Goal: Task Accomplishment & Management: Complete application form

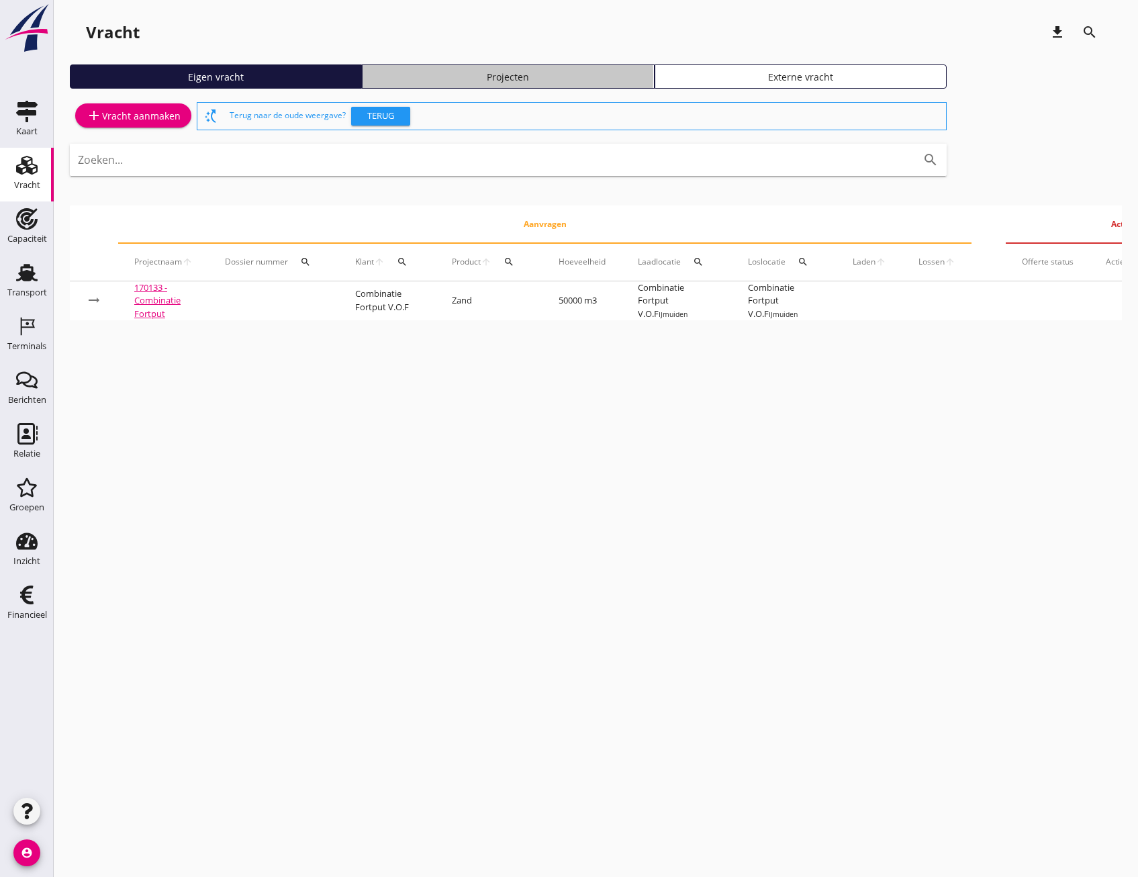
click at [463, 77] on div "Projecten" at bounding box center [508, 77] width 280 height 14
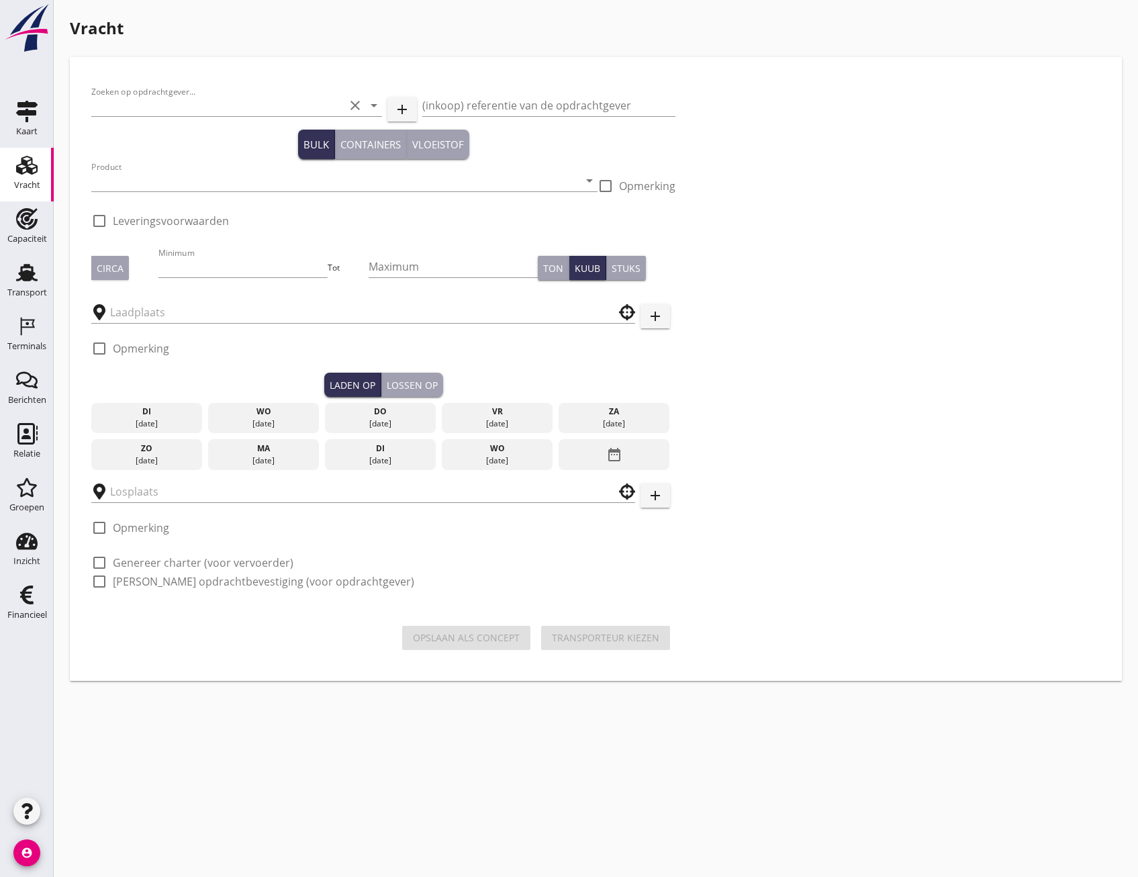
type input "Grondverbetering Westergouwe IV"
type input "Ontzilt oph.zand [75] (6120)"
type input "1000"
checkbox input "true"
type input "Blankenburgput"
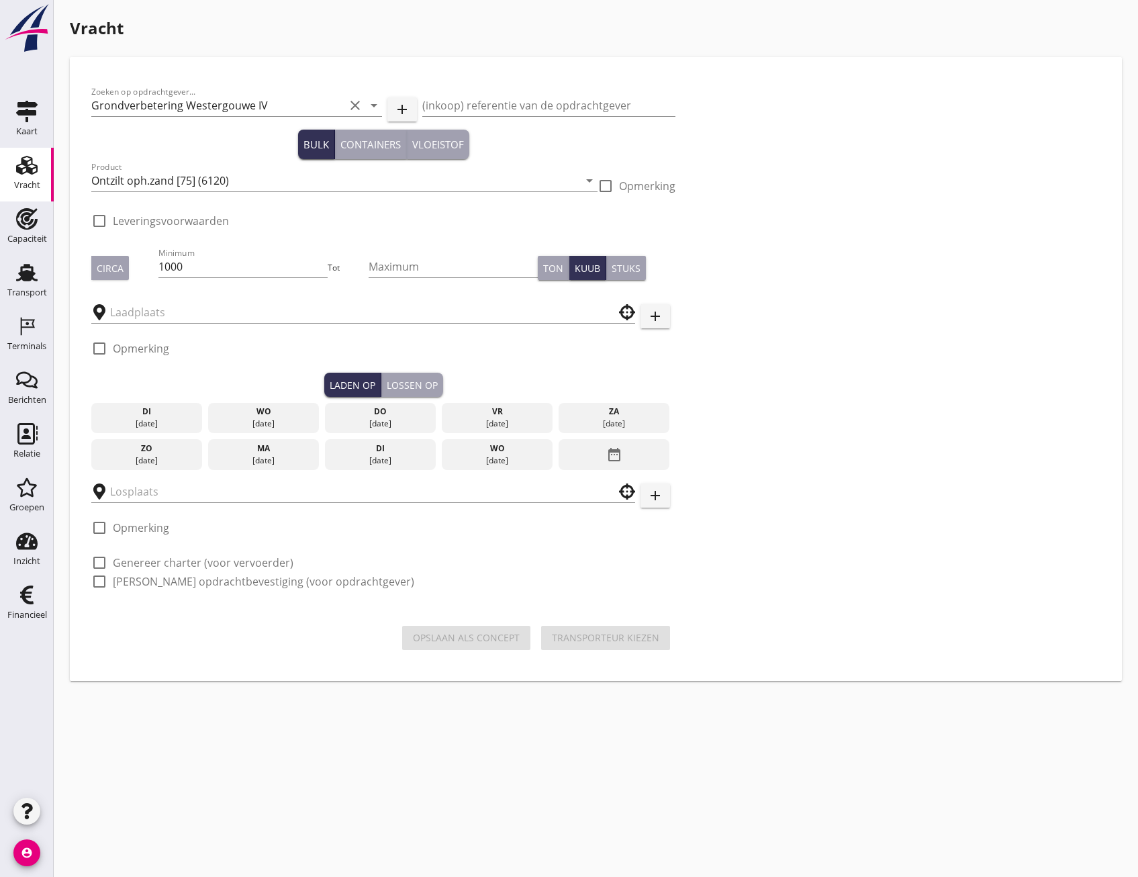
type input "Loswal Fa. J. Bos&Zonen"
checkbox input "true"
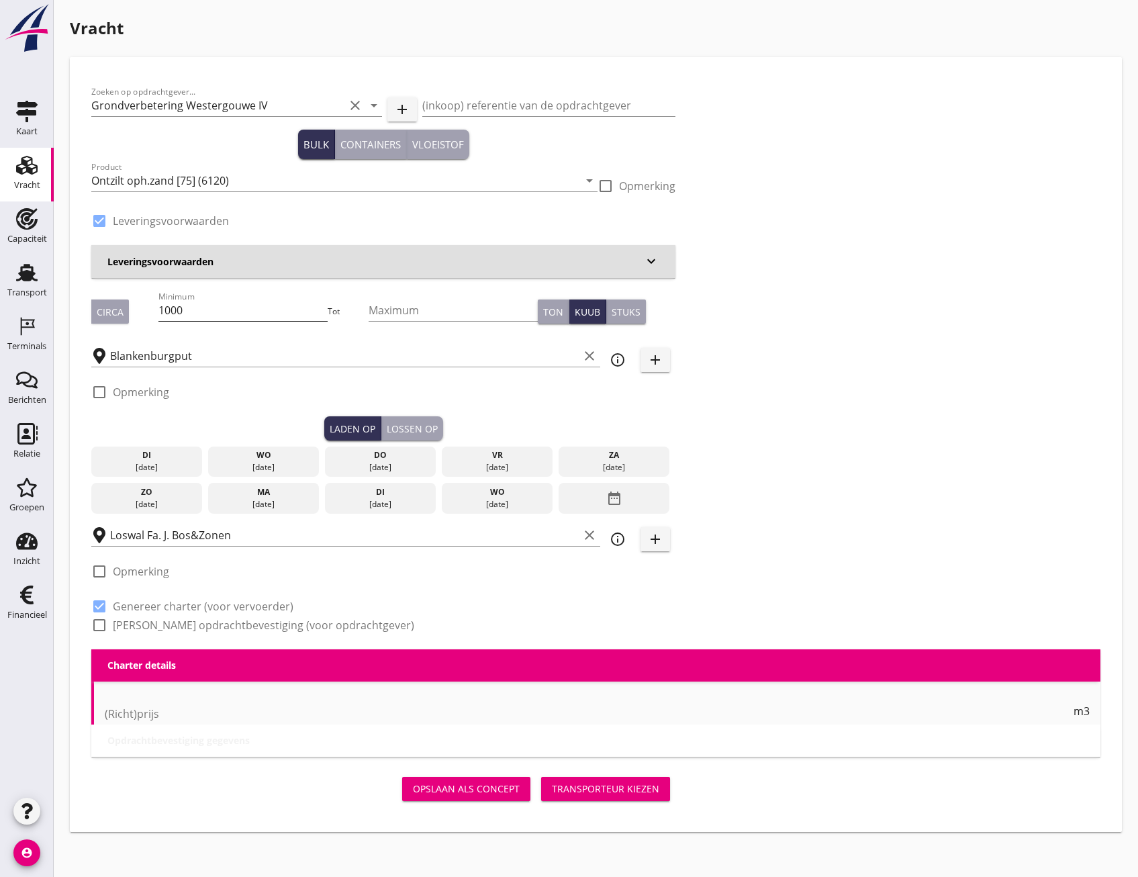
type input "2.2"
radio input "false"
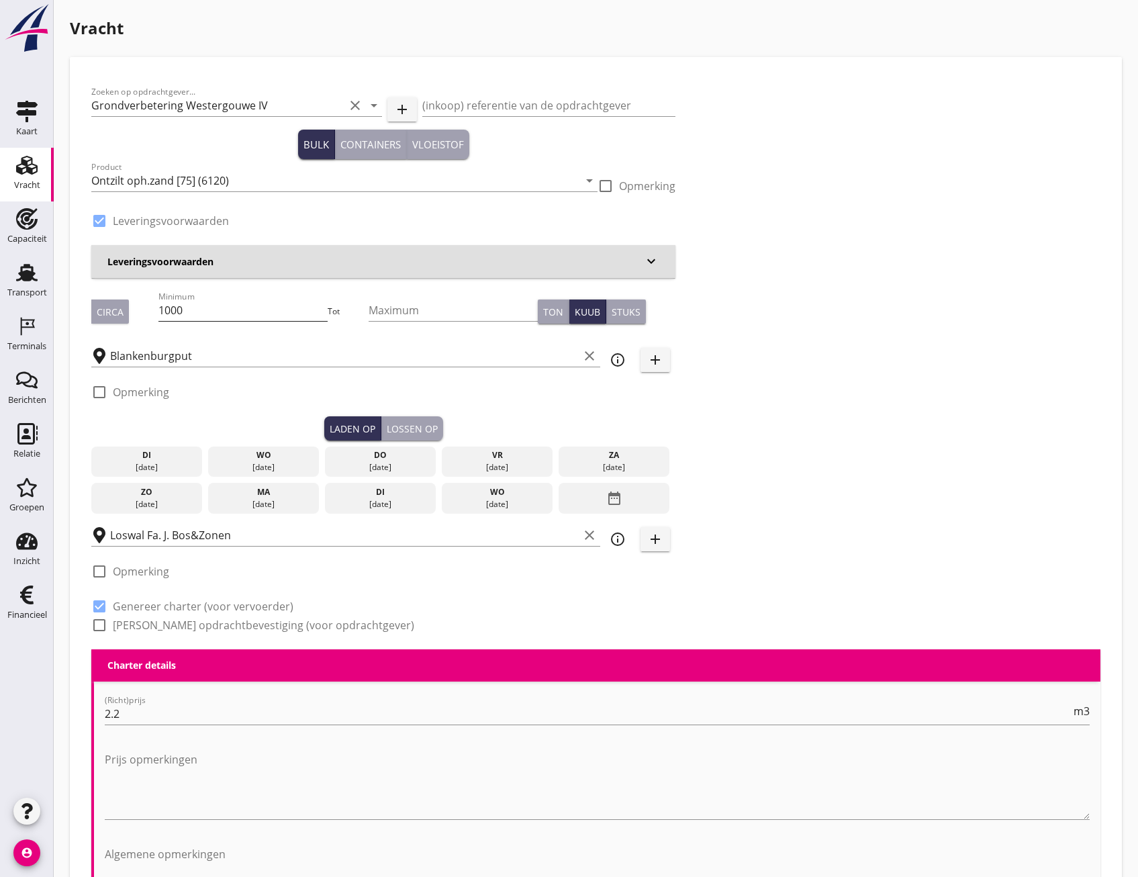
click at [221, 320] on input "1000" at bounding box center [242, 309] width 169 height 21
type input "1003"
click at [171, 455] on div "di" at bounding box center [147, 455] width 105 height 12
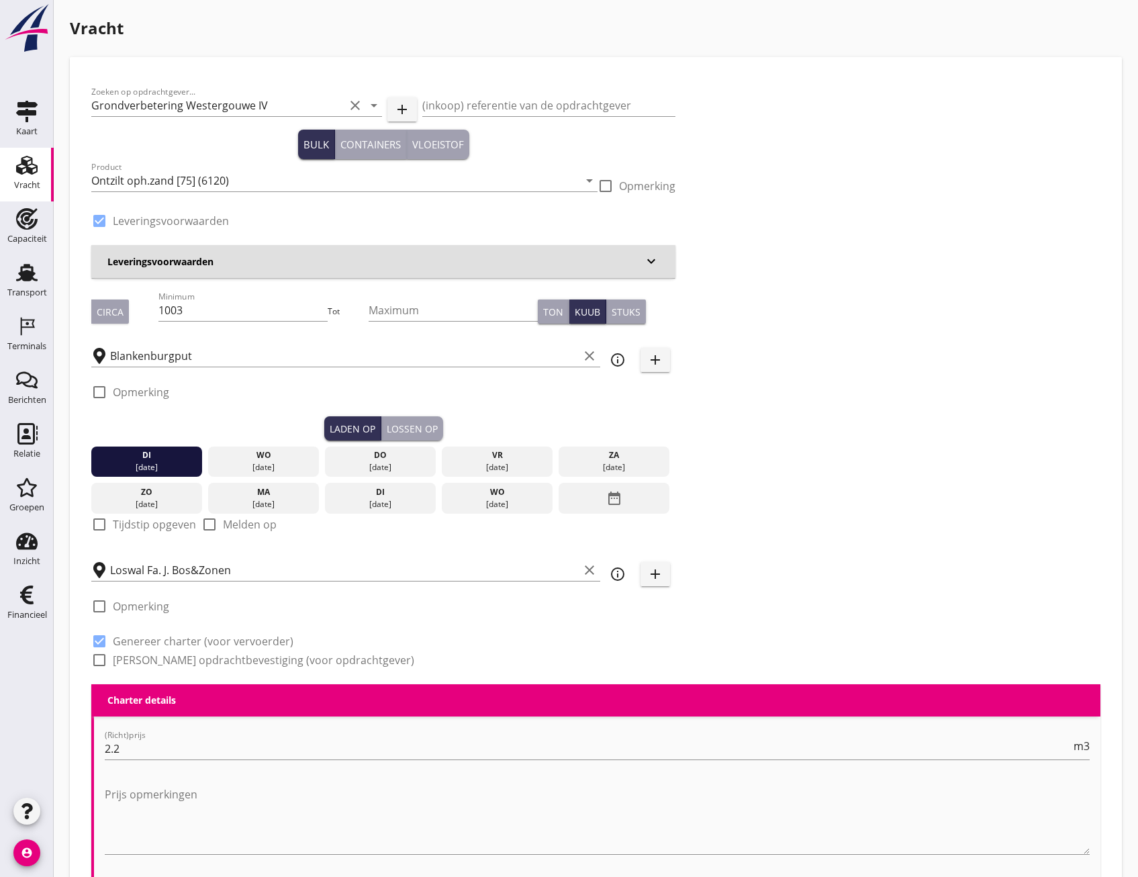
click at [430, 416] on div "check_box_outline_blank Opmerking" at bounding box center [383, 396] width 584 height 40
click at [420, 418] on button "Lossen op" at bounding box center [412, 428] width 62 height 24
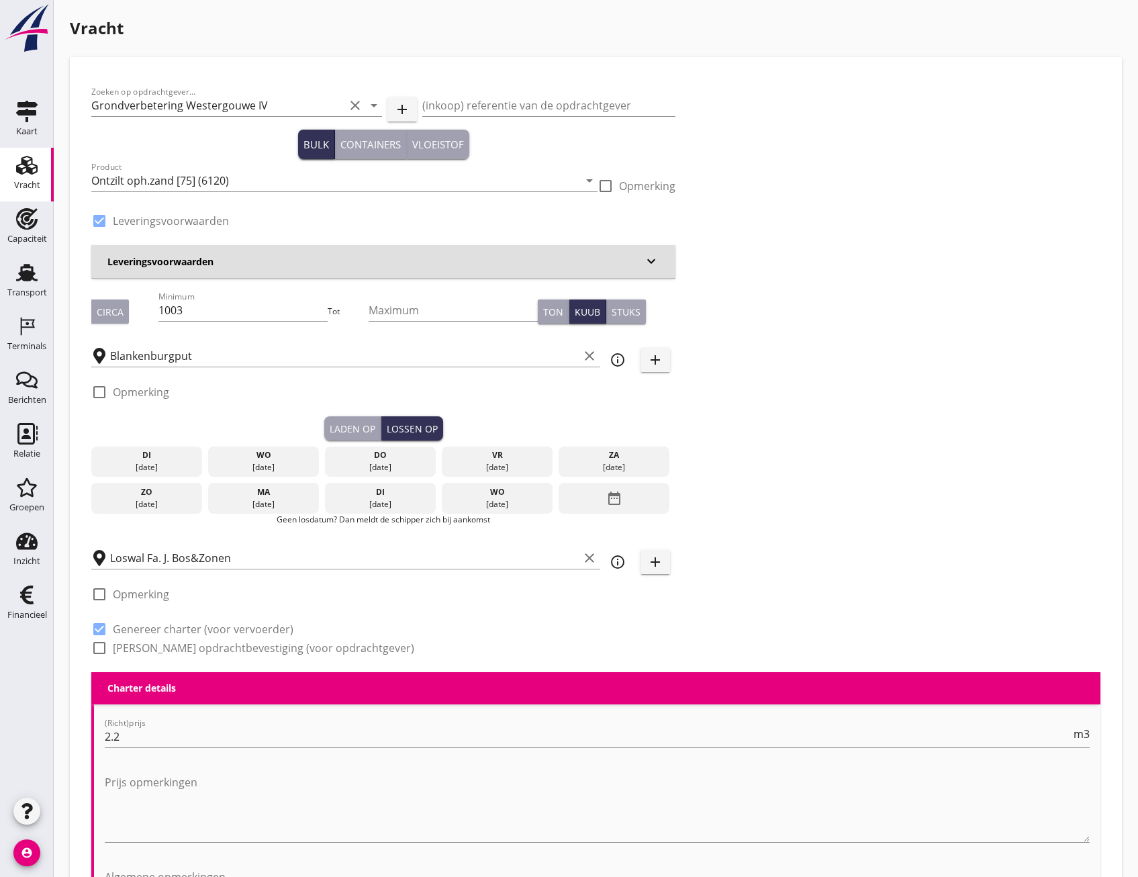
click at [185, 464] on div "[DATE]" at bounding box center [147, 467] width 105 height 12
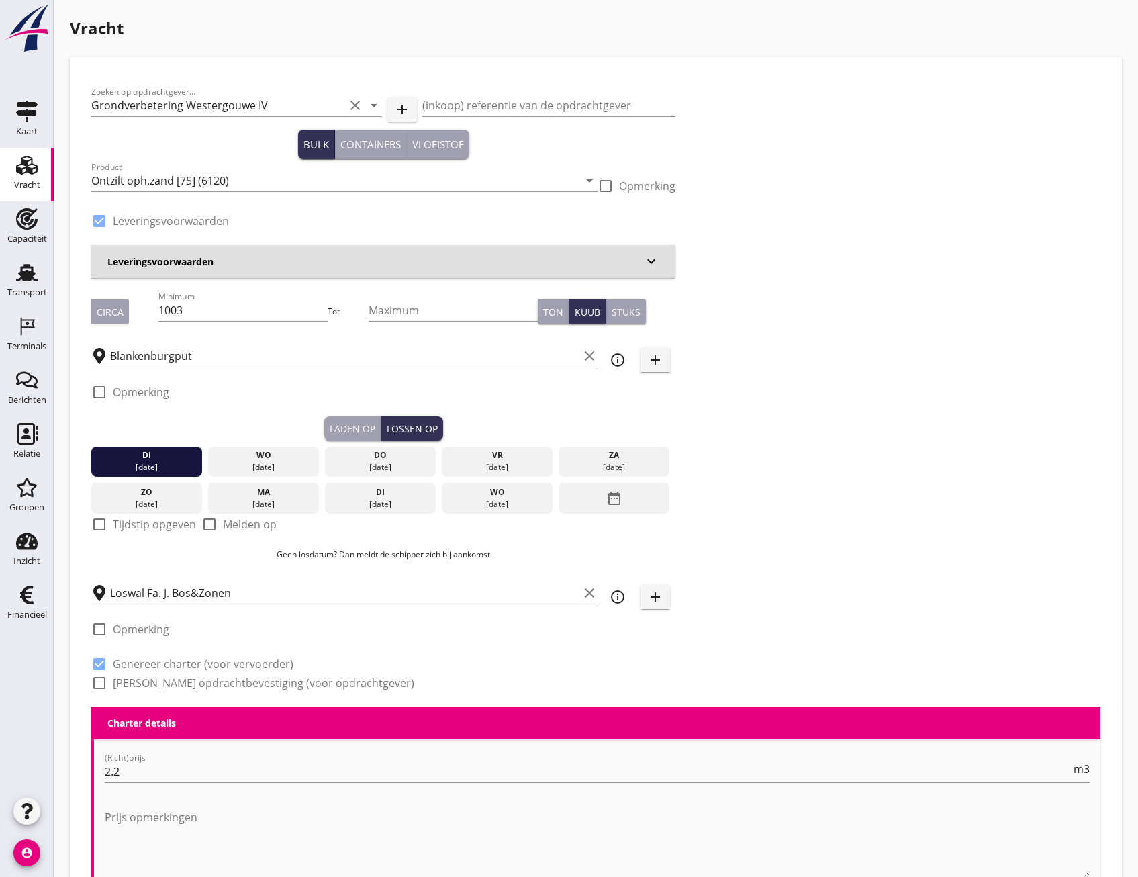
click at [234, 463] on div "[DATE]" at bounding box center [264, 467] width 105 height 12
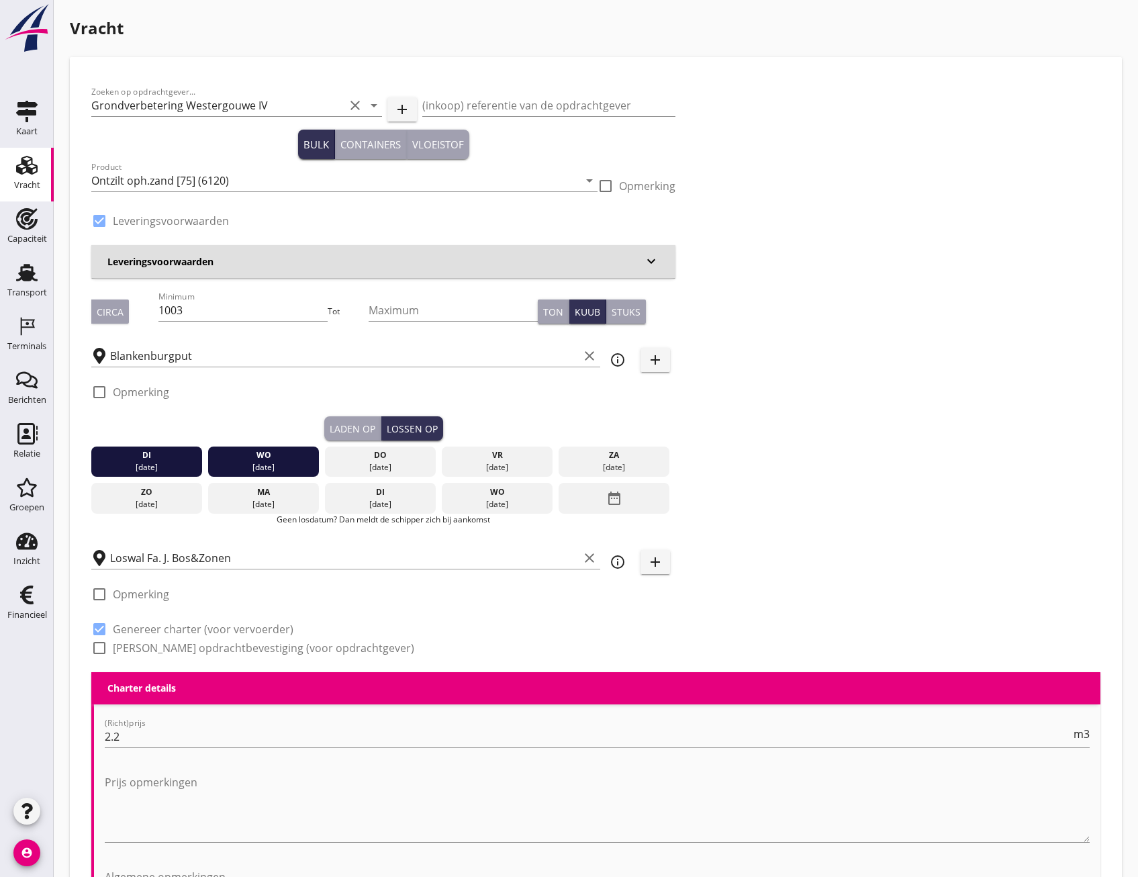
drag, startPoint x: 132, startPoint y: 467, endPoint x: 166, endPoint y: 467, distance: 33.6
click at [133, 467] on div "[DATE]" at bounding box center [147, 467] width 105 height 12
click at [348, 436] on button "Laden op" at bounding box center [352, 428] width 57 height 24
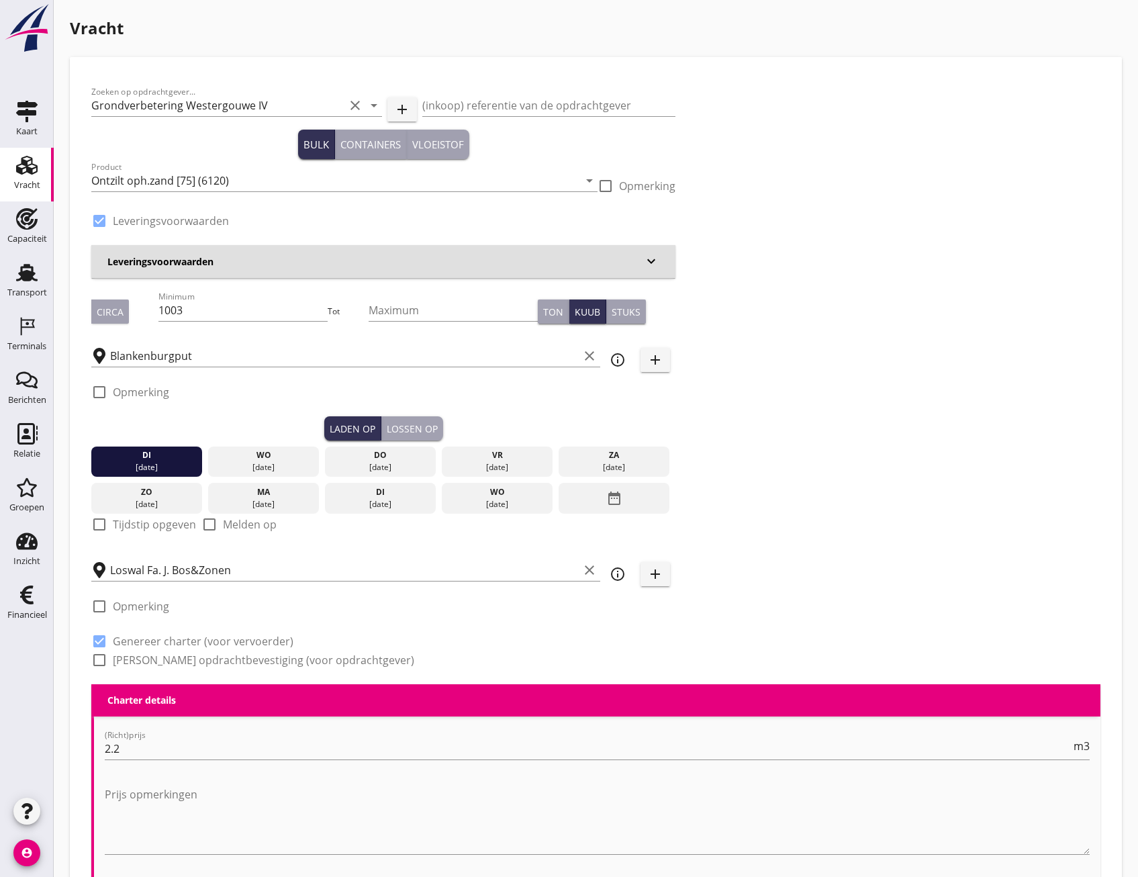
click at [392, 426] on div "Lossen op" at bounding box center [412, 429] width 51 height 14
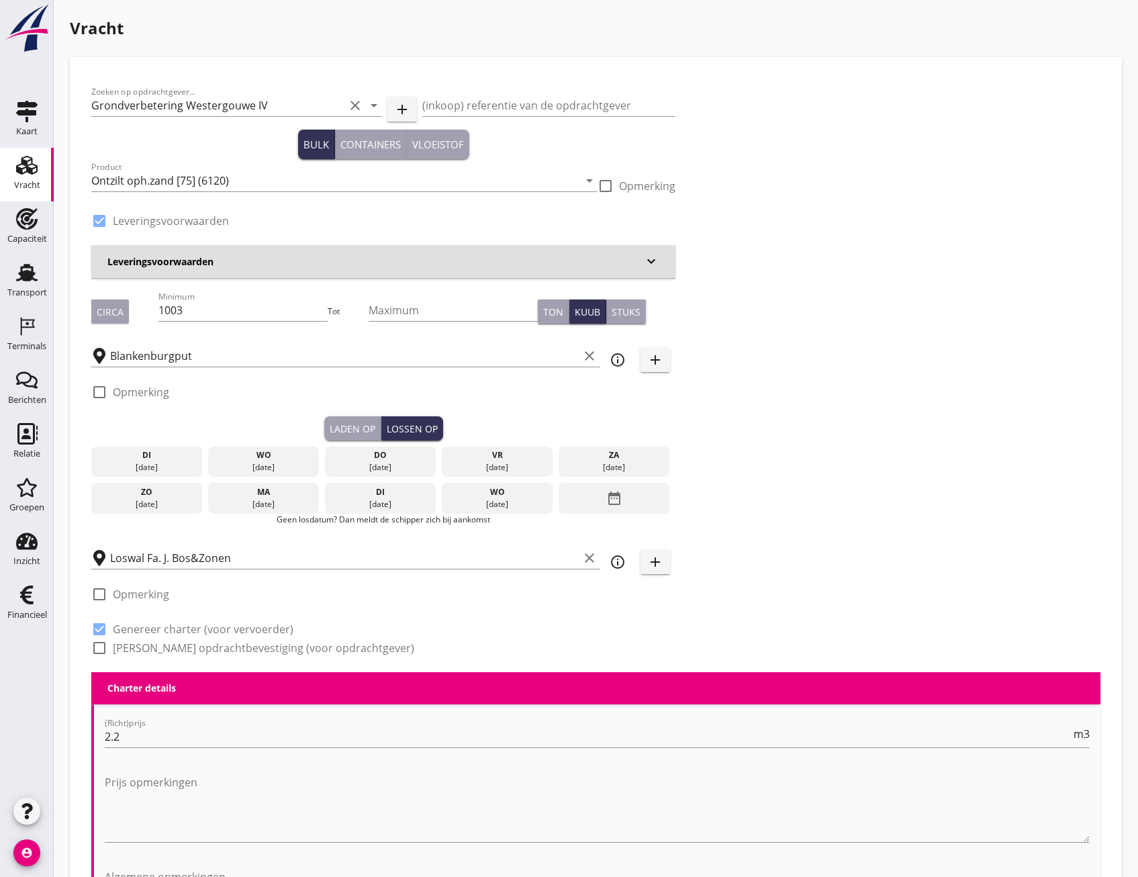
scroll to position [134, 0]
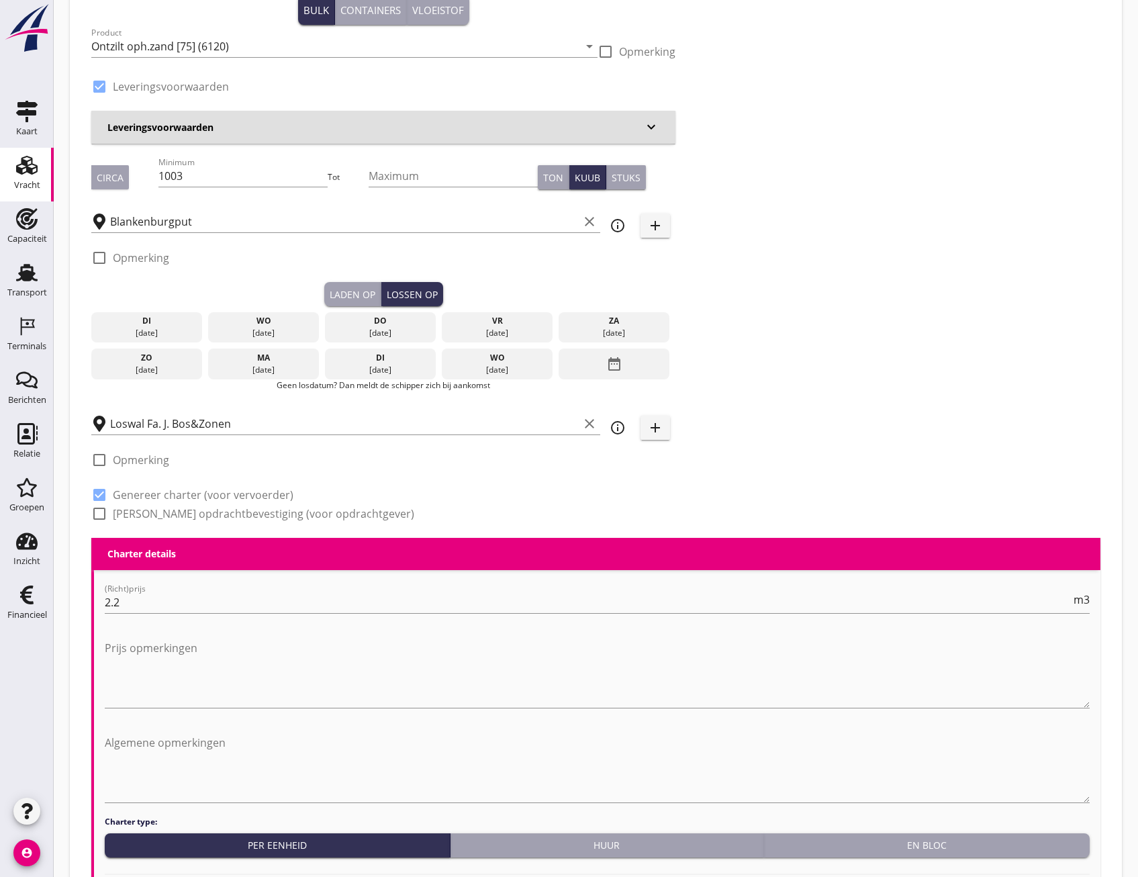
click at [261, 314] on div "[DATE]" at bounding box center [263, 327] width 111 height 31
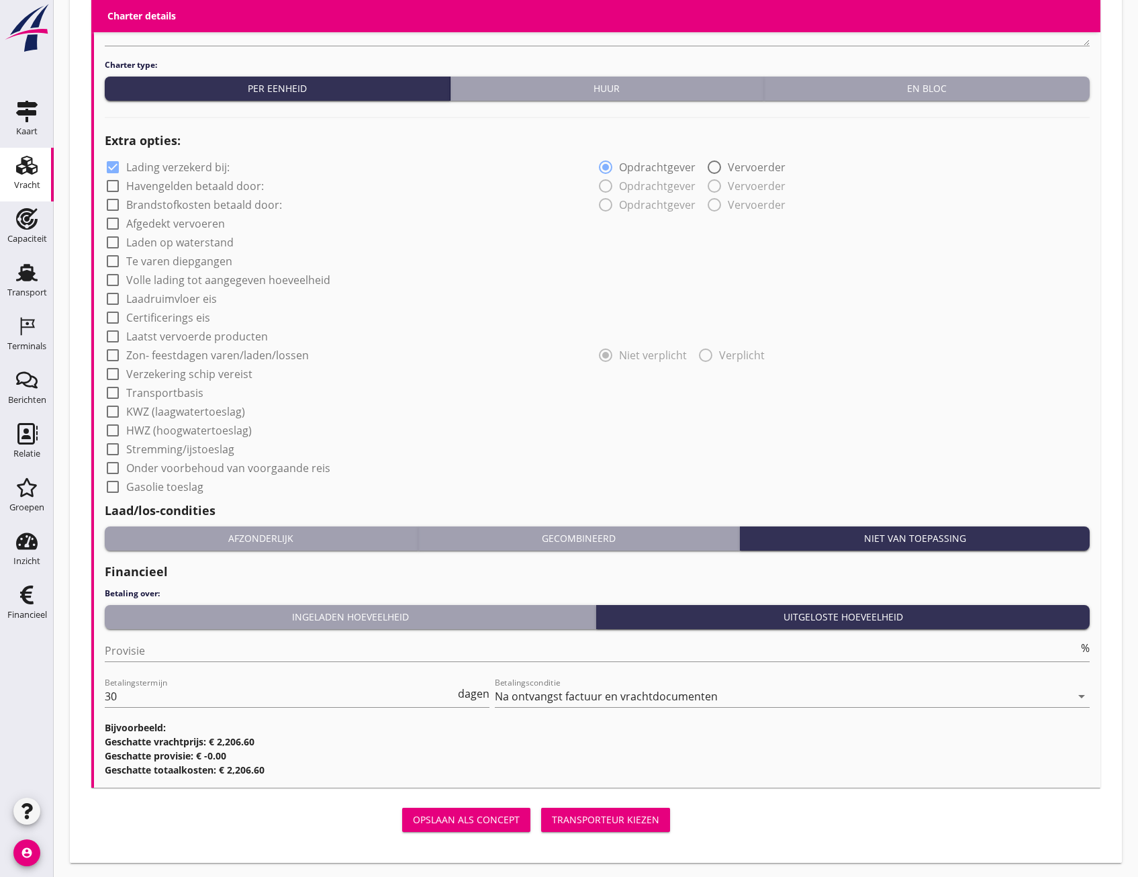
scroll to position [928, 0]
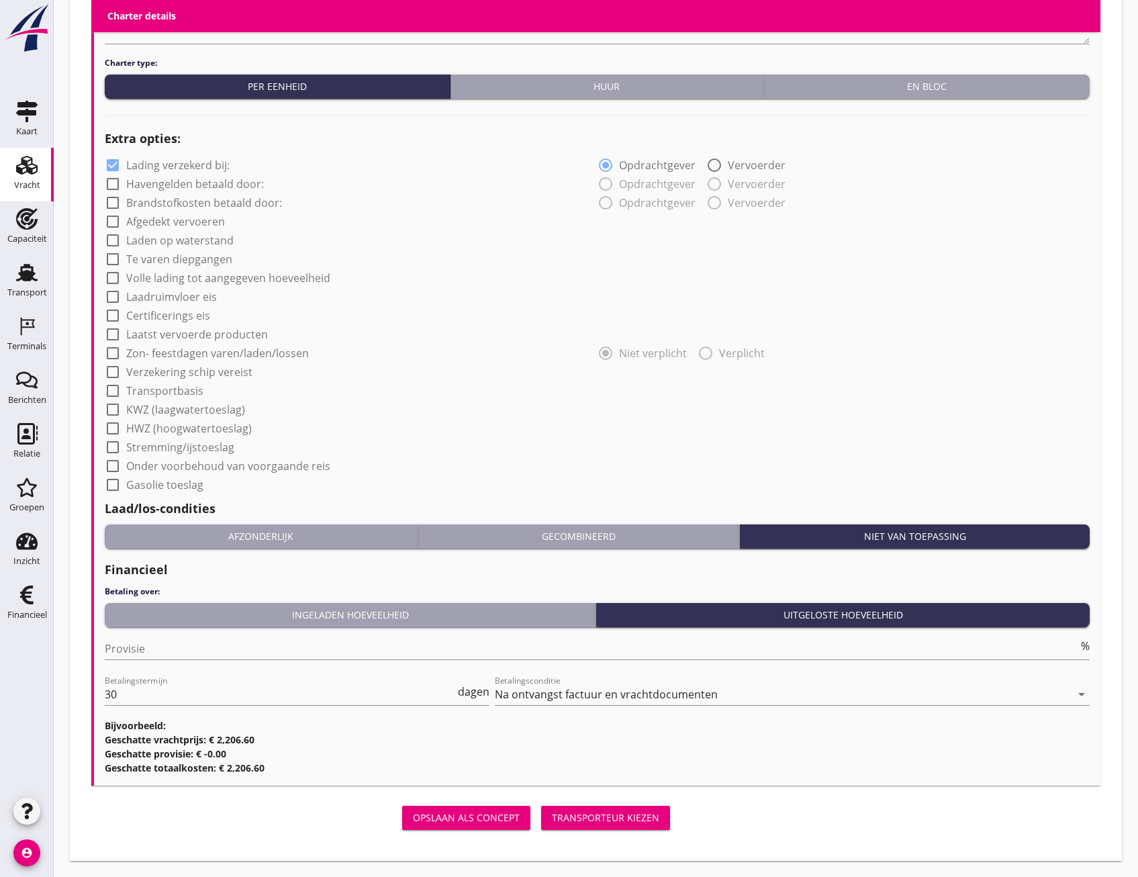
click at [633, 821] on div "Transporteur kiezen" at bounding box center [605, 817] width 107 height 14
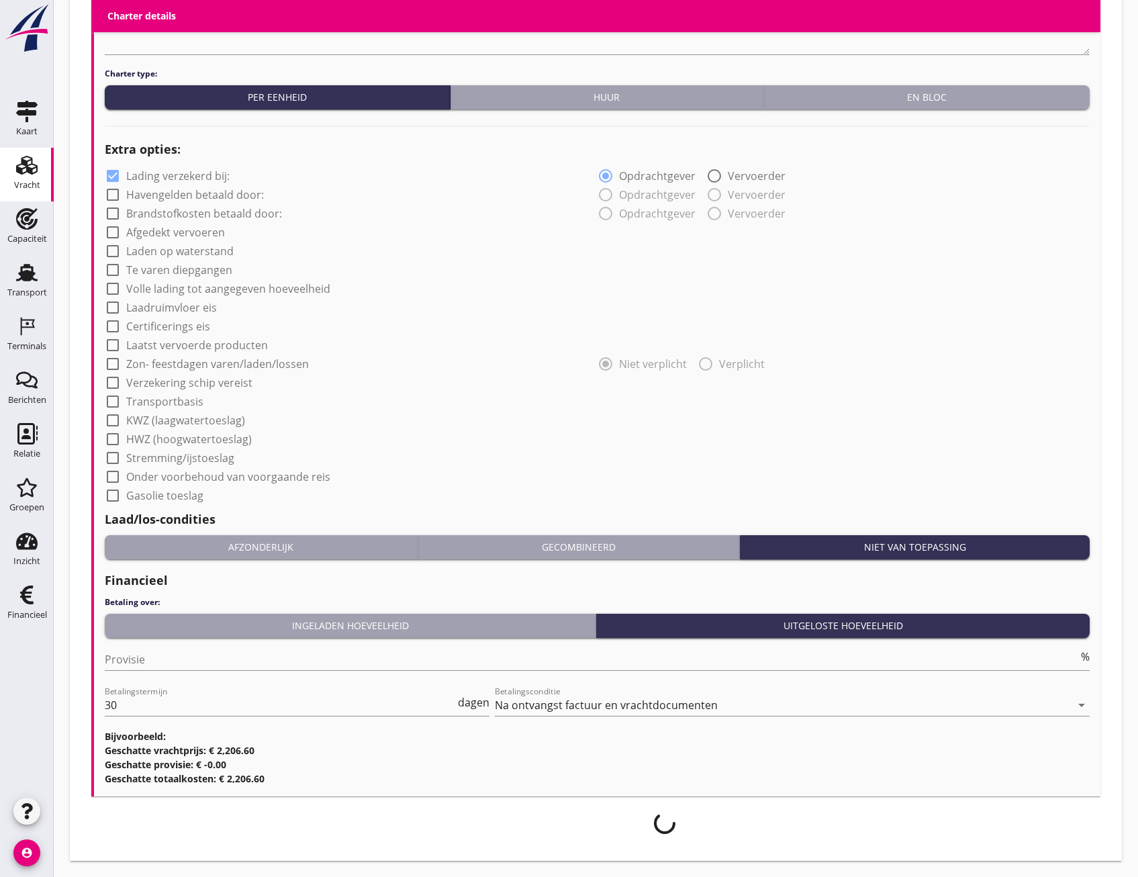
scroll to position [917, 0]
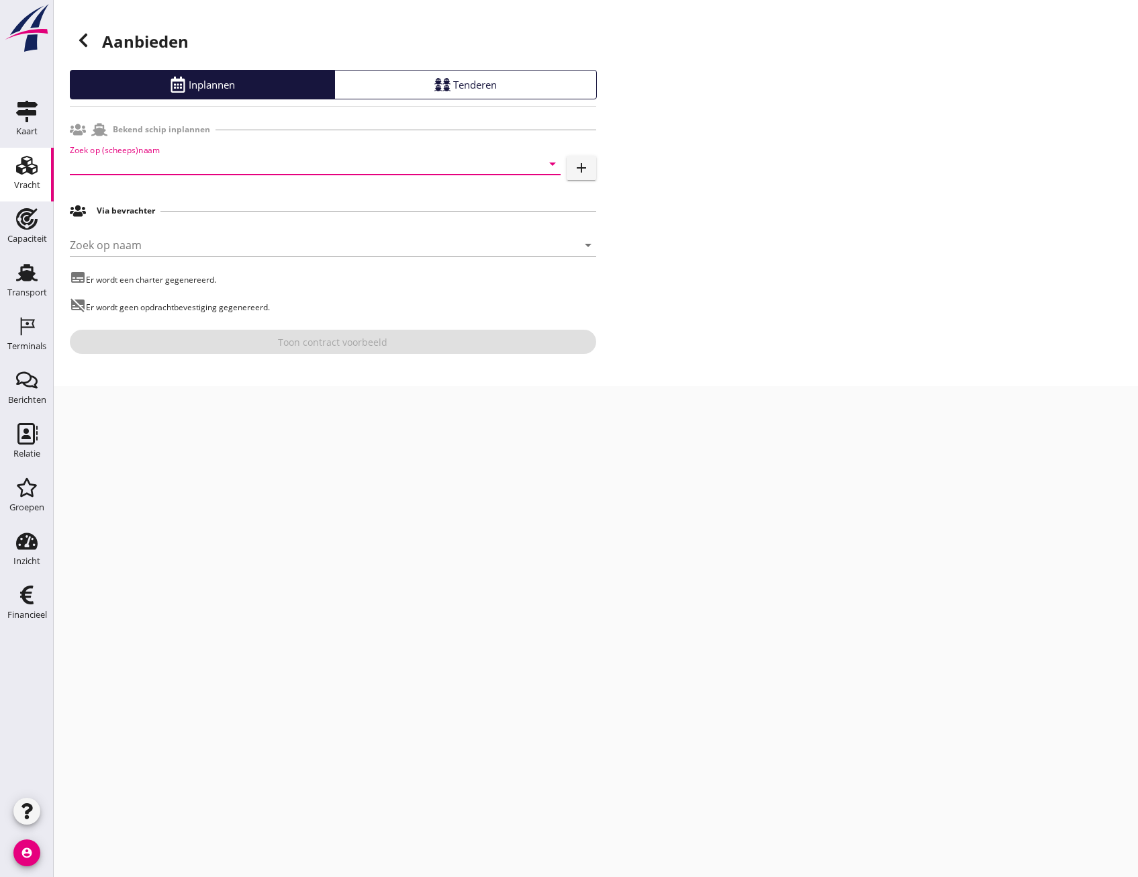
click at [220, 160] on input "Zoek op (scheeps)naam" at bounding box center [296, 163] width 453 height 21
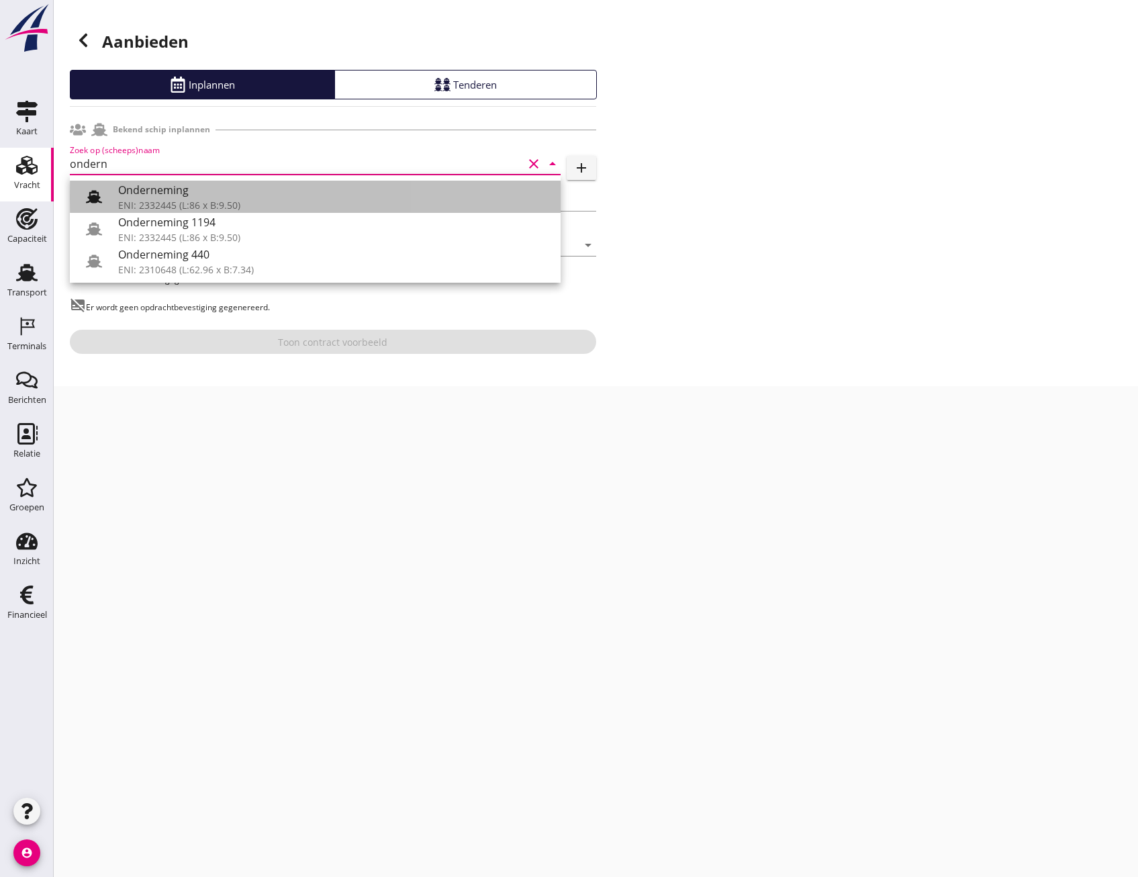
click at [104, 199] on div at bounding box center [94, 196] width 27 height 27
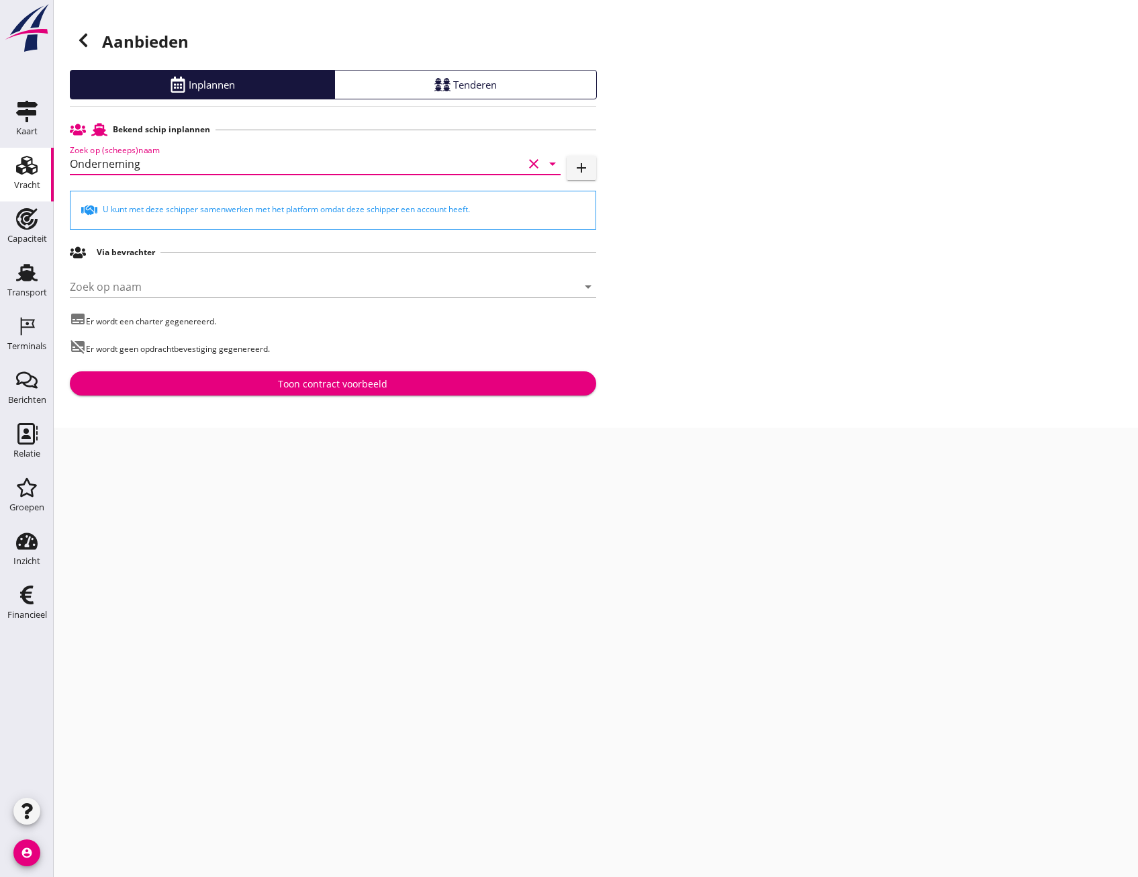
type input "Onderneming"
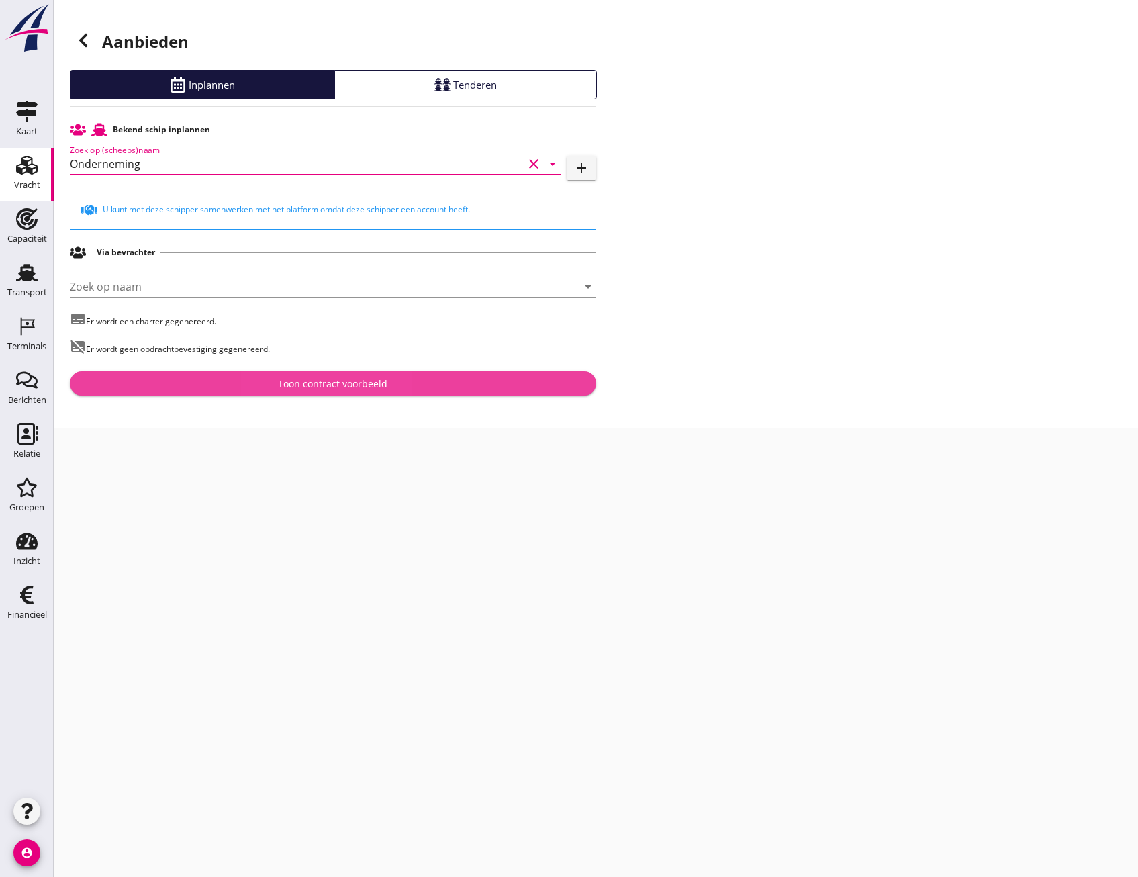
click at [529, 386] on div "Toon contract voorbeeld" at bounding box center [333, 384] width 505 height 14
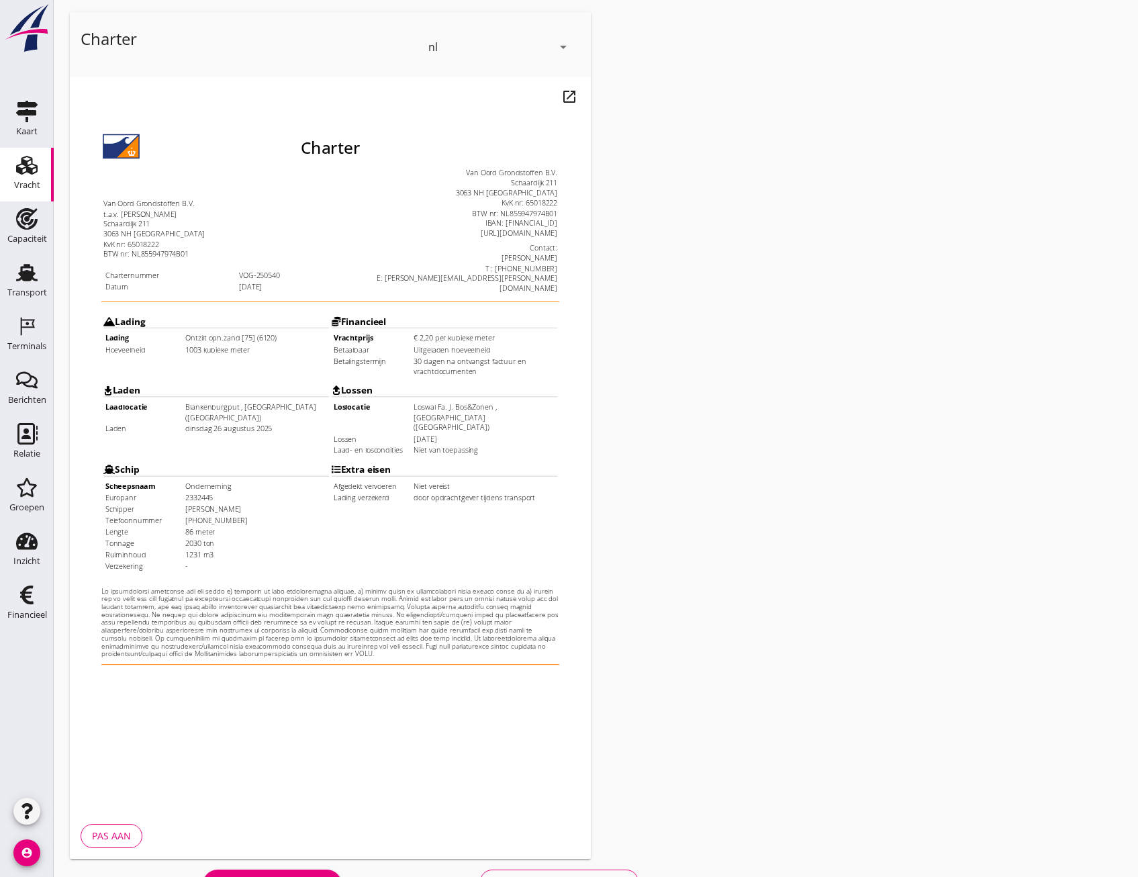
scroll to position [100, 0]
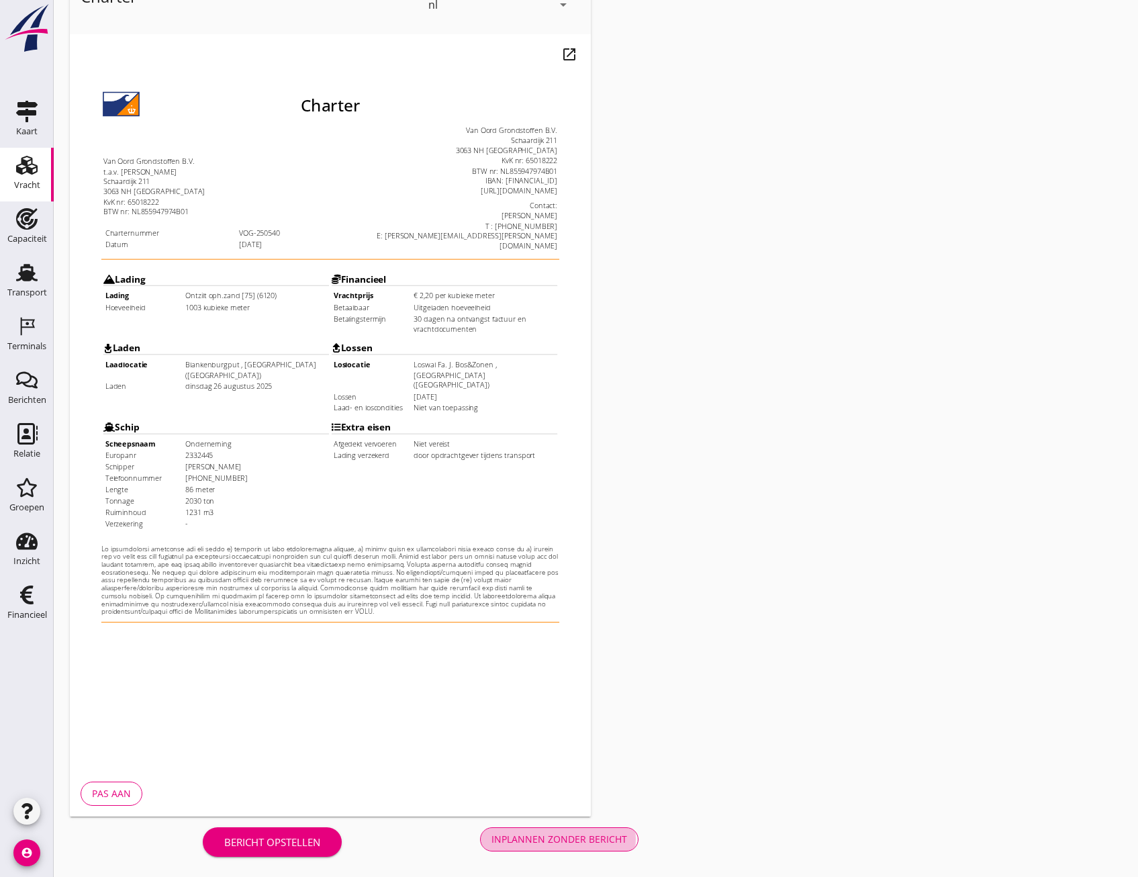
click at [582, 839] on div "Inplannen zonder bericht" at bounding box center [559, 839] width 136 height 14
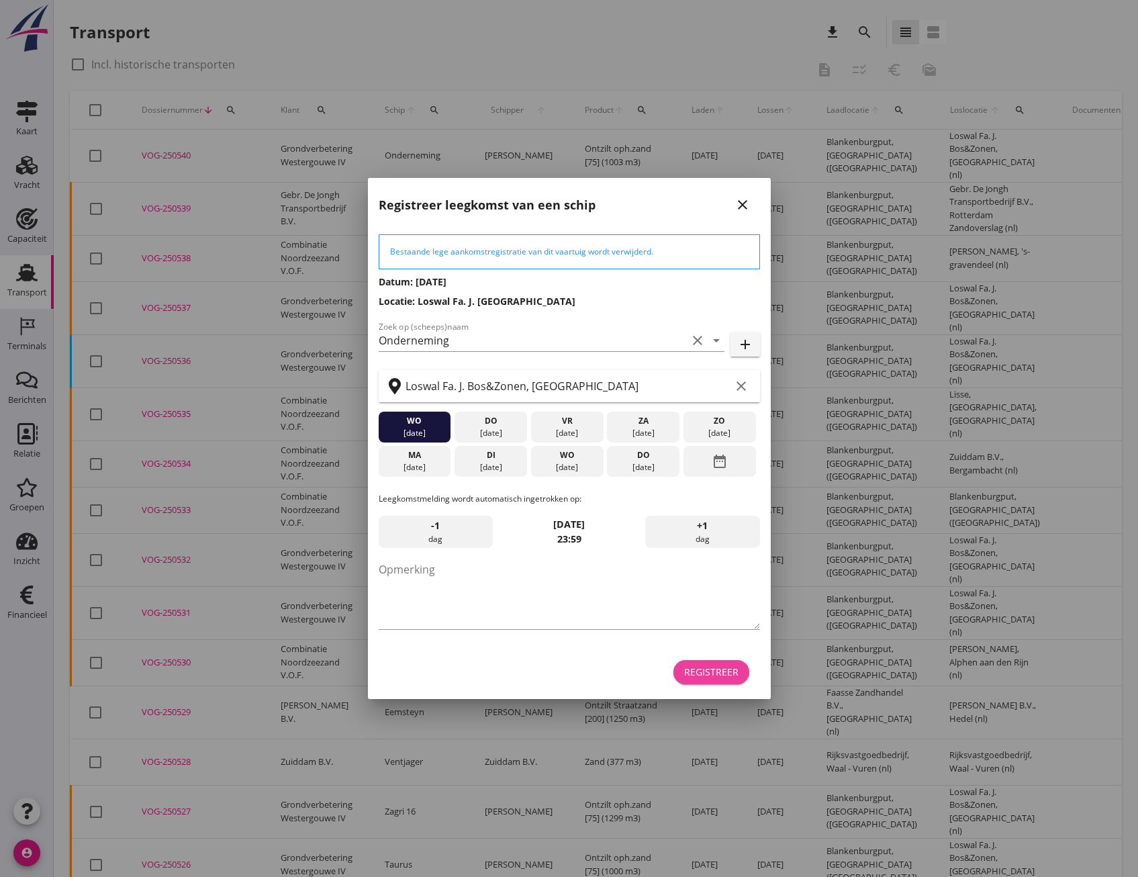
click at [710, 673] on div "Registreer" at bounding box center [711, 672] width 54 height 14
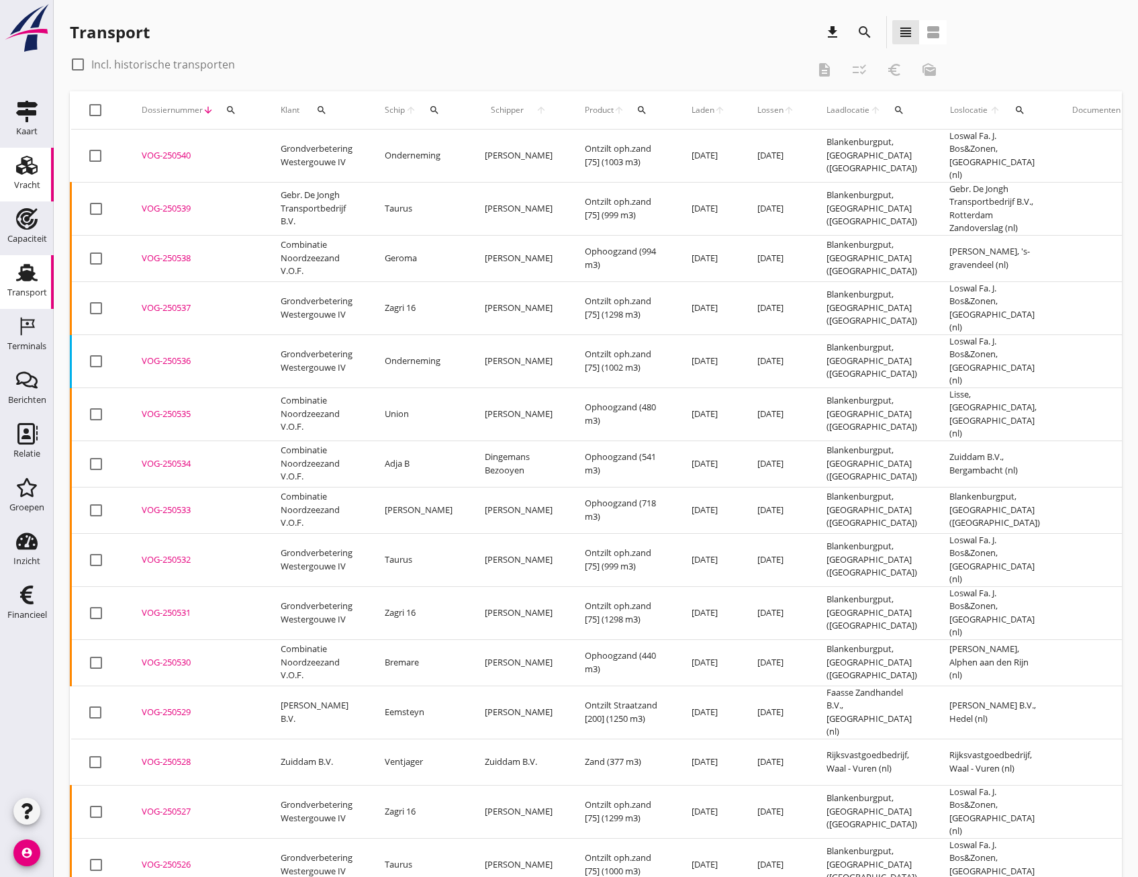
click at [37, 188] on div "Vracht" at bounding box center [27, 185] width 26 height 9
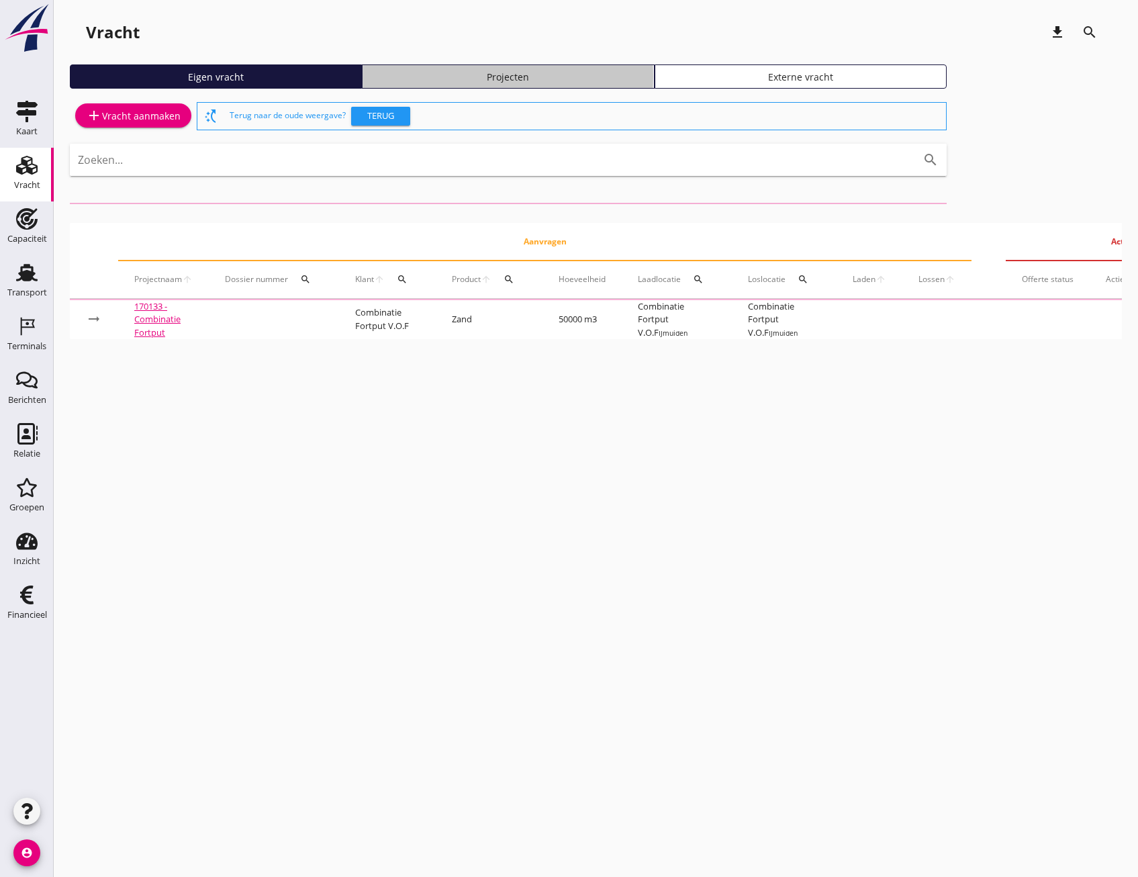
click at [511, 77] on div "Projecten" at bounding box center [508, 77] width 280 height 14
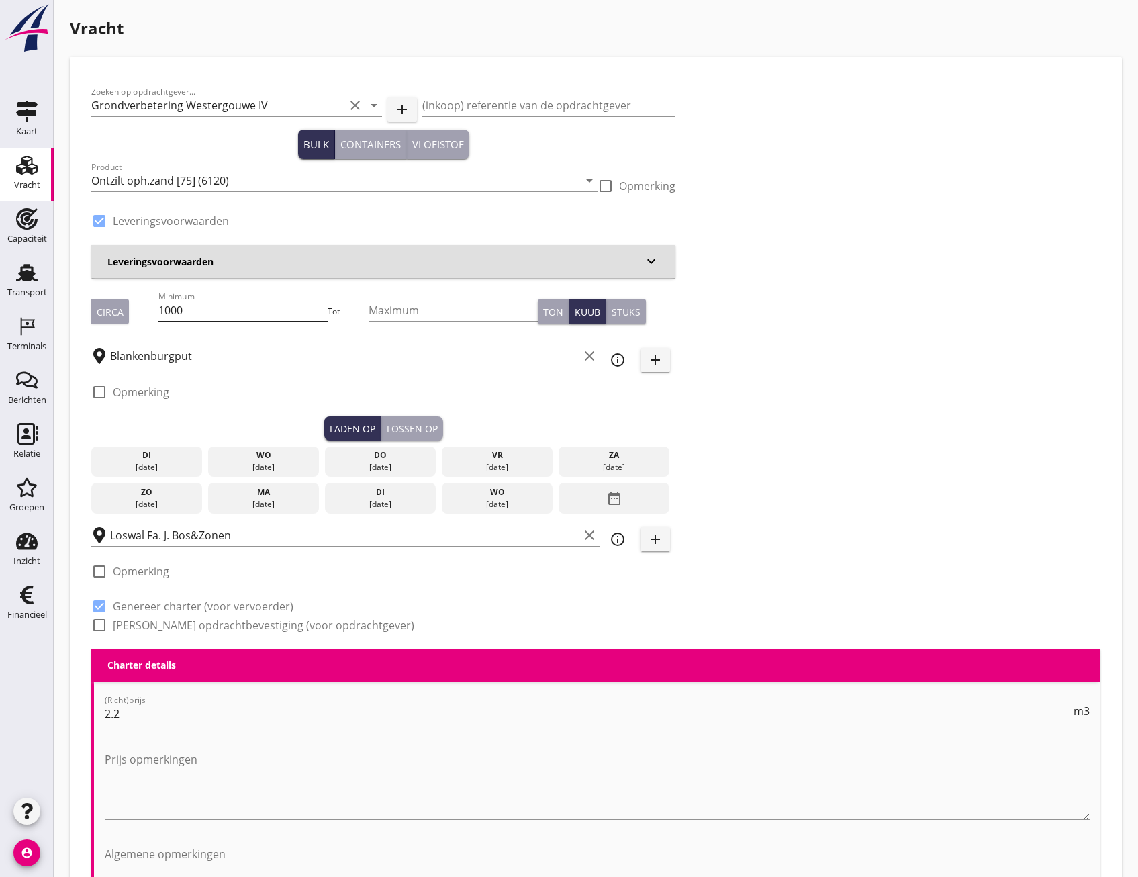
click at [244, 305] on input "1000" at bounding box center [242, 309] width 169 height 21
type input "1"
type input "999"
click at [169, 443] on div "[DATE] [DATE] [DATE] [DATE] [DATE] [DATE] [DATE] [DATE] [DATE] date_range" at bounding box center [383, 476] width 584 height 73
click at [175, 451] on div "di" at bounding box center [147, 455] width 105 height 12
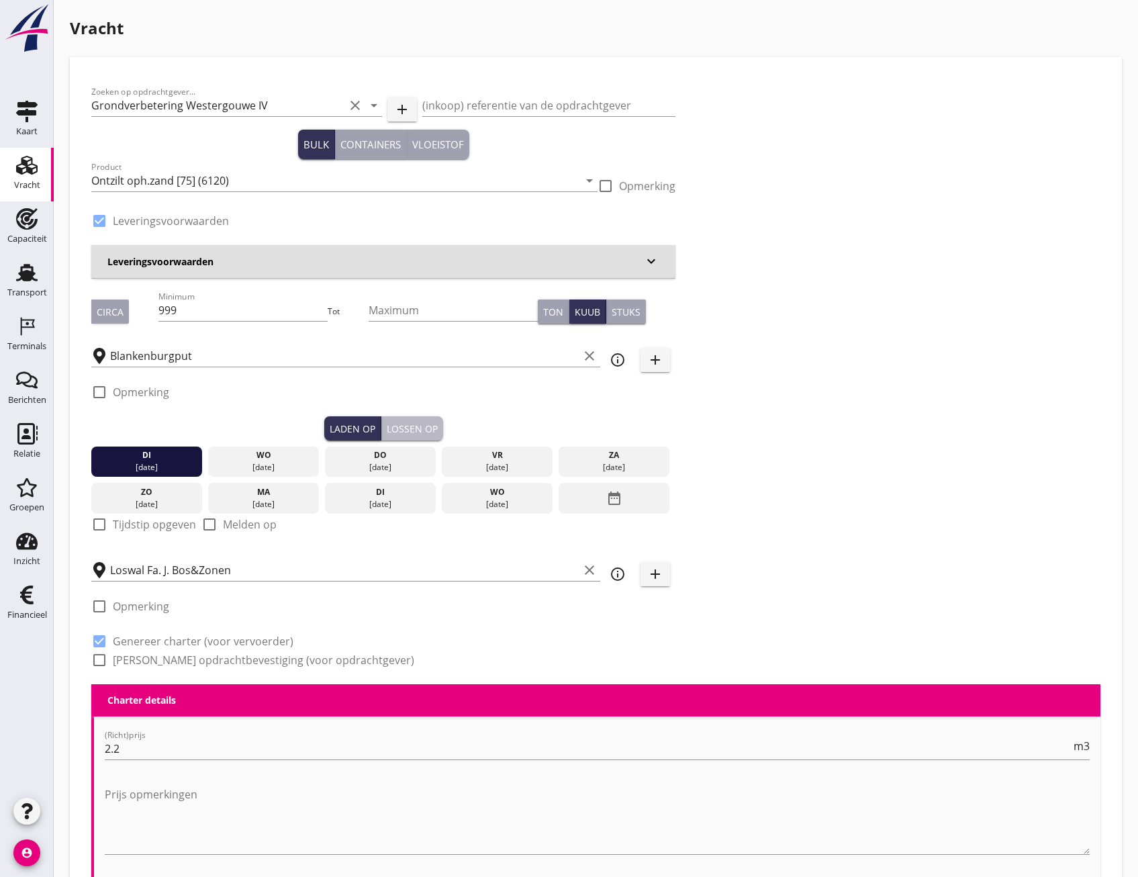
click at [430, 423] on div "Lossen op" at bounding box center [412, 429] width 51 height 14
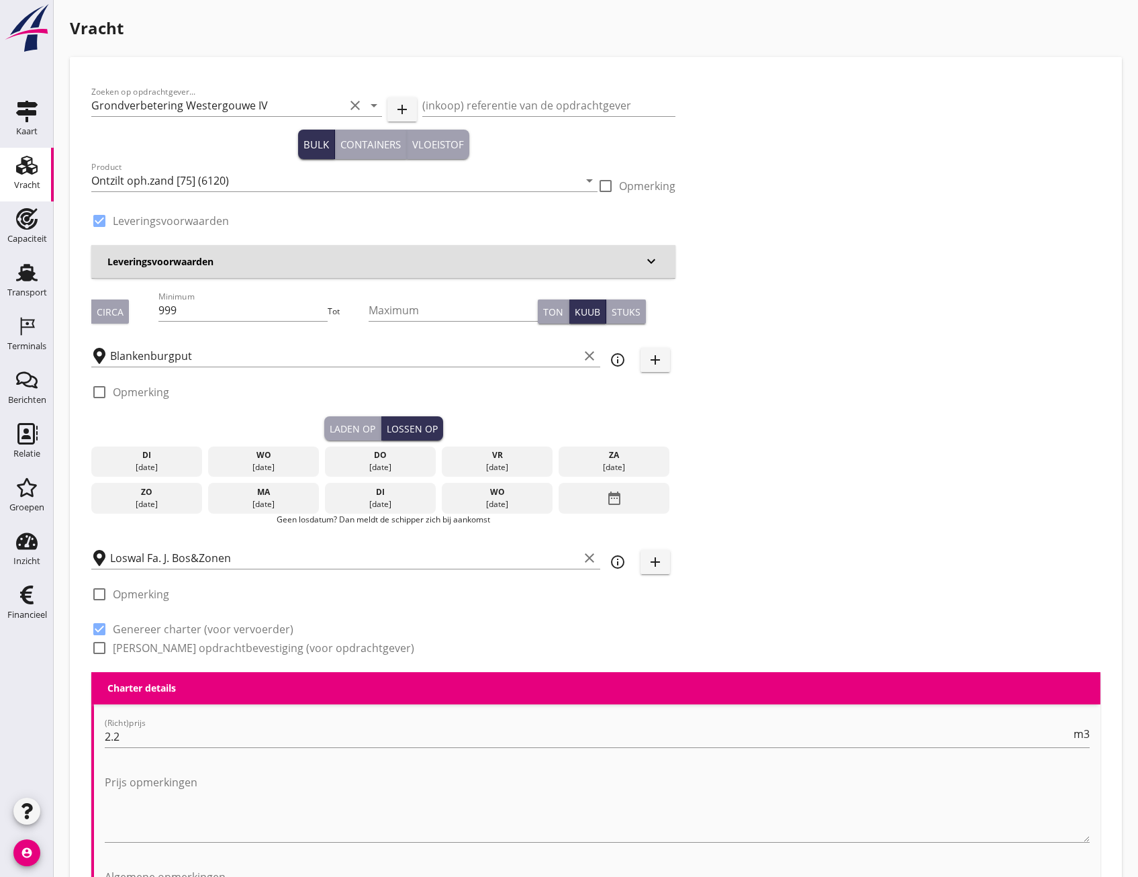
click at [235, 459] on div "wo" at bounding box center [264, 455] width 105 height 12
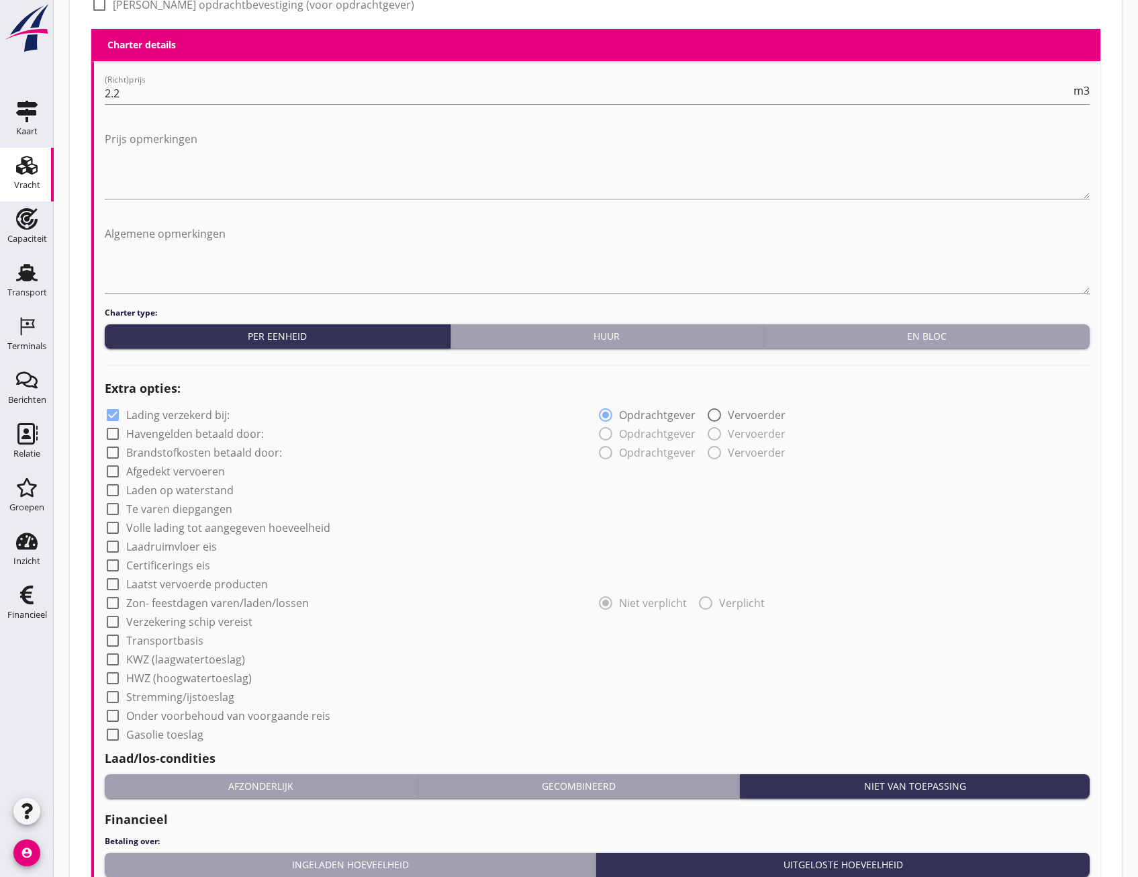
scroll to position [928, 0]
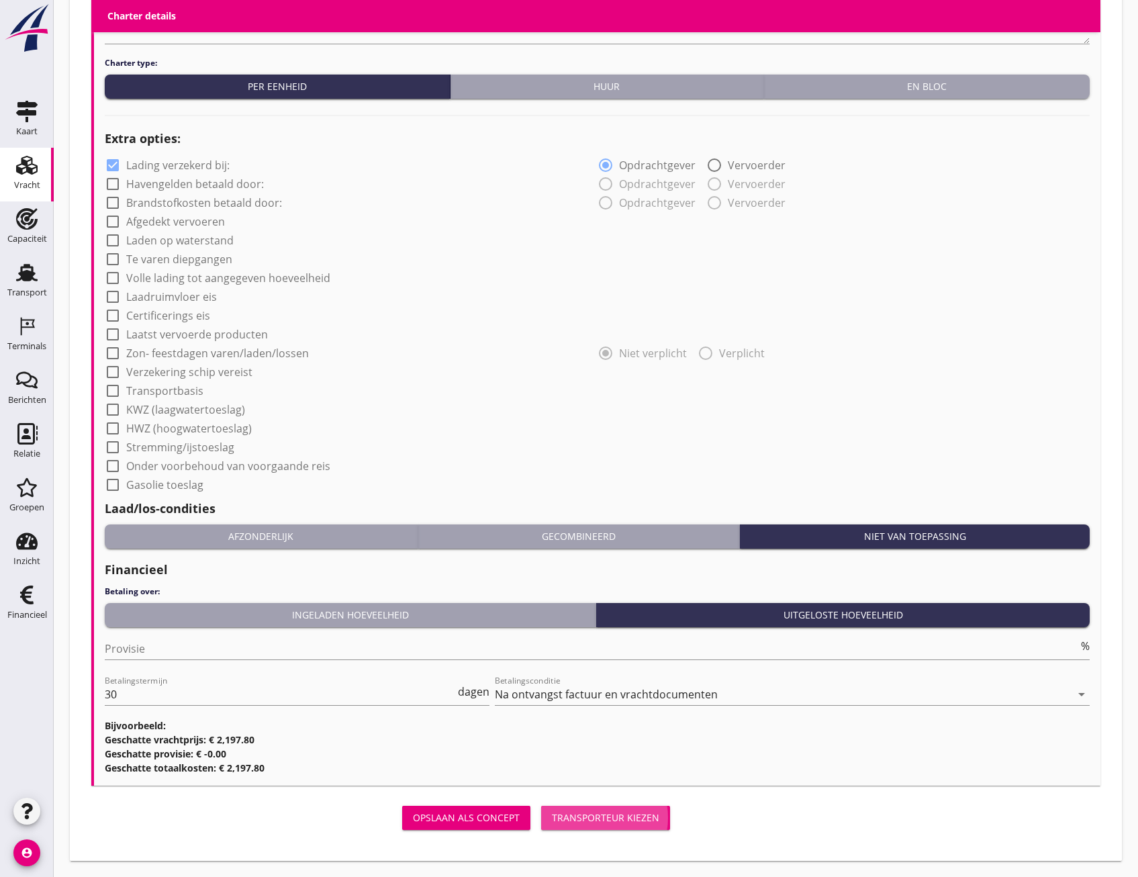
click at [631, 807] on button "Transporteur kiezen" at bounding box center [605, 818] width 129 height 24
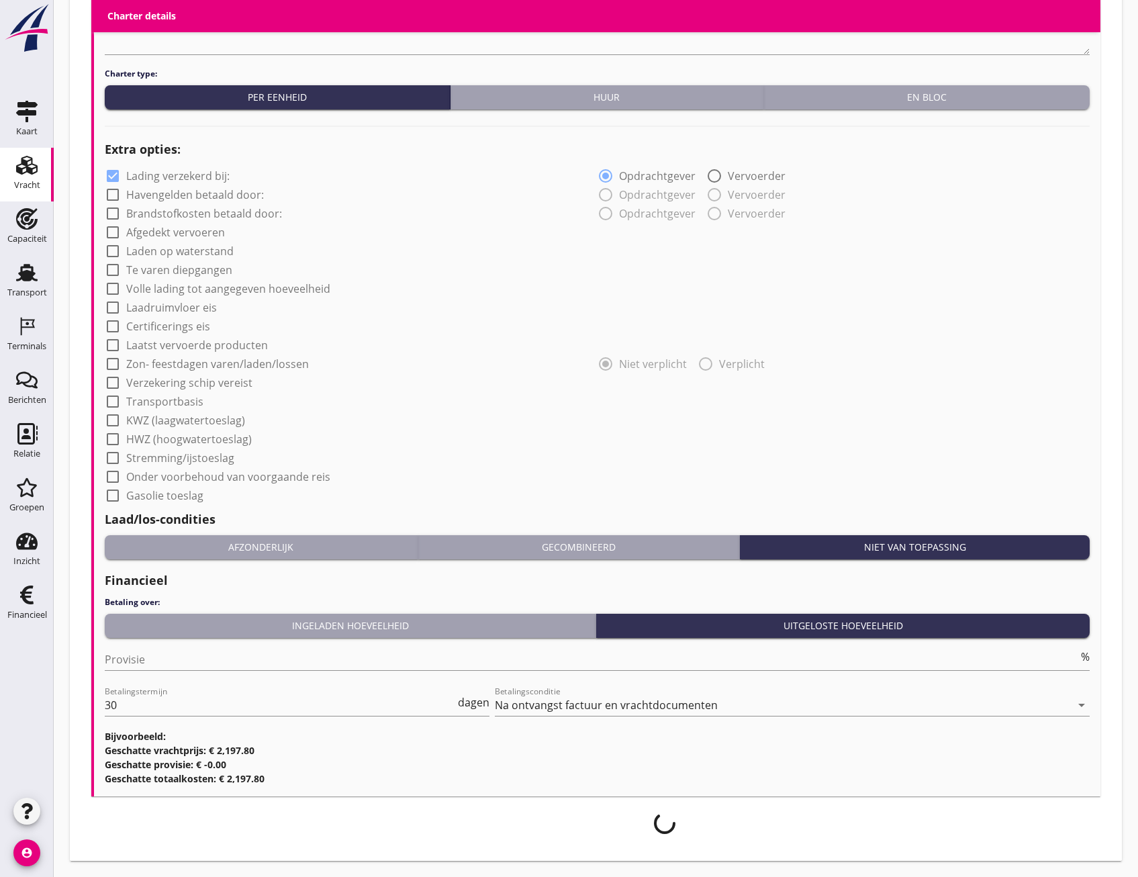
scroll to position [917, 0]
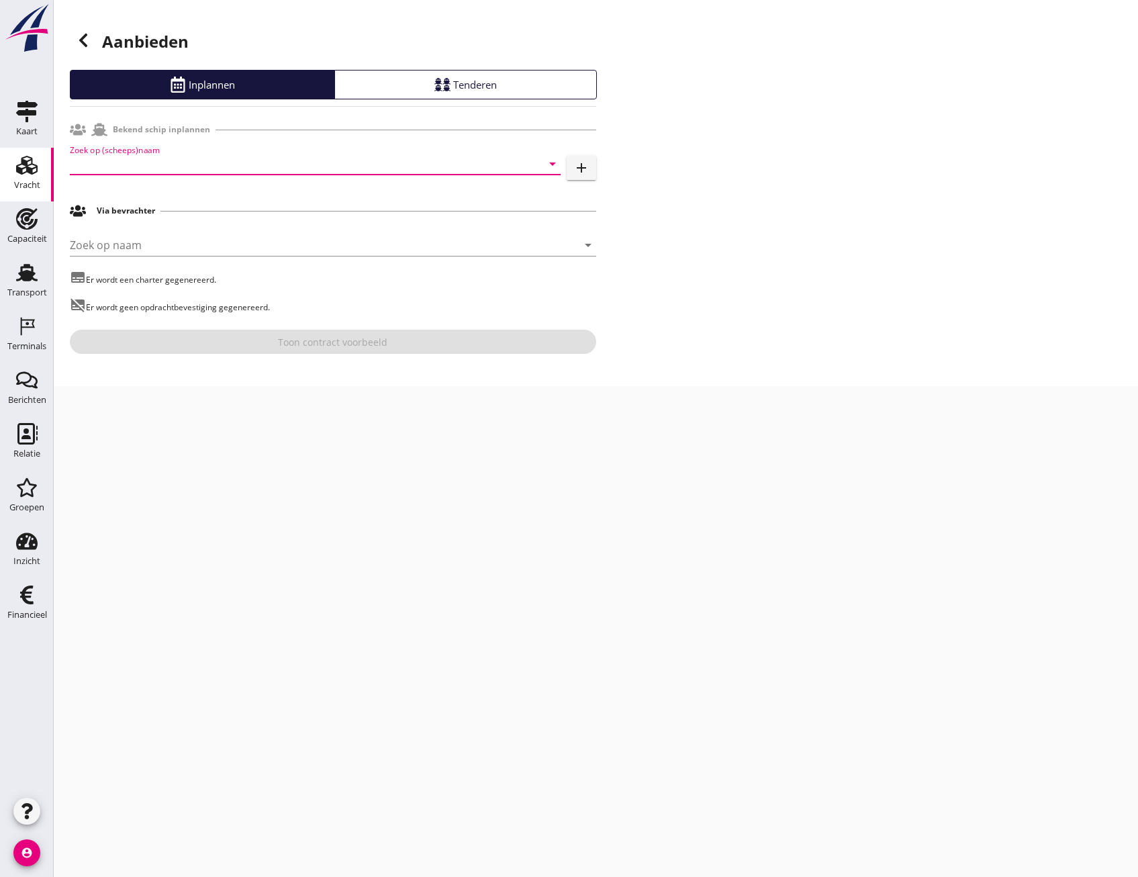
click at [197, 173] on input "Zoek op (scheeps)naam" at bounding box center [296, 163] width 453 height 21
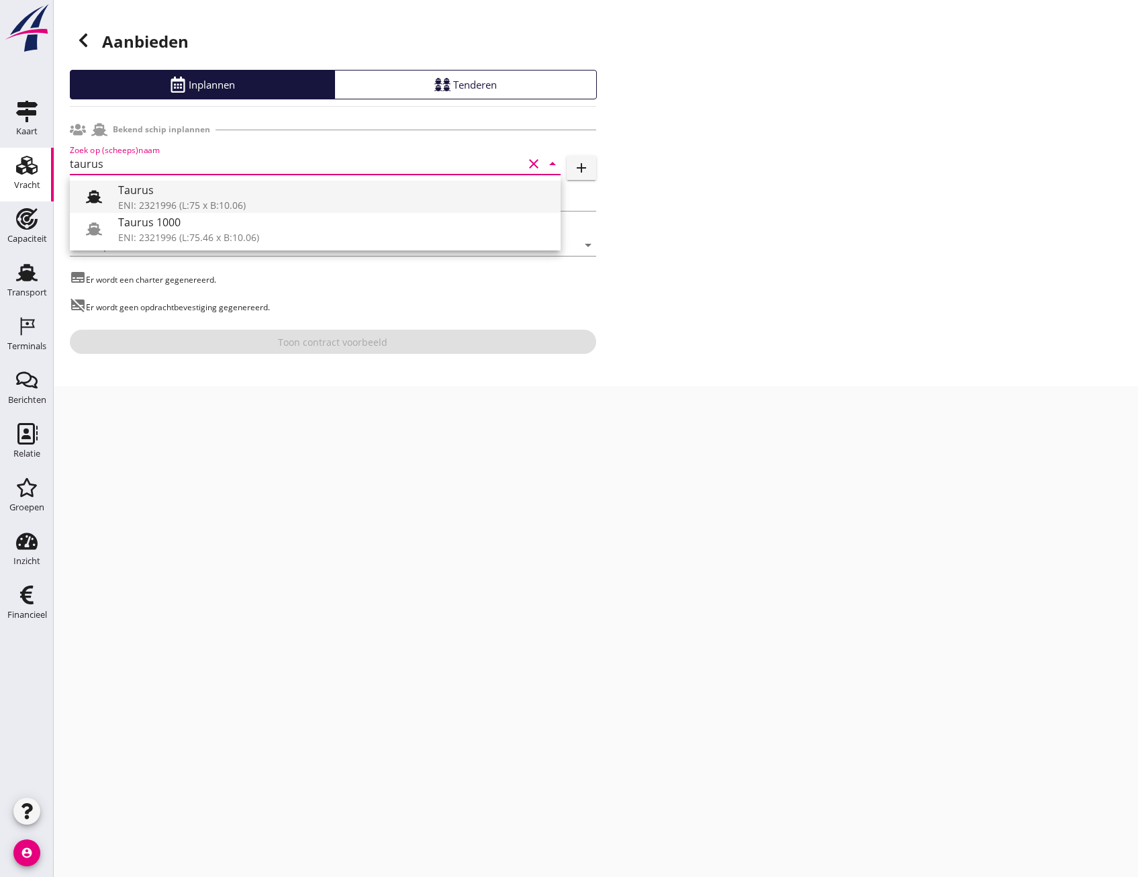
click at [115, 194] on div at bounding box center [100, 196] width 38 height 27
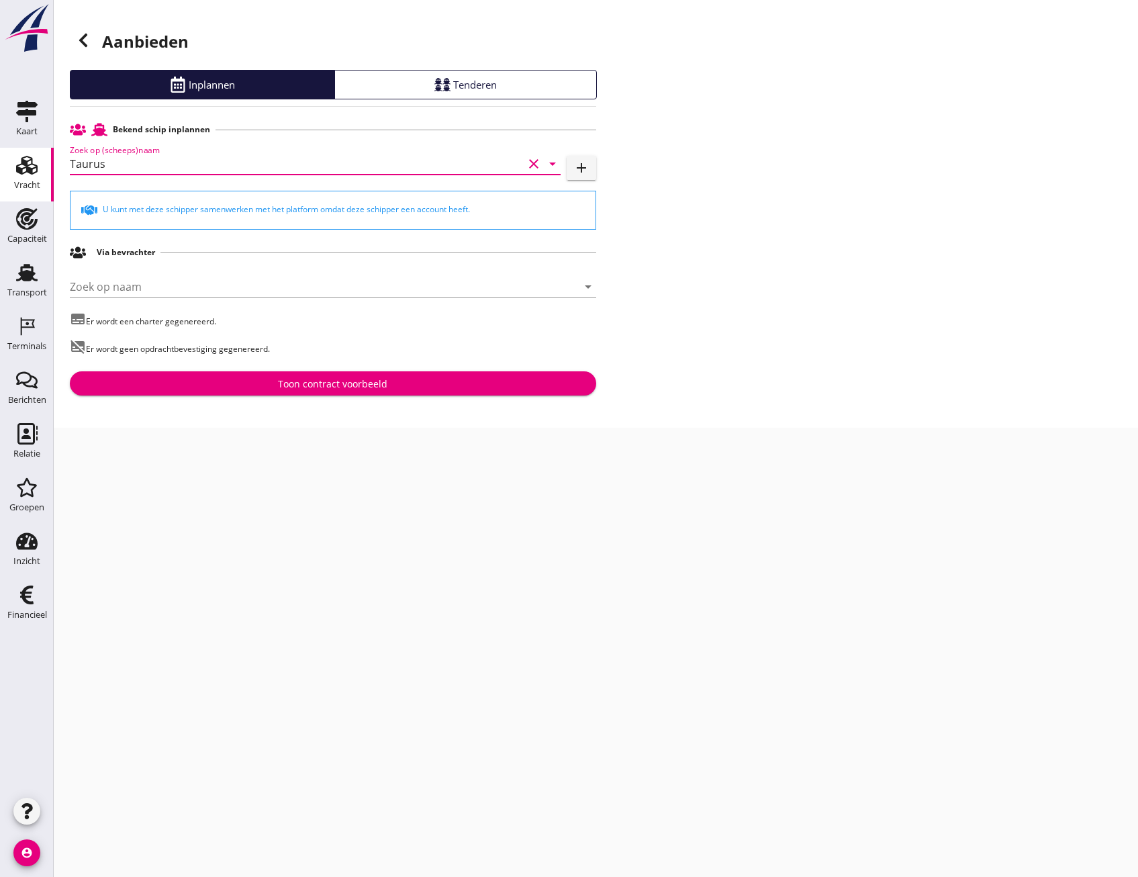
type input "Taurus"
click at [359, 386] on div "Toon contract voorbeeld" at bounding box center [332, 384] width 109 height 14
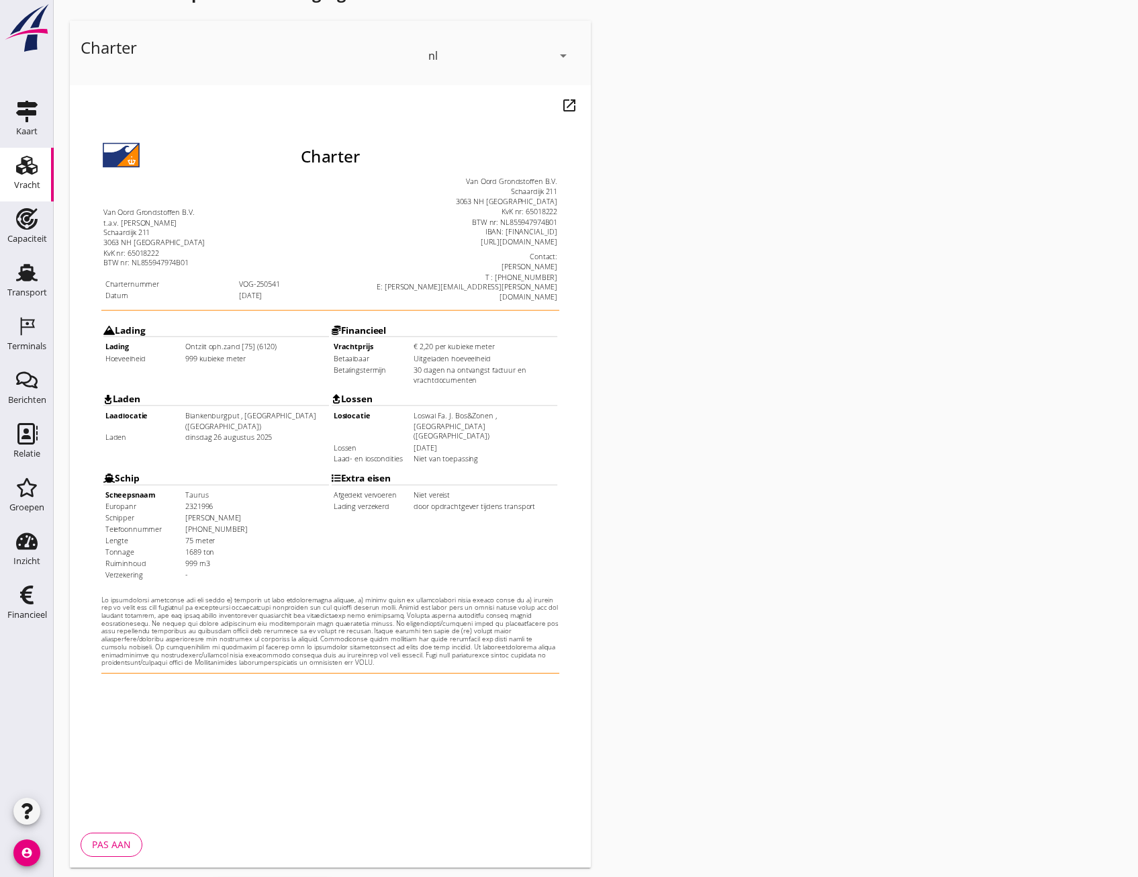
scroll to position [100, 0]
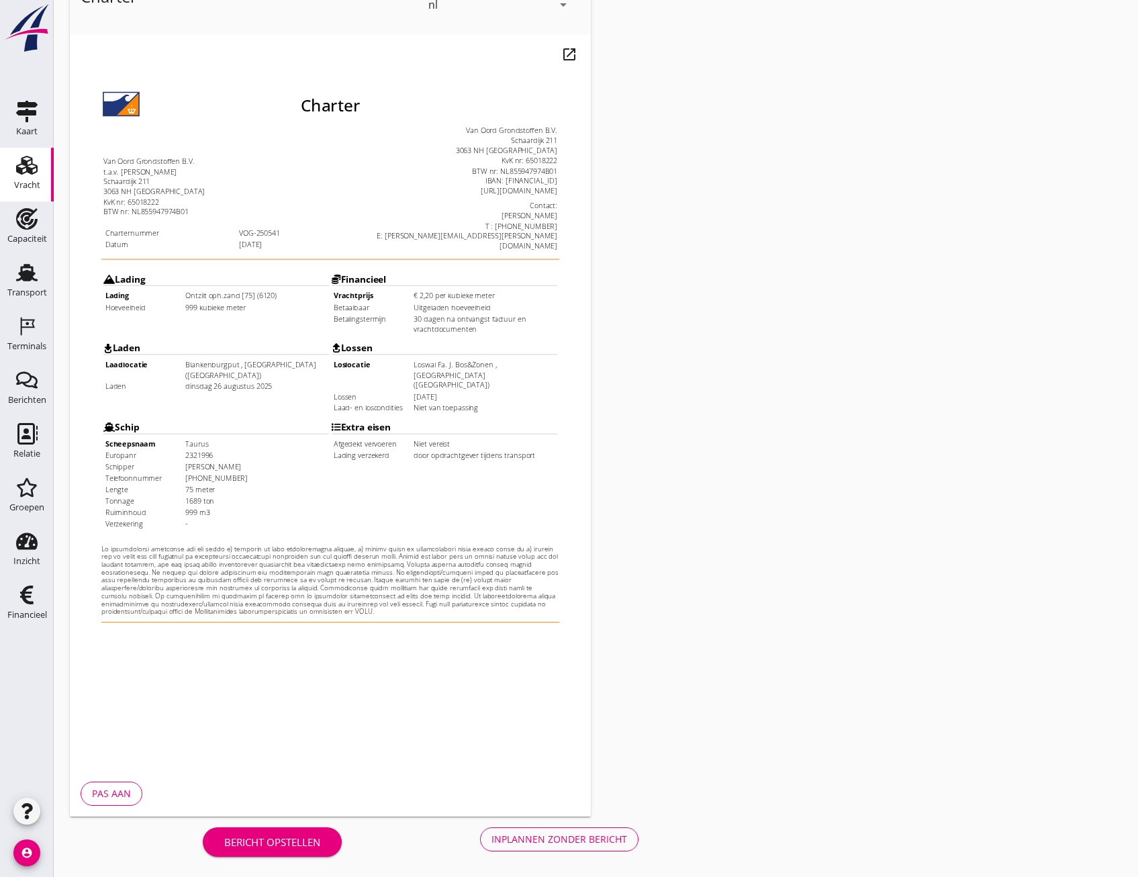
click at [560, 857] on div "Bericht opstellen Inplannen zonder bericht" at bounding box center [421, 838] width 702 height 44
click at [566, 849] on button "Inplannen zonder bericht" at bounding box center [559, 839] width 158 height 24
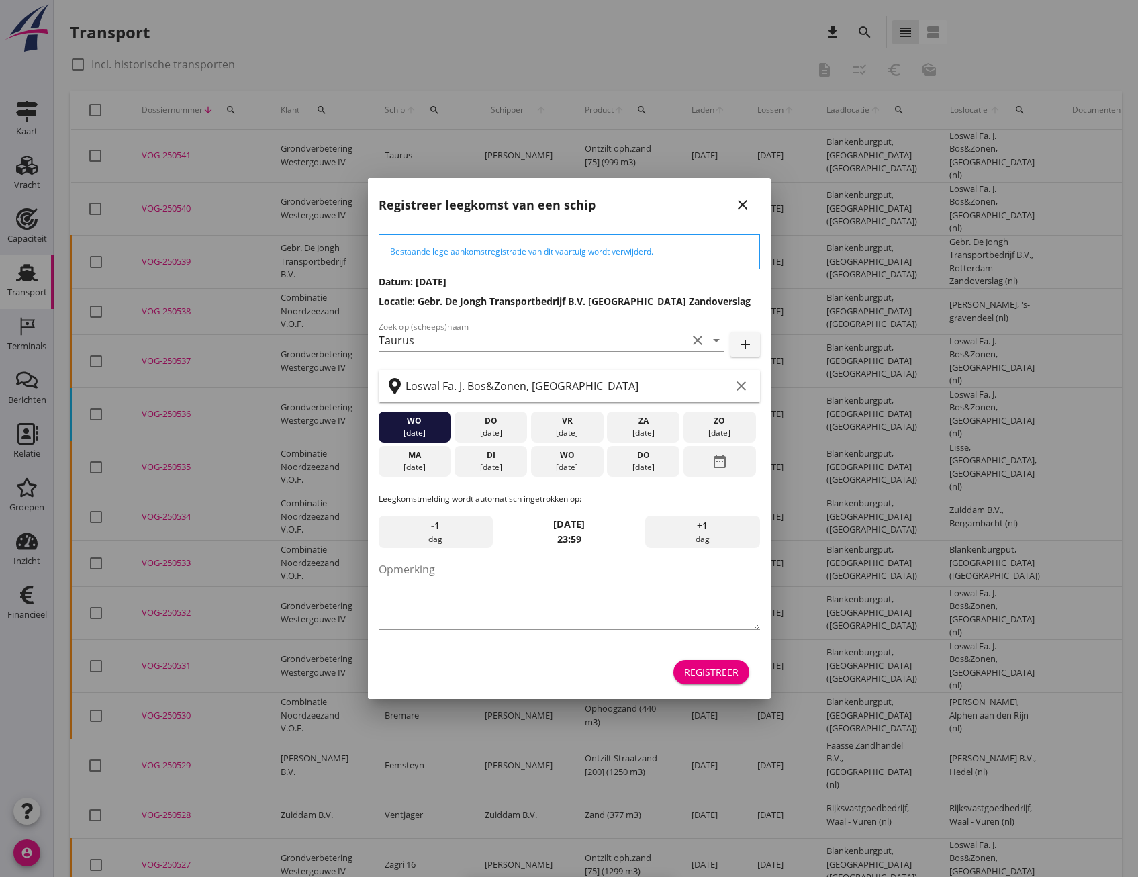
click at [688, 665] on div "Registreer" at bounding box center [711, 672] width 54 height 14
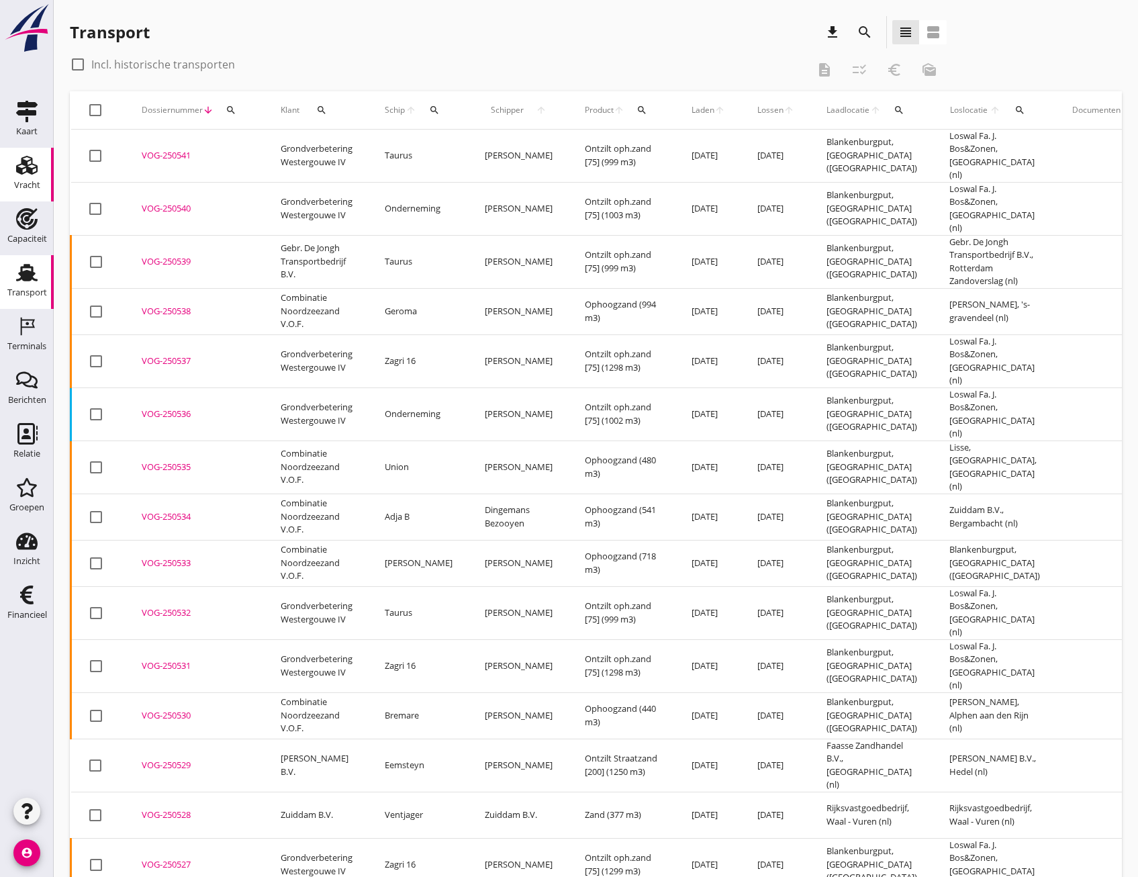
click at [27, 164] on use at bounding box center [26, 165] width 21 height 19
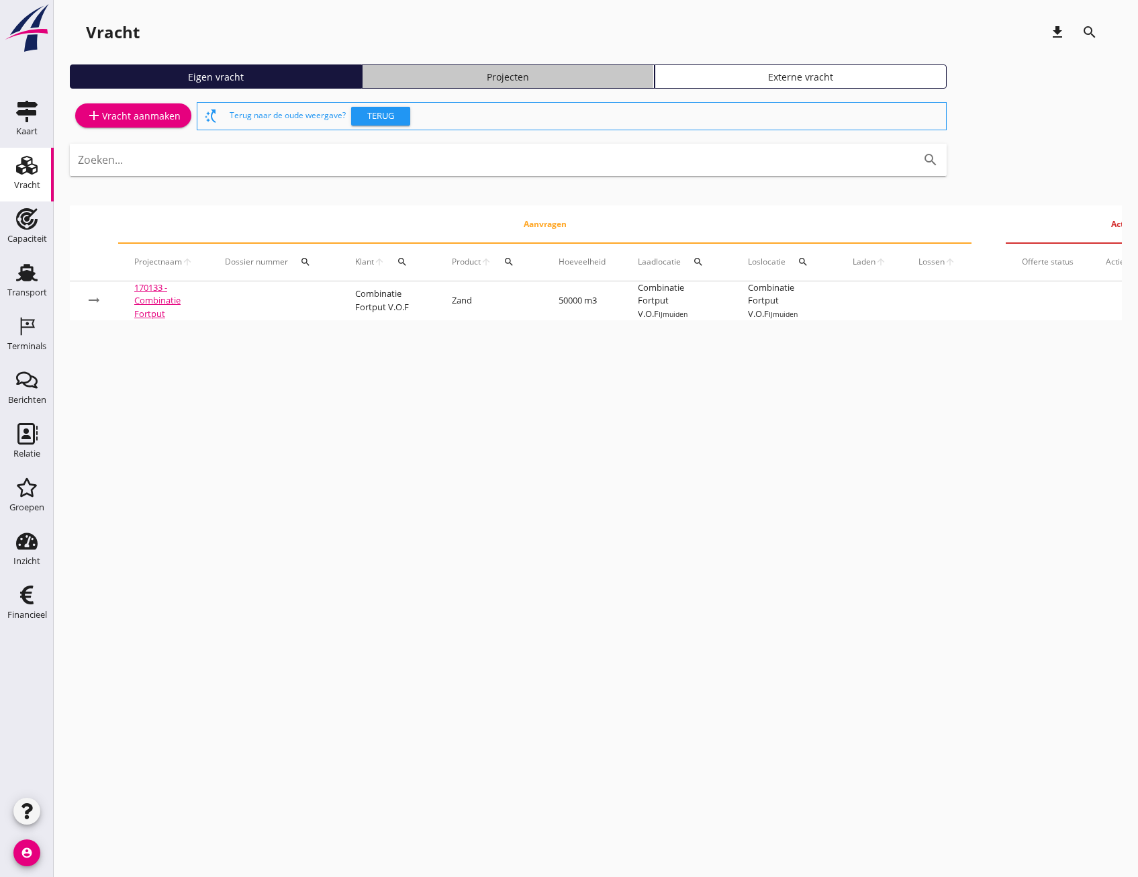
click at [620, 85] on link "Projecten" at bounding box center [508, 76] width 292 height 24
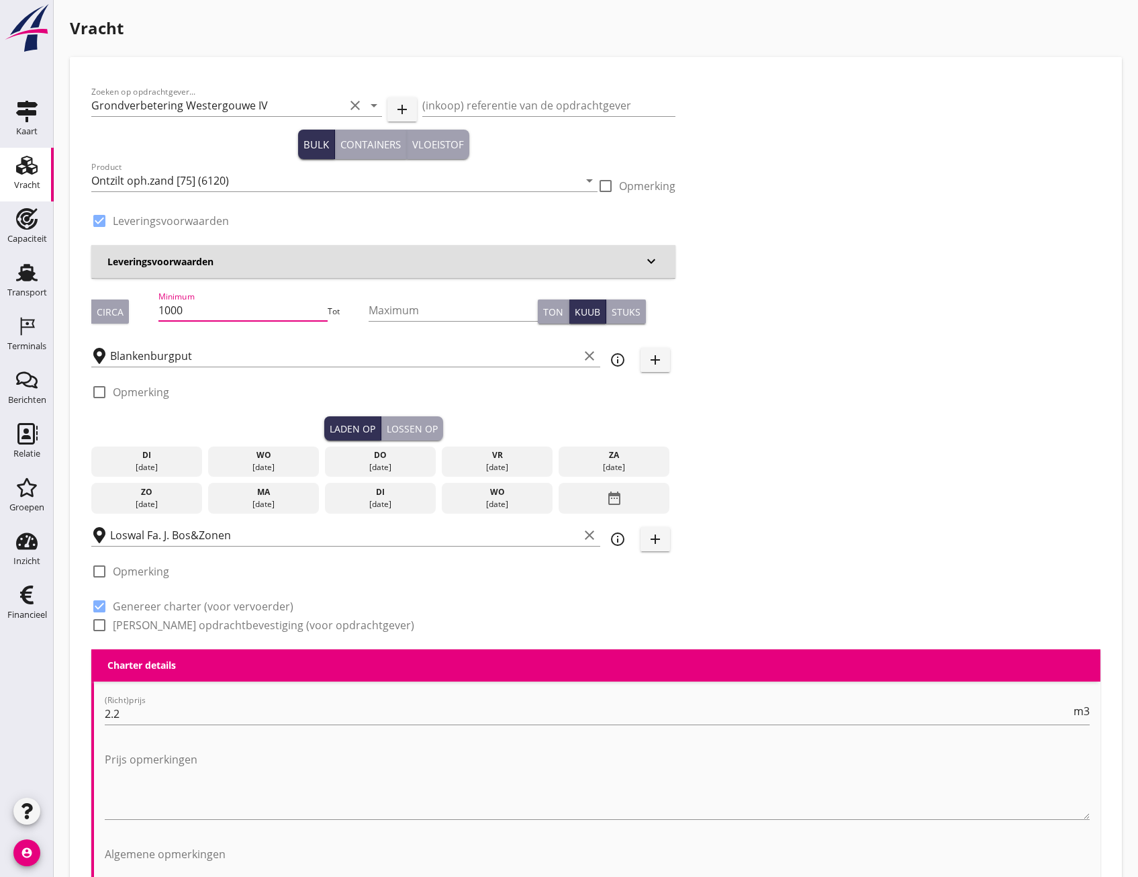
drag, startPoint x: 221, startPoint y: 311, endPoint x: 163, endPoint y: 307, distance: 57.9
click at [165, 307] on input "1000" at bounding box center [242, 309] width 169 height 21
type input "1298"
drag, startPoint x: 134, startPoint y: 467, endPoint x: 160, endPoint y: 462, distance: 27.3
click at [136, 466] on div "[DATE]" at bounding box center [147, 467] width 105 height 12
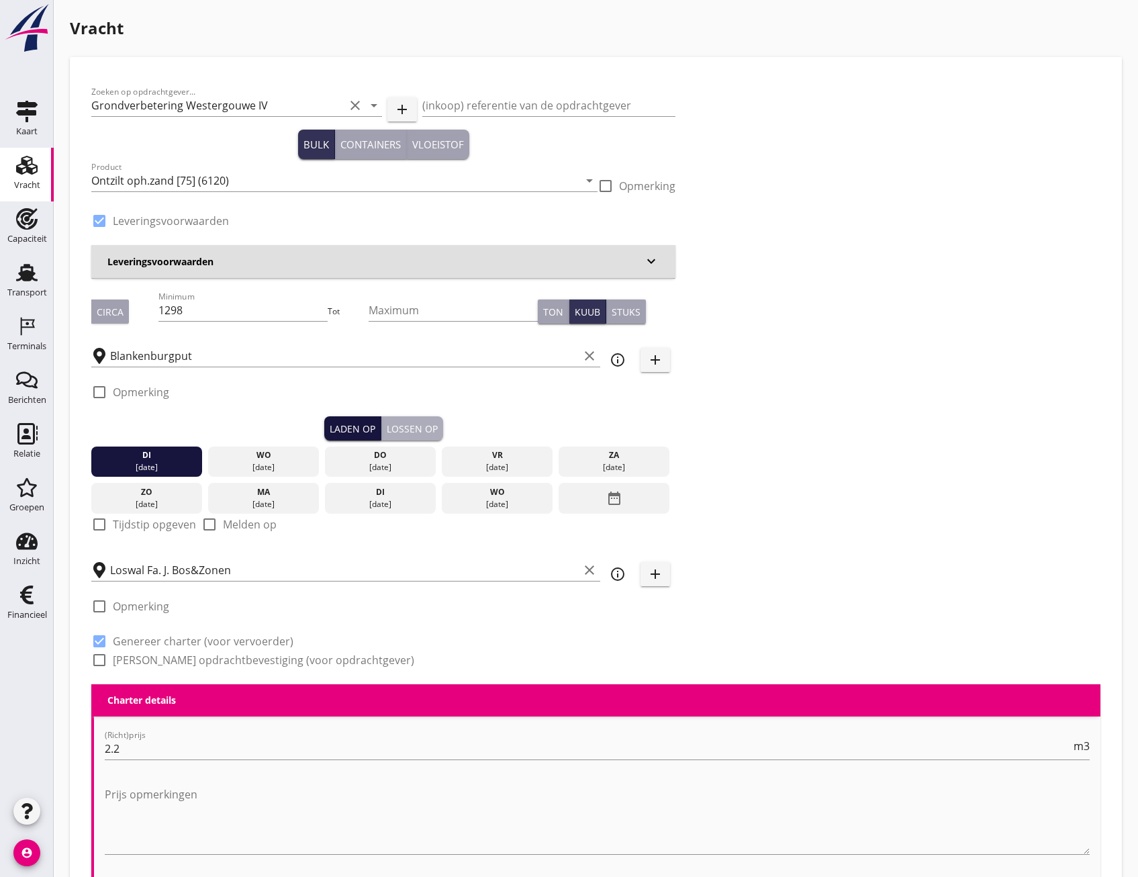
drag, startPoint x: 394, startPoint y: 422, endPoint x: 365, endPoint y: 438, distance: 33.3
click at [394, 424] on div "Lossen op" at bounding box center [412, 429] width 51 height 14
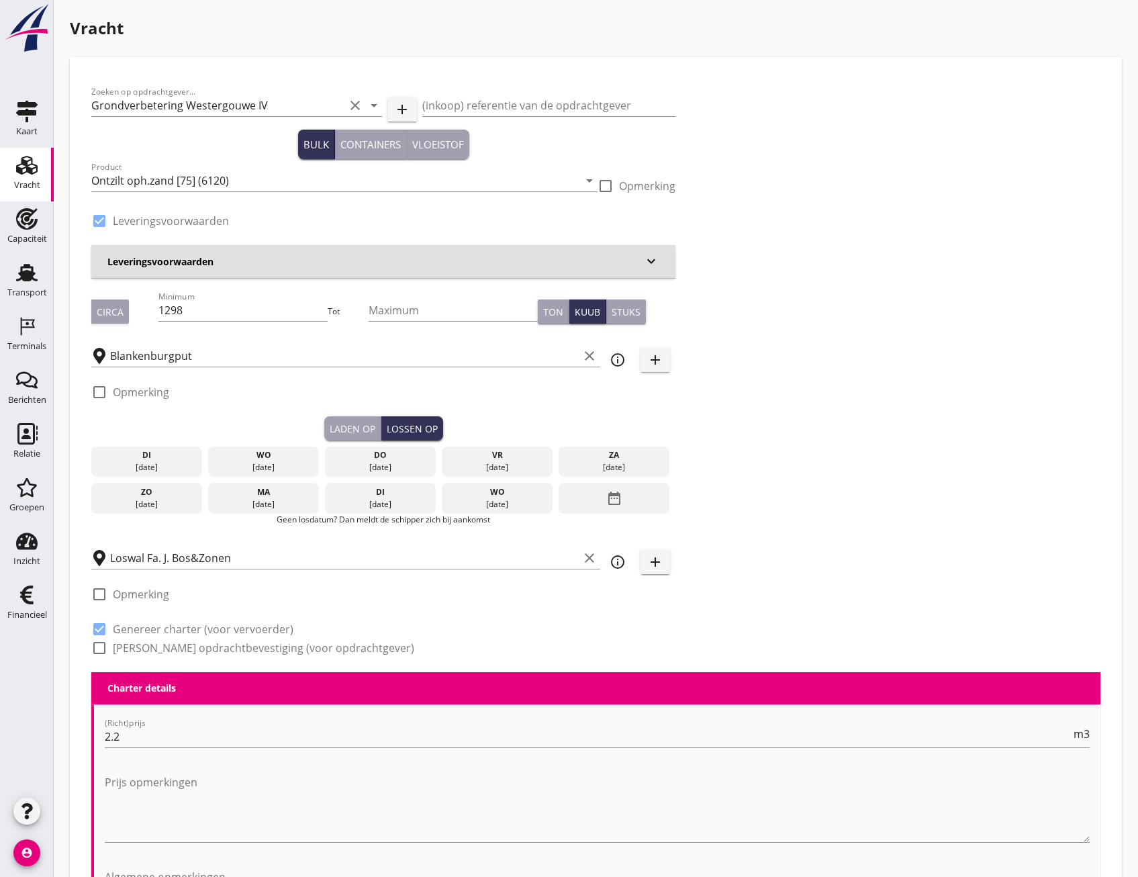
click at [265, 466] on div "[DATE]" at bounding box center [264, 467] width 105 height 12
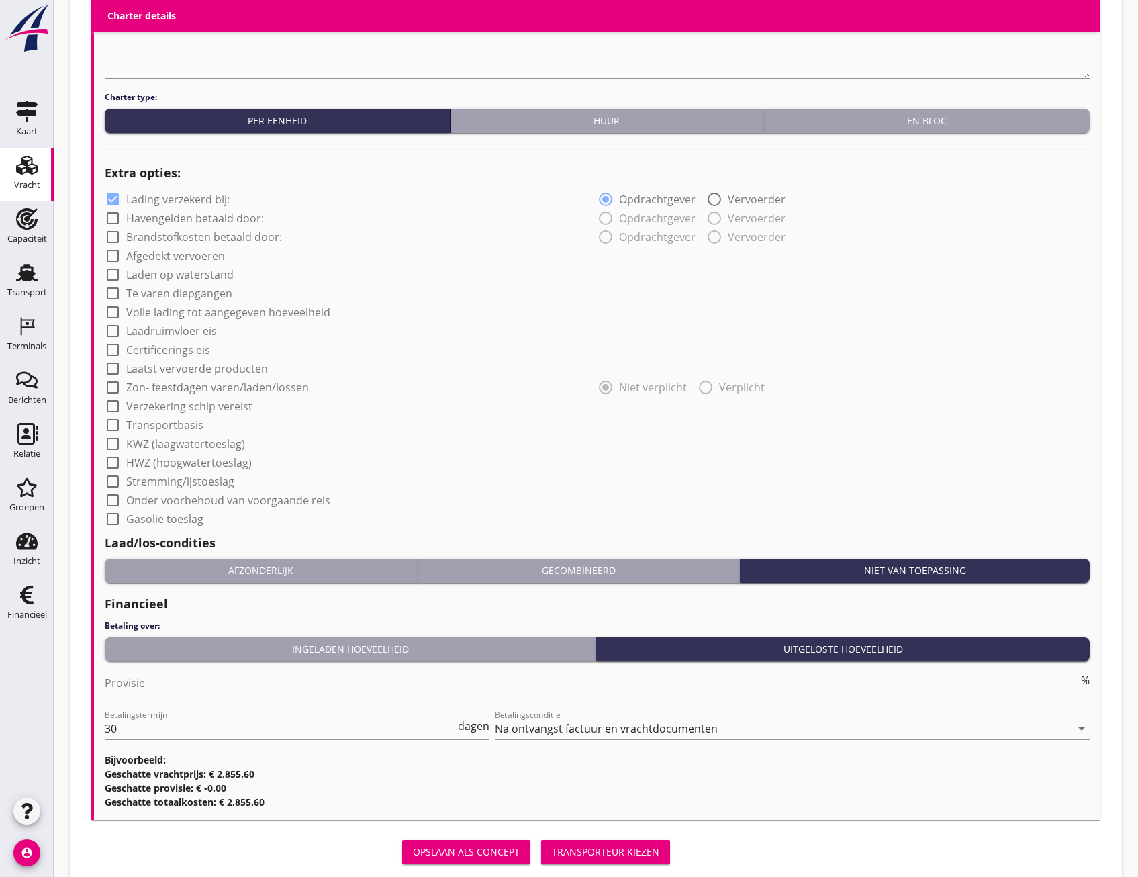
scroll to position [928, 0]
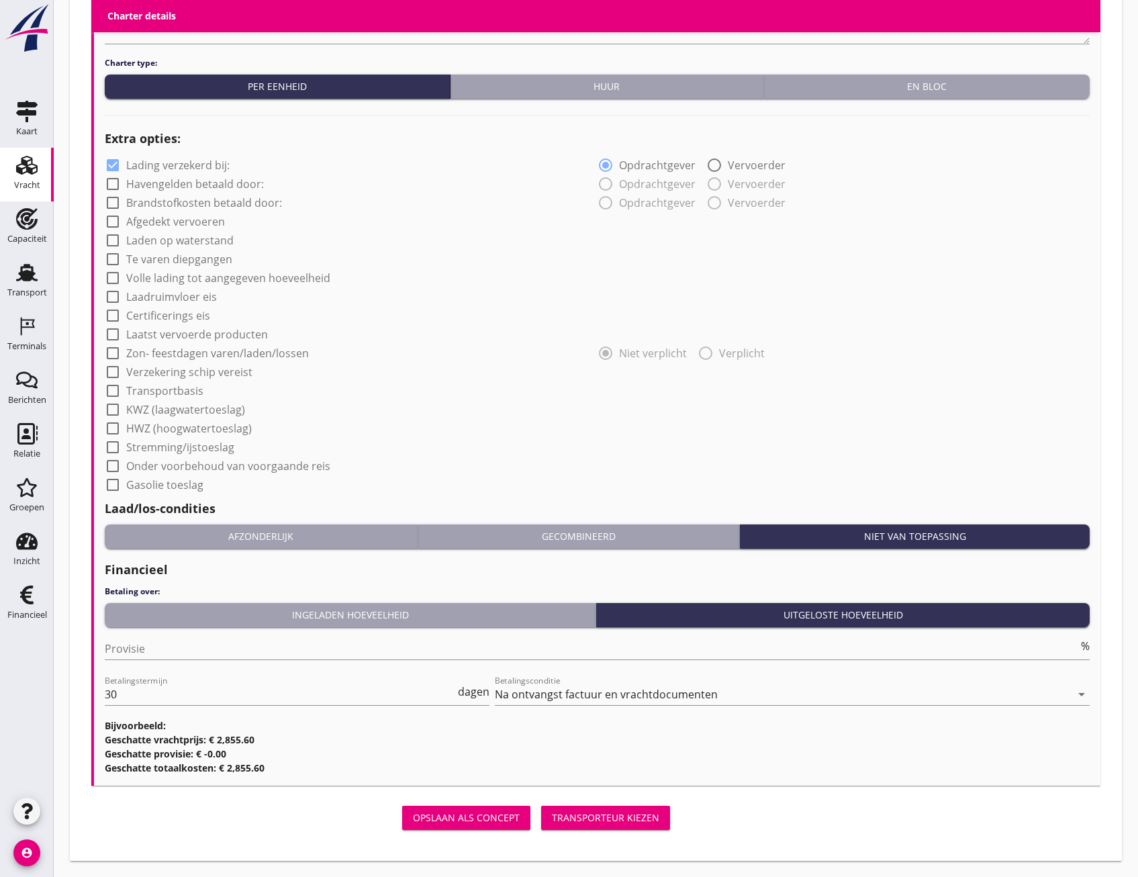
click at [598, 821] on div "Transporteur kiezen" at bounding box center [605, 817] width 107 height 14
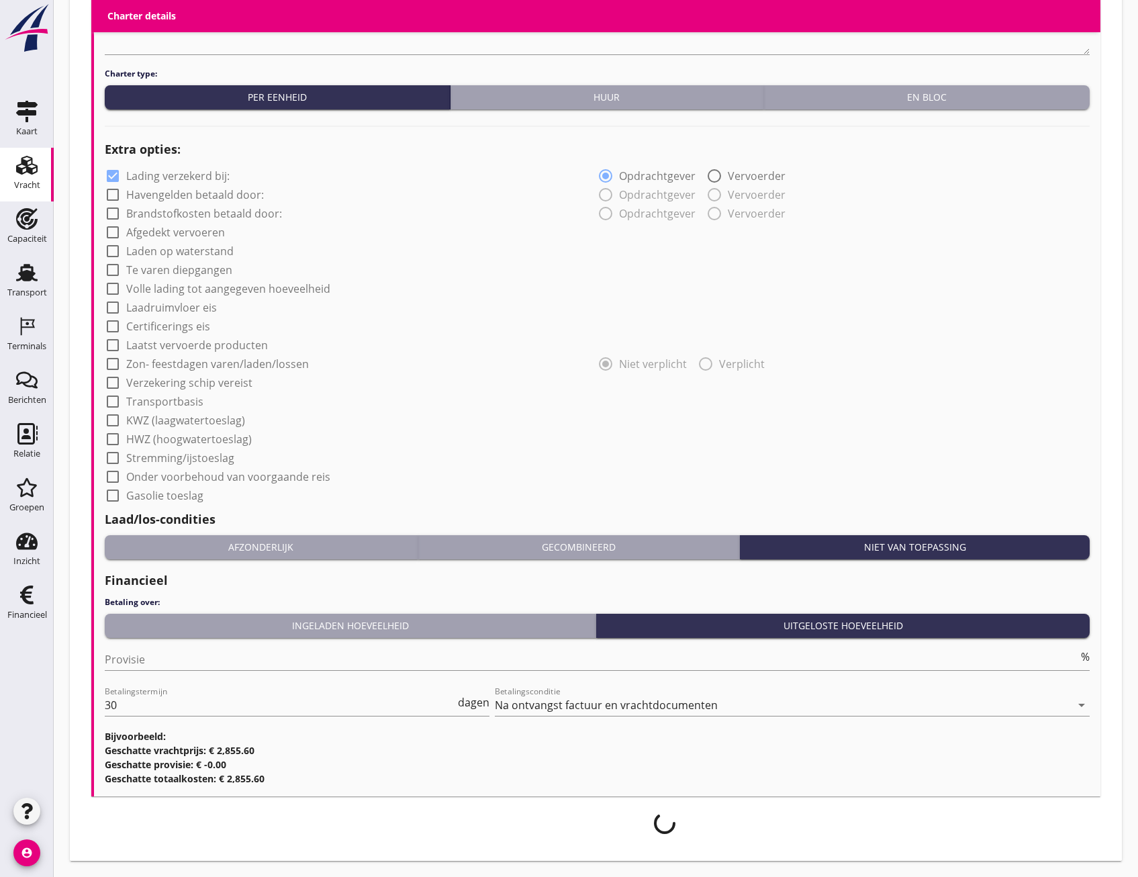
scroll to position [917, 0]
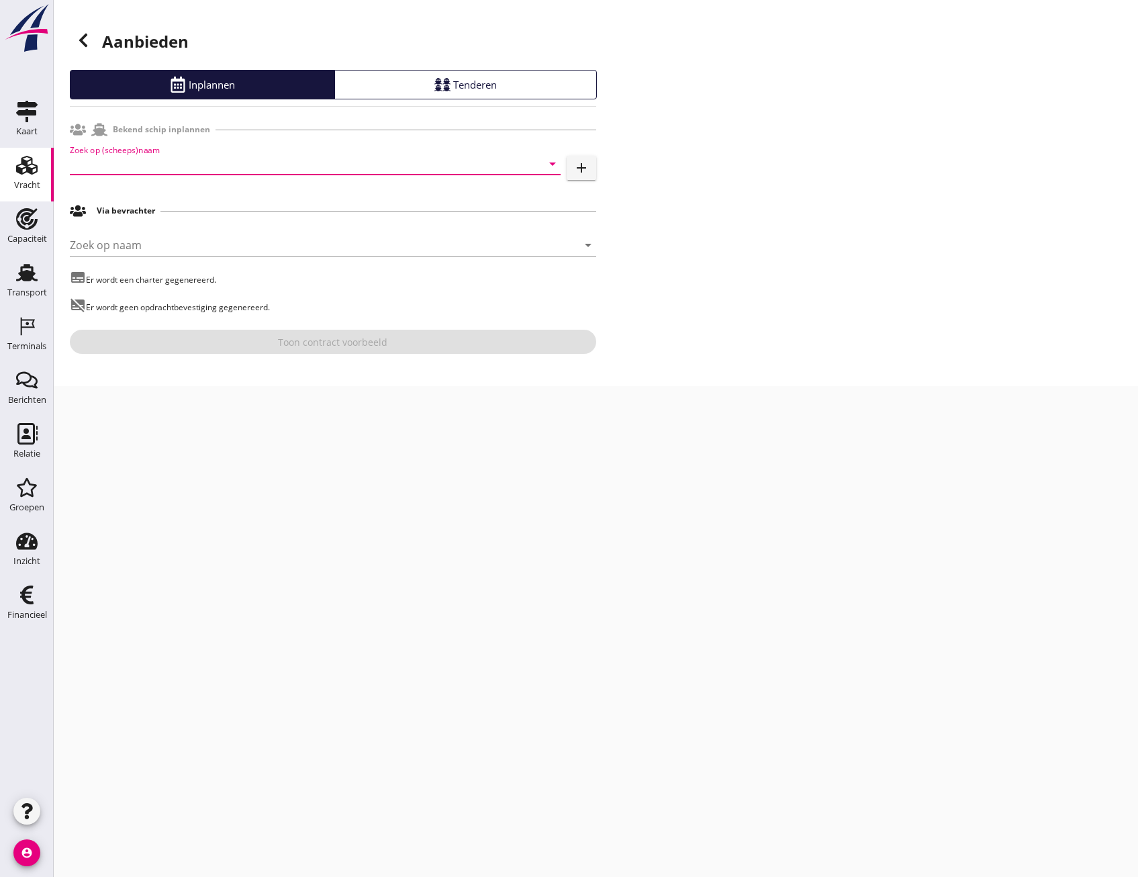
click at [202, 159] on input "Zoek op (scheeps)naam" at bounding box center [296, 163] width 453 height 21
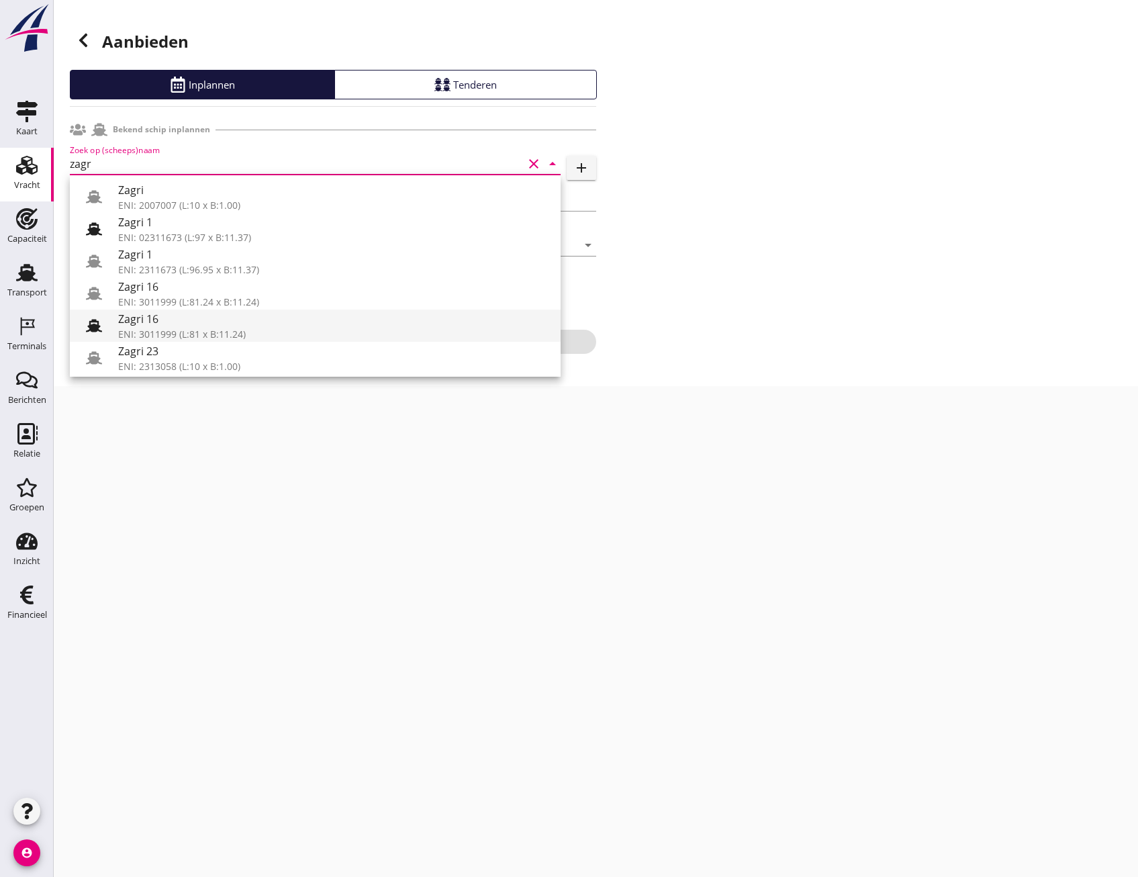
click at [156, 327] on div "ENI: 3011999 (L:81 x B:11.24)" at bounding box center [334, 334] width 432 height 14
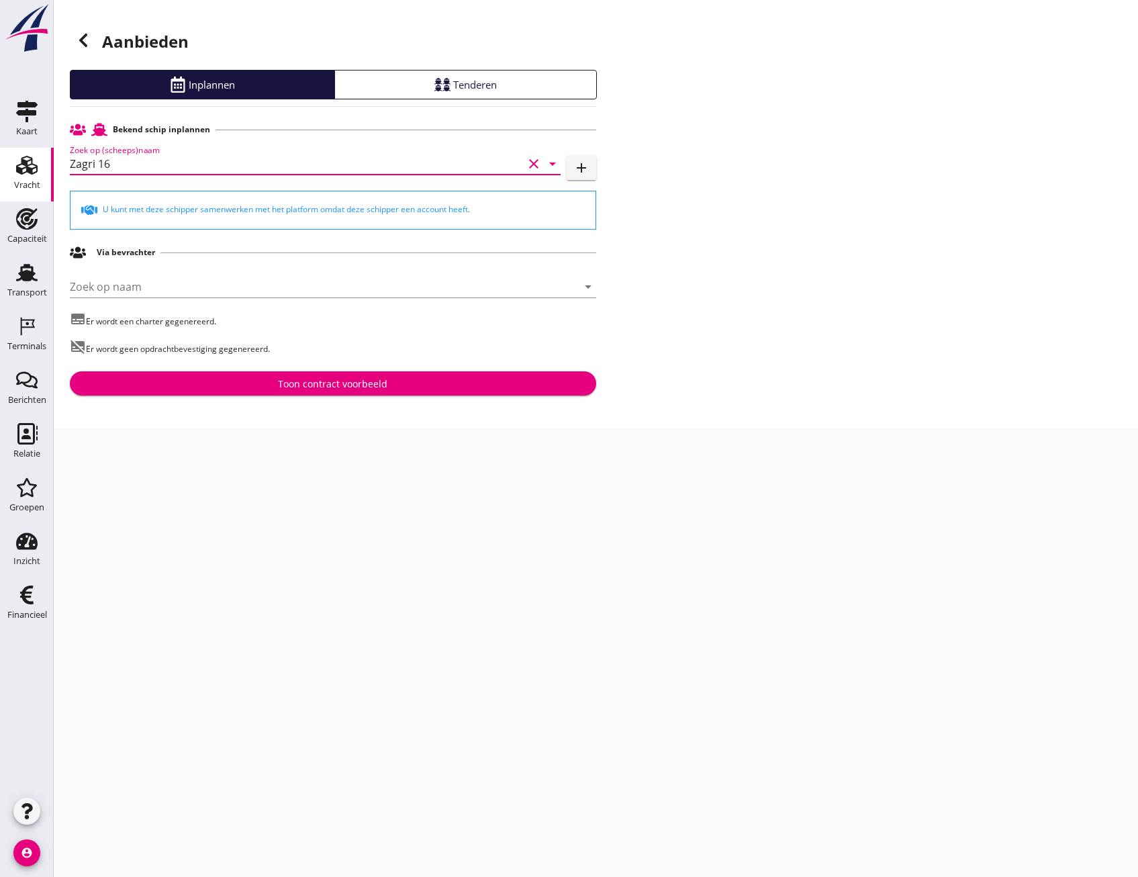
type input "Zagri 16"
click at [177, 379] on div "Toon contract voorbeeld" at bounding box center [333, 384] width 505 height 14
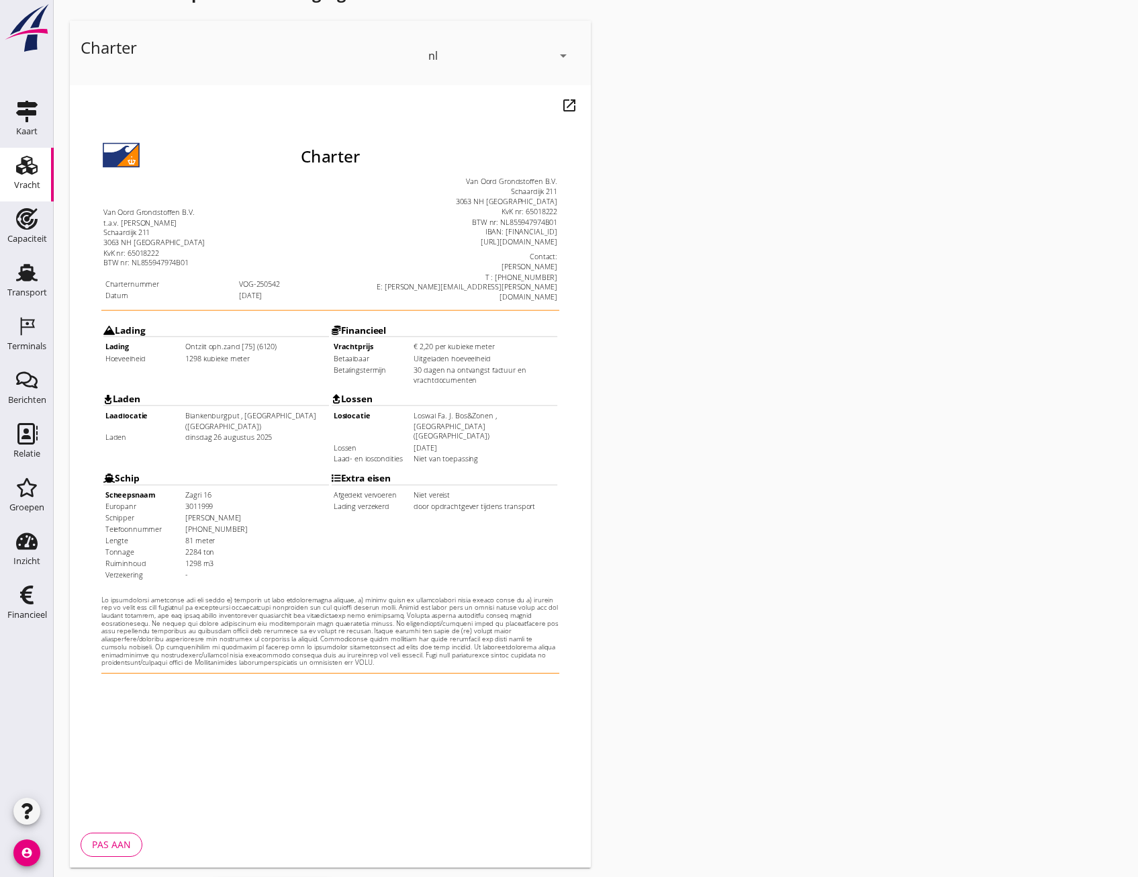
scroll to position [100, 0]
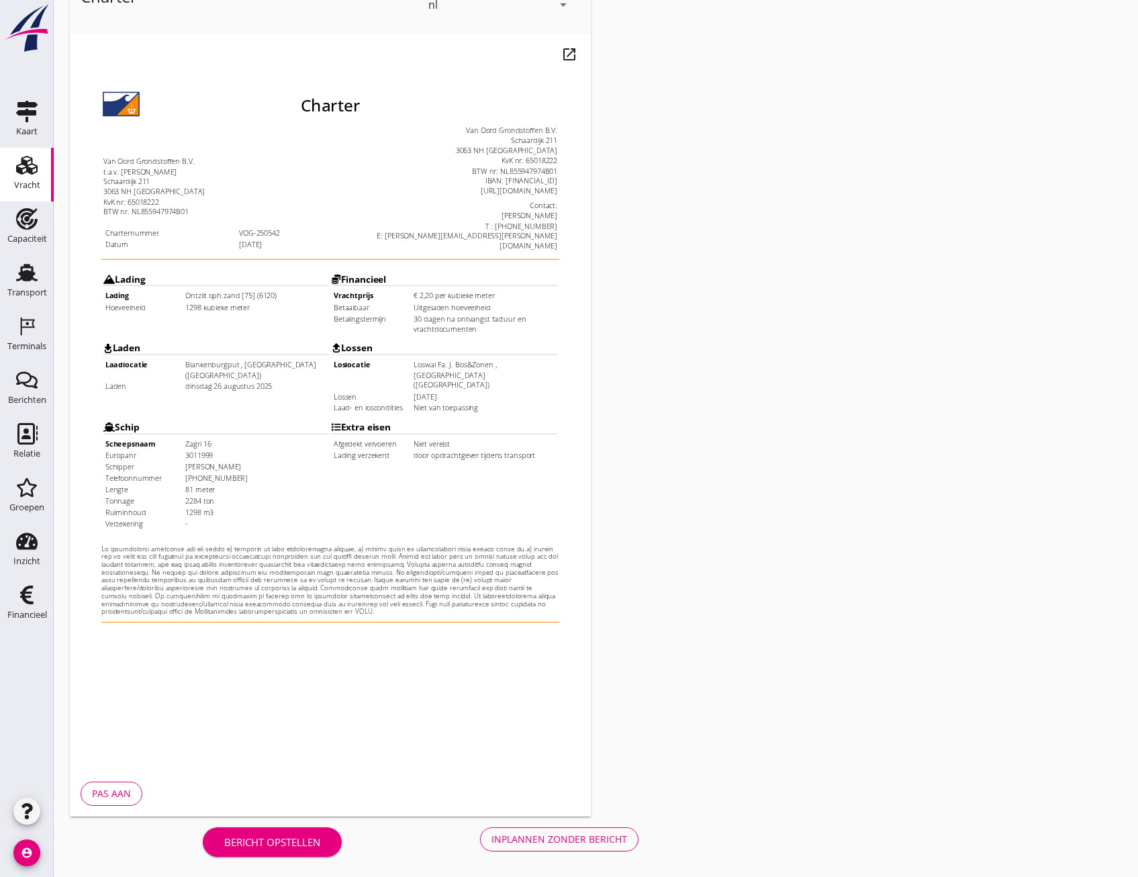
click at [587, 842] on div "Inplannen zonder bericht" at bounding box center [559, 839] width 136 height 14
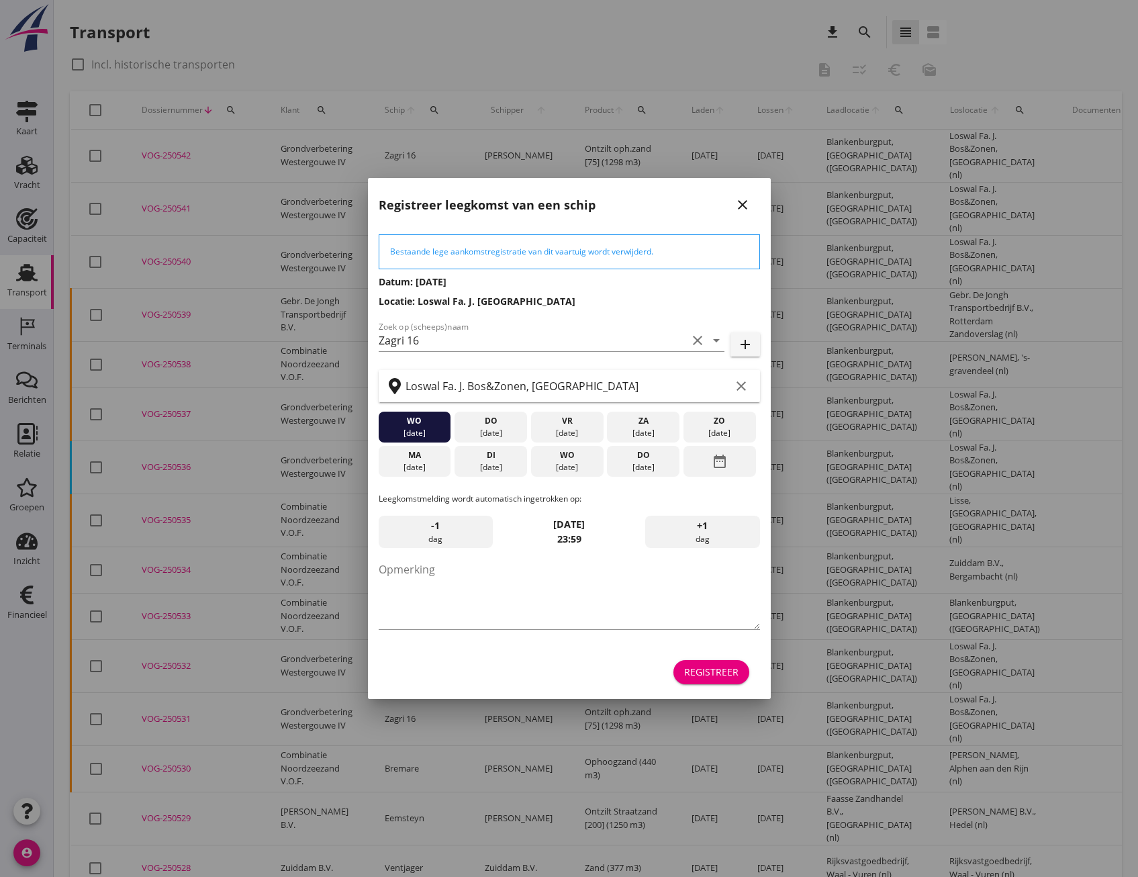
click at [716, 671] on div "Registreer" at bounding box center [711, 672] width 54 height 14
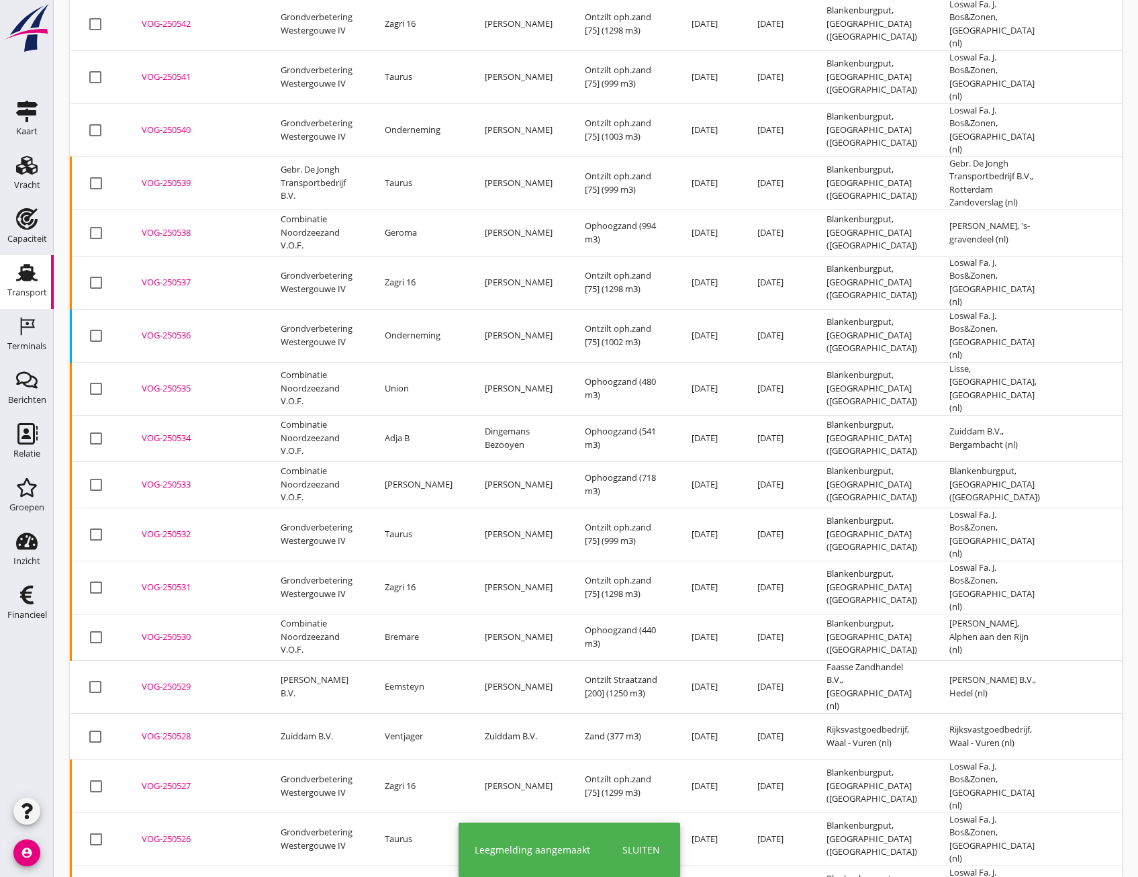
scroll to position [134, 0]
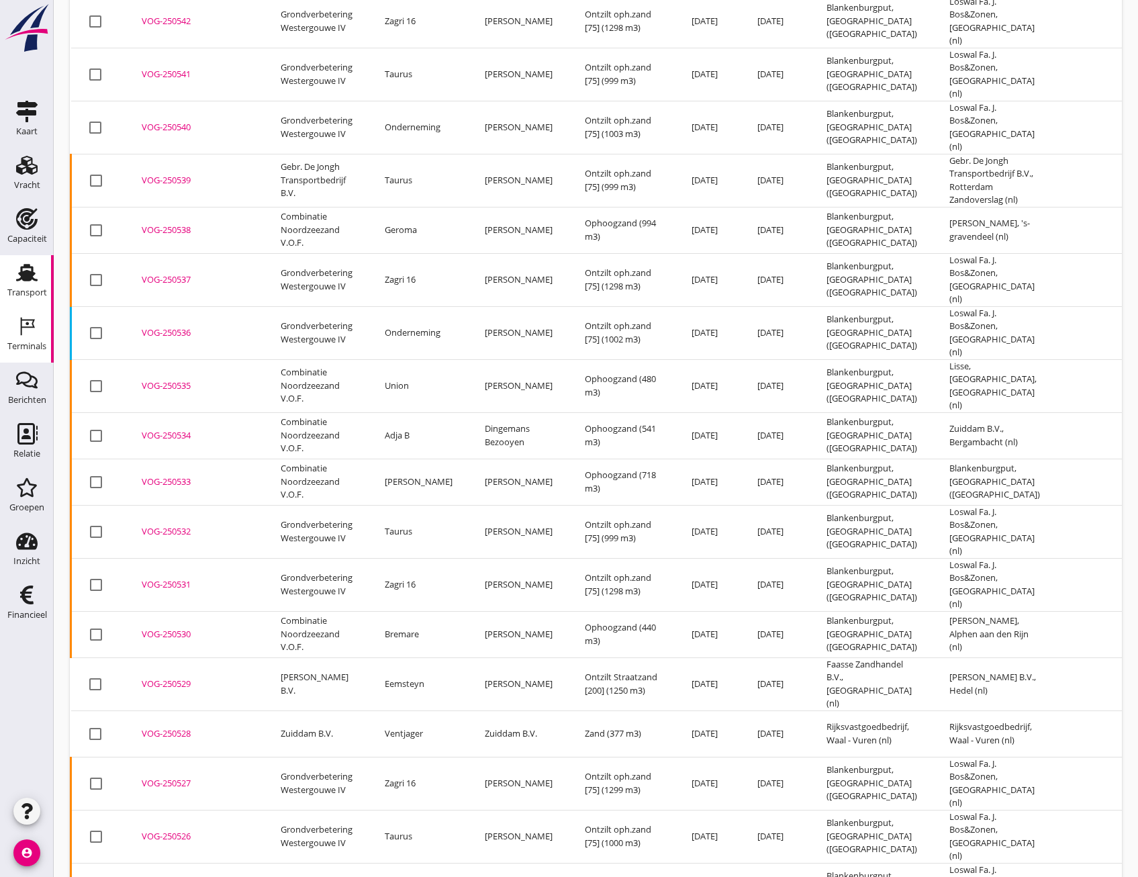
click at [26, 318] on icon "Terminals" at bounding box center [26, 326] width 21 height 21
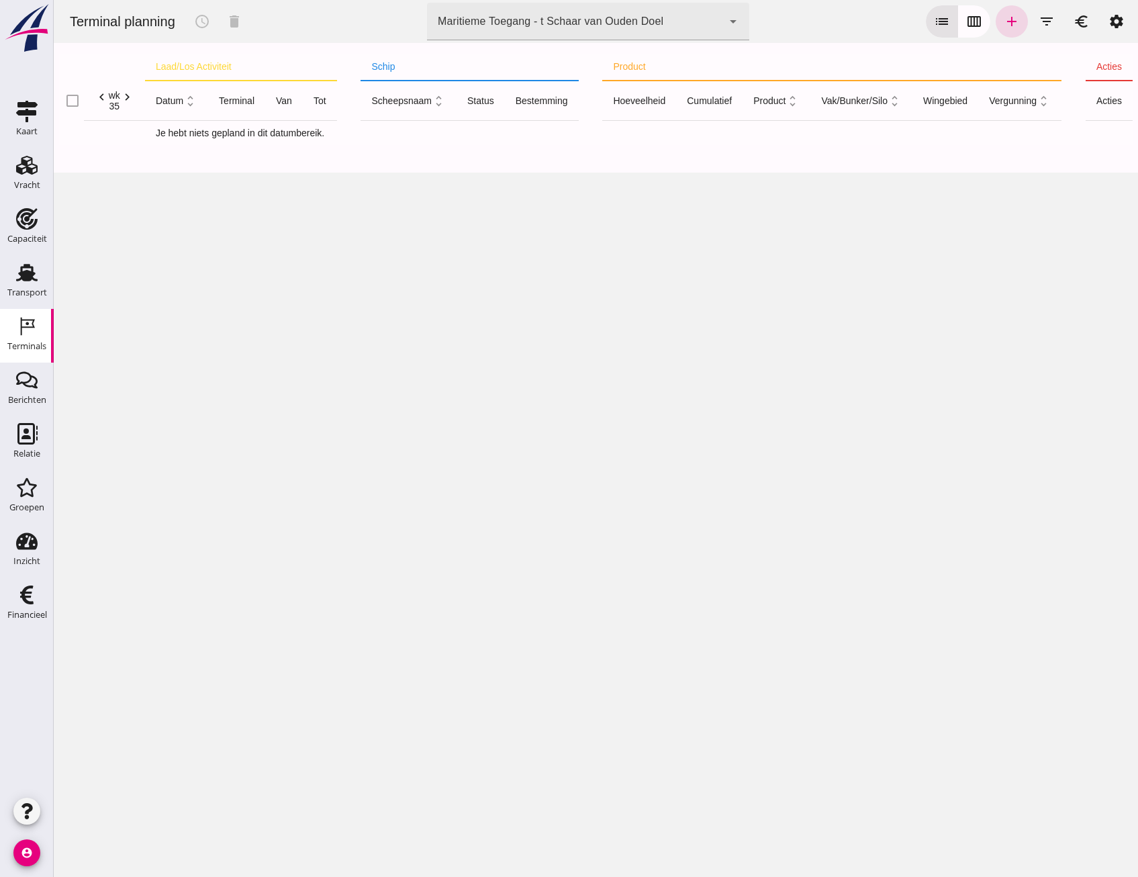
click at [725, 28] on icon "arrow_drop_down" at bounding box center [733, 21] width 16 height 16
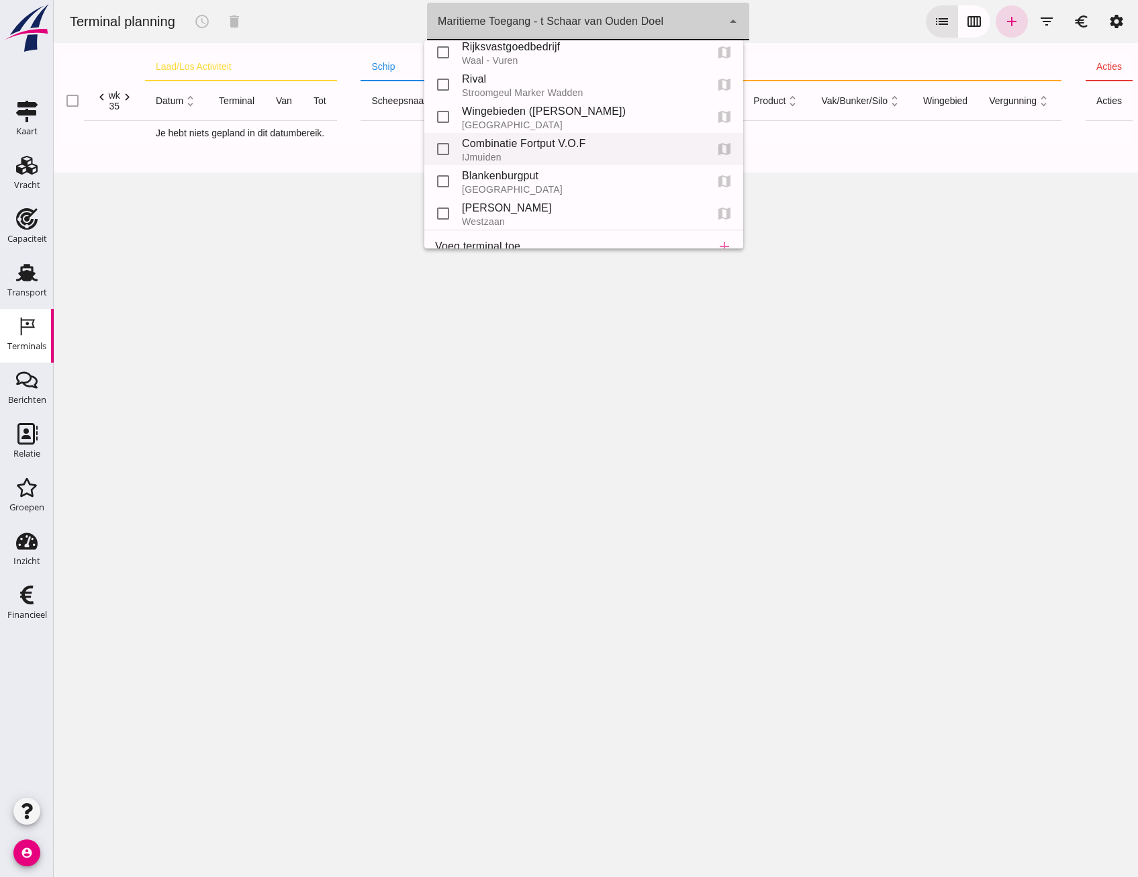
scroll to position [60, 0]
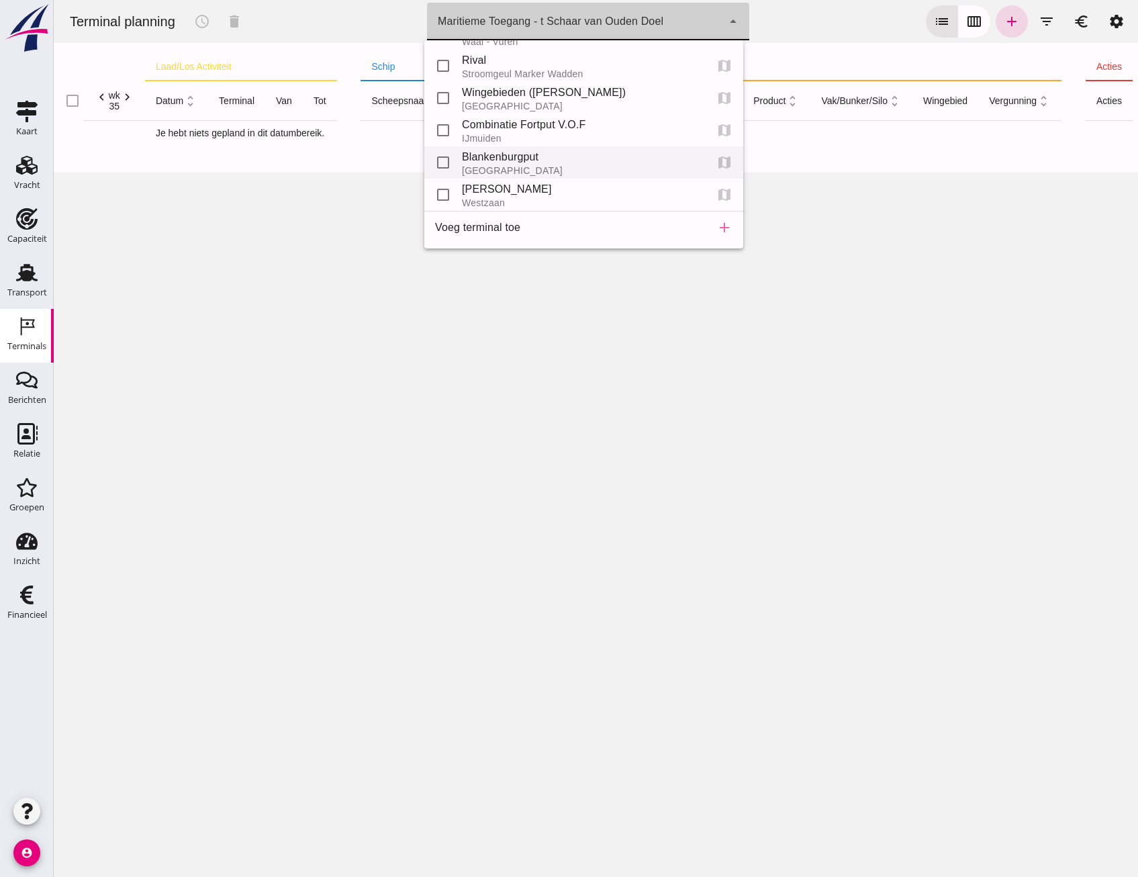
click at [520, 169] on div "[GEOGRAPHIC_DATA]" at bounding box center [578, 170] width 233 height 11
type input "e6c78bfd-e3f1-4bb9-b01e-b37ce3668b52"
checkbox input "false"
checkbox input "true"
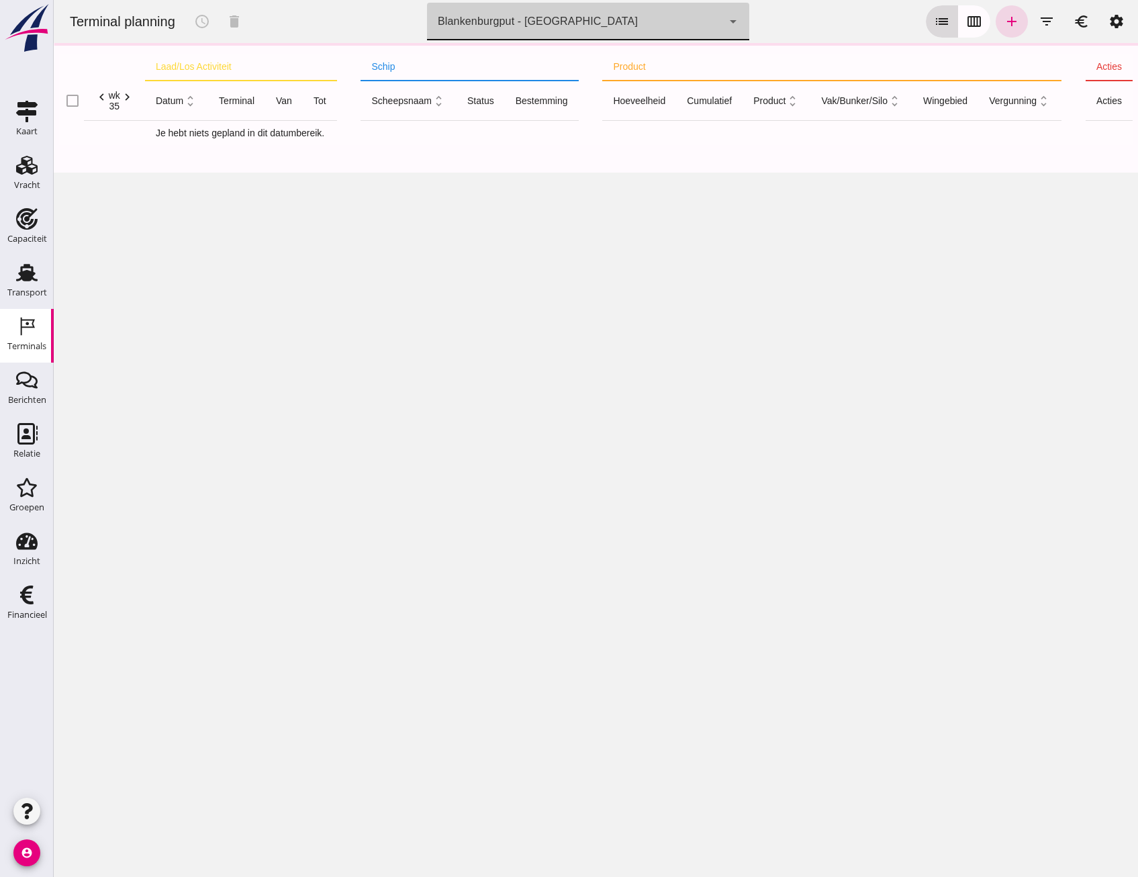
click at [970, 26] on icon "calendar_view_week" at bounding box center [974, 21] width 16 height 16
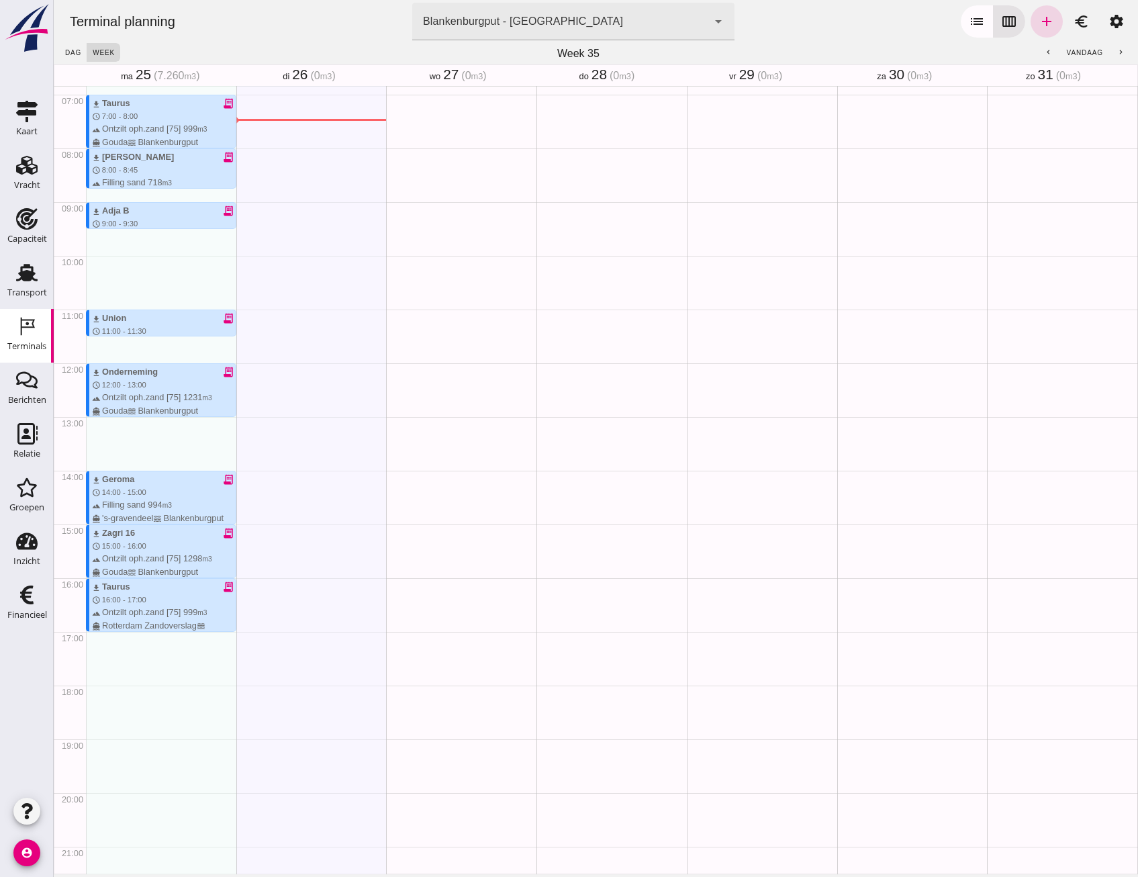
scroll to position [376, 0]
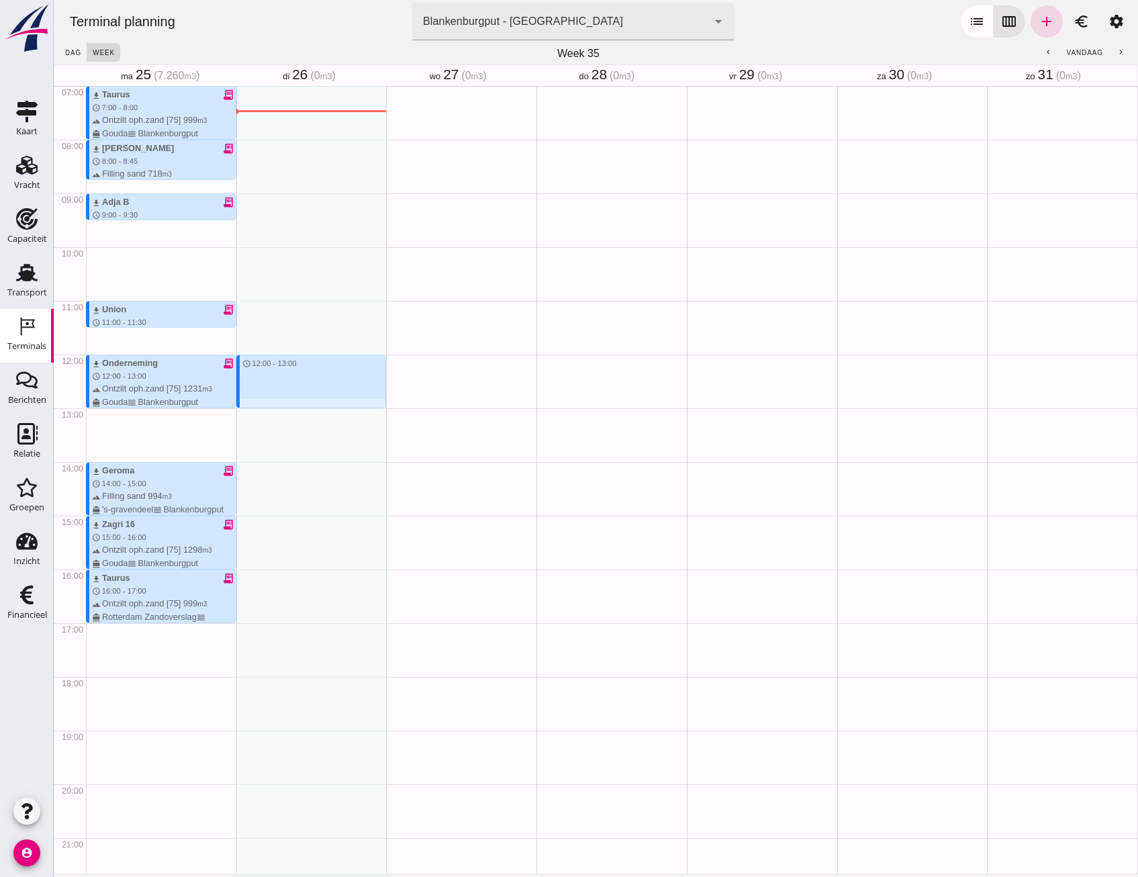
drag, startPoint x: 289, startPoint y: 359, endPoint x: 292, endPoint y: 406, distance: 47.1
click at [292, 406] on div "schedule 12:00 - 13:00" at bounding box center [311, 354] width 150 height 1289
type input "Combinatie Noordzeezand V.O.F."
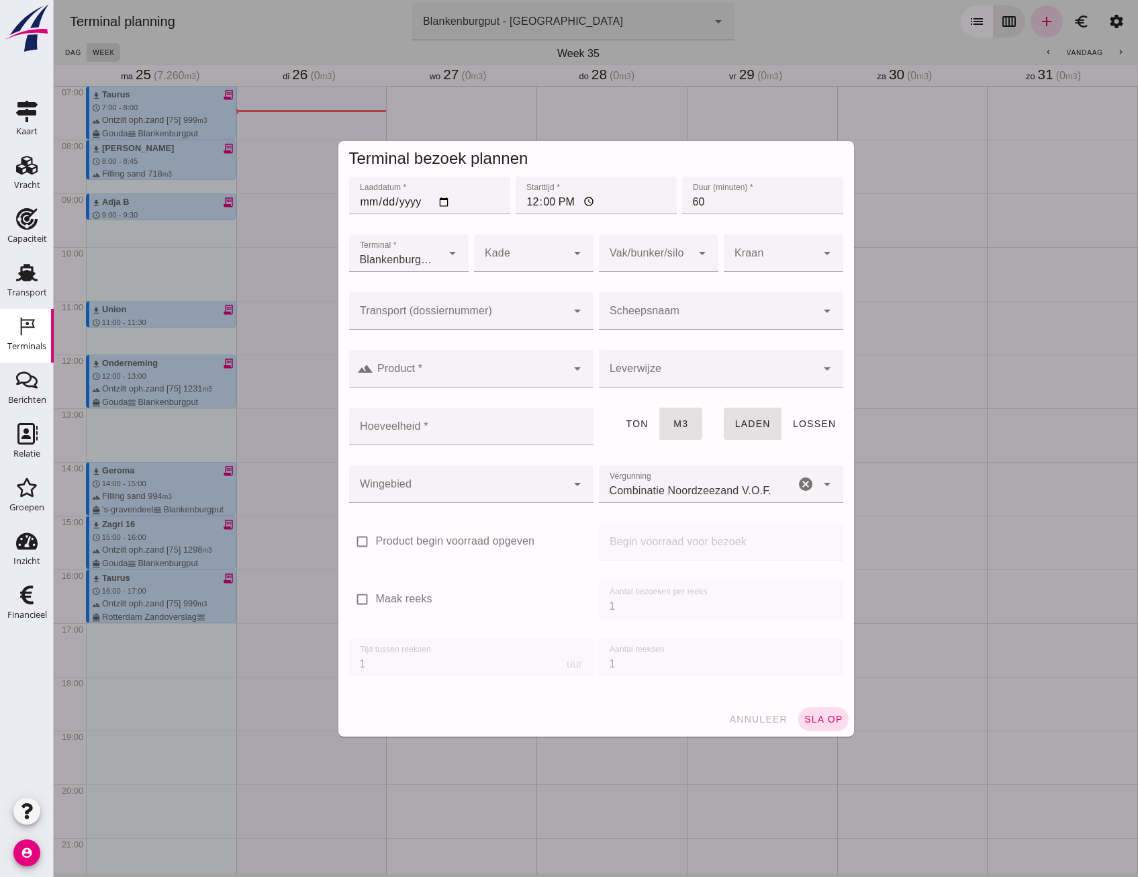
click at [437, 317] on input "Transport (dossiernummer)" at bounding box center [458, 318] width 218 height 16
type input "o"
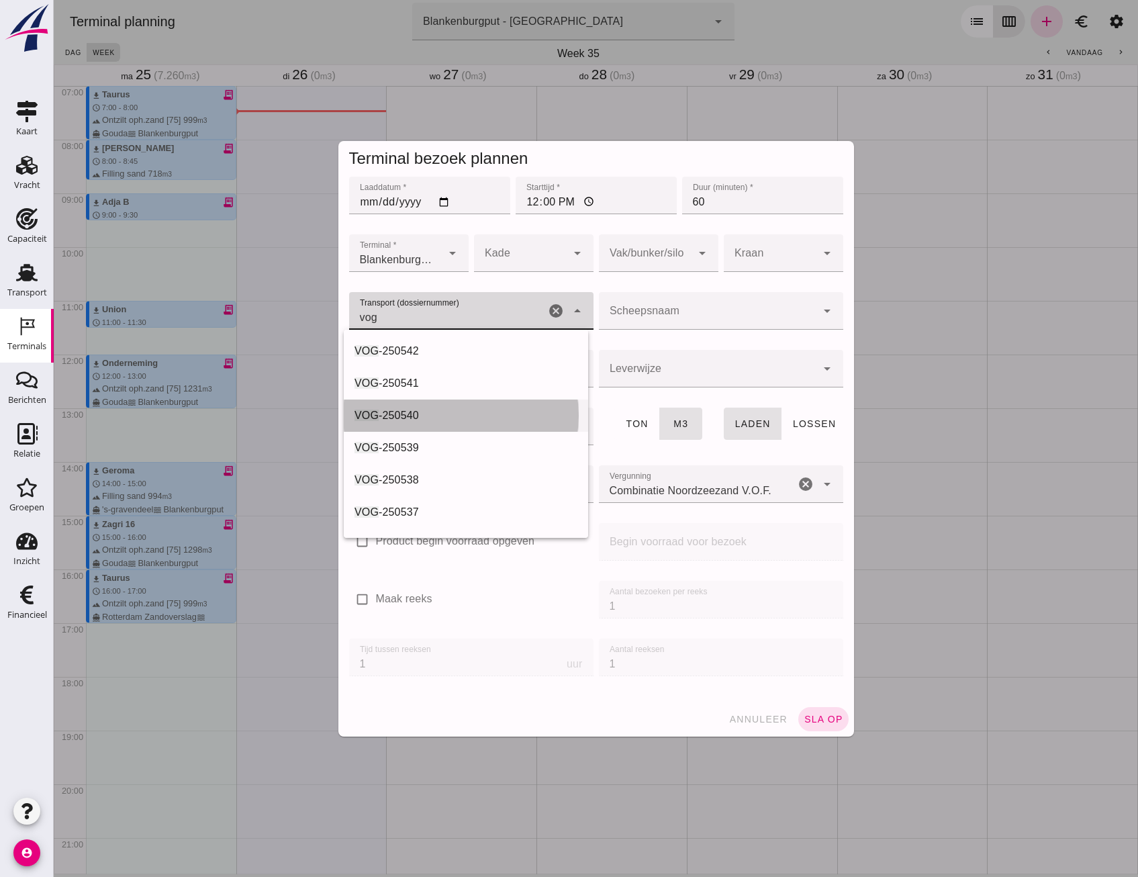
click at [440, 412] on div "VOG -250540" at bounding box center [466, 416] width 223 height 16
type input "VOG-250540"
type input "franco_on_shore"
type input "1231"
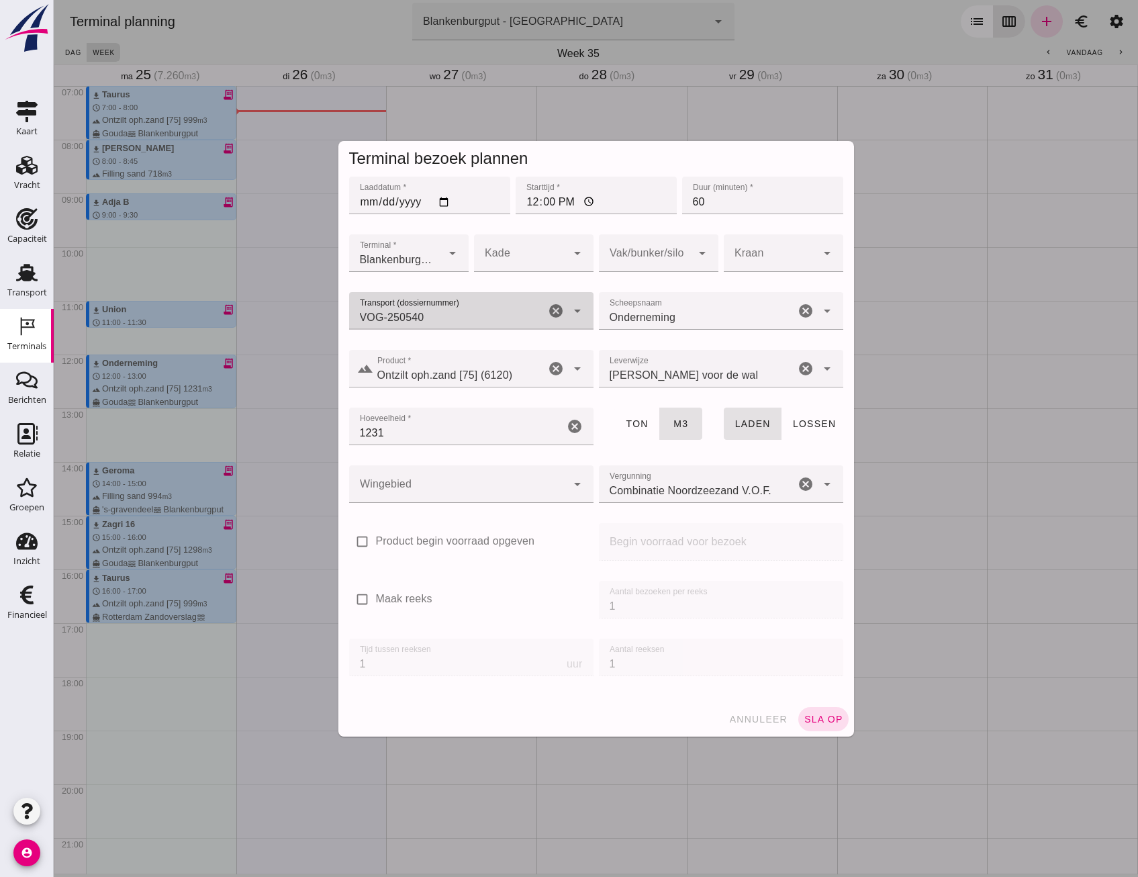
type input "VOG-250540"
click at [504, 483] on div at bounding box center [458, 484] width 218 height 38
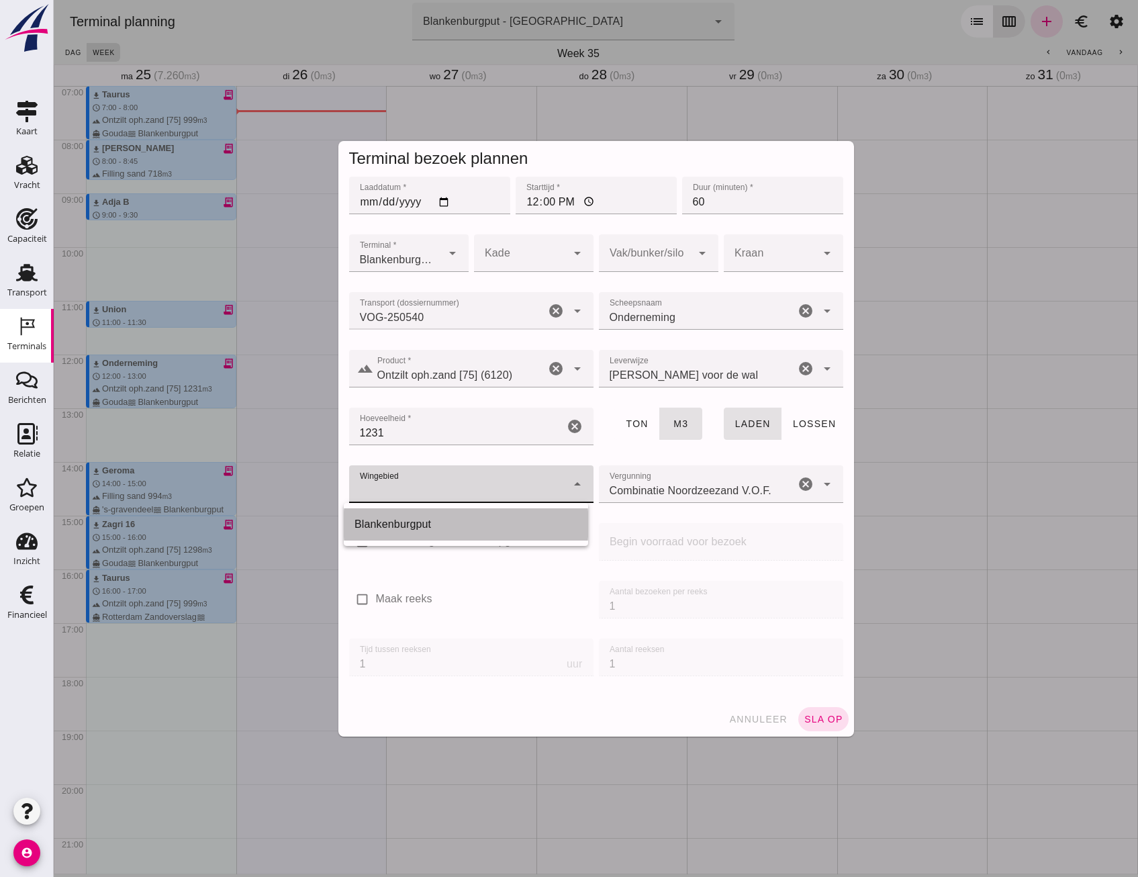
click at [473, 521] on div "Blankenburgput" at bounding box center [466, 524] width 223 height 16
type input "333"
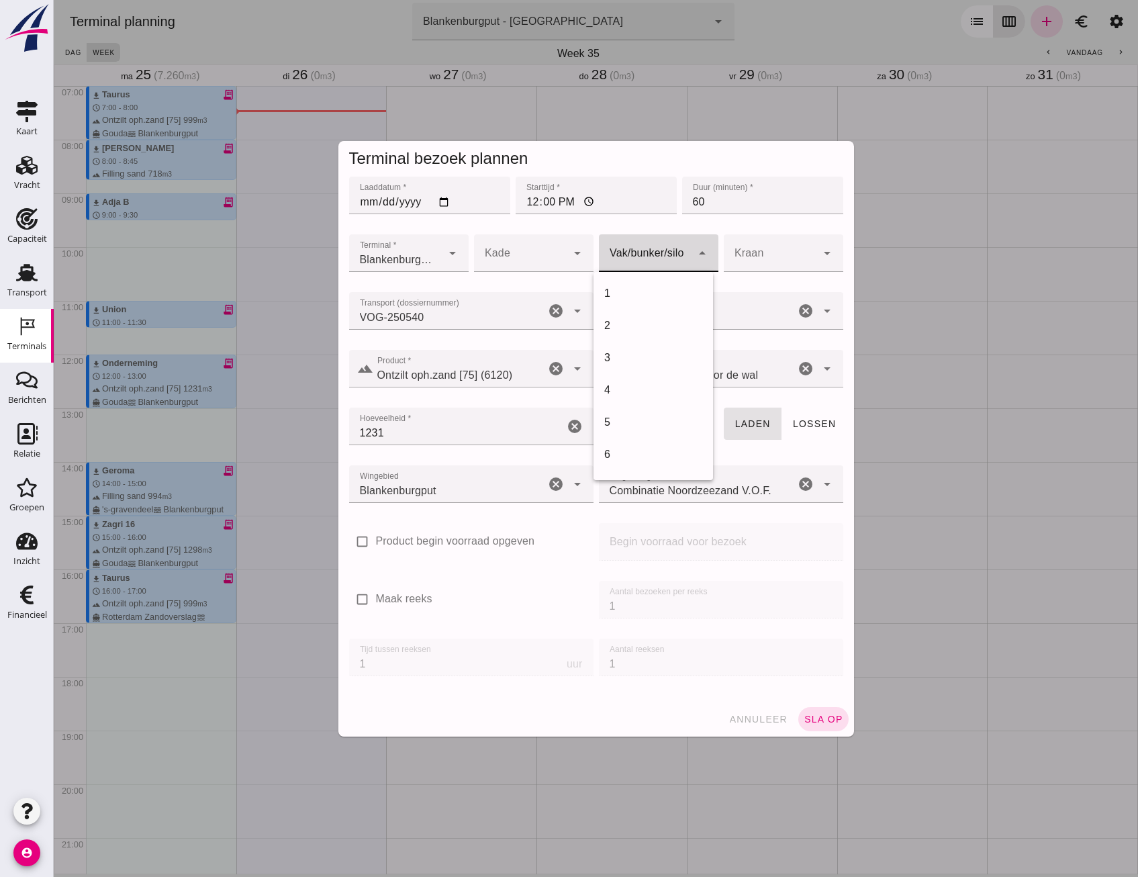
click at [640, 271] on div at bounding box center [645, 253] width 93 height 38
click at [634, 432] on div "18" at bounding box center [653, 438] width 98 height 16
type input "366"
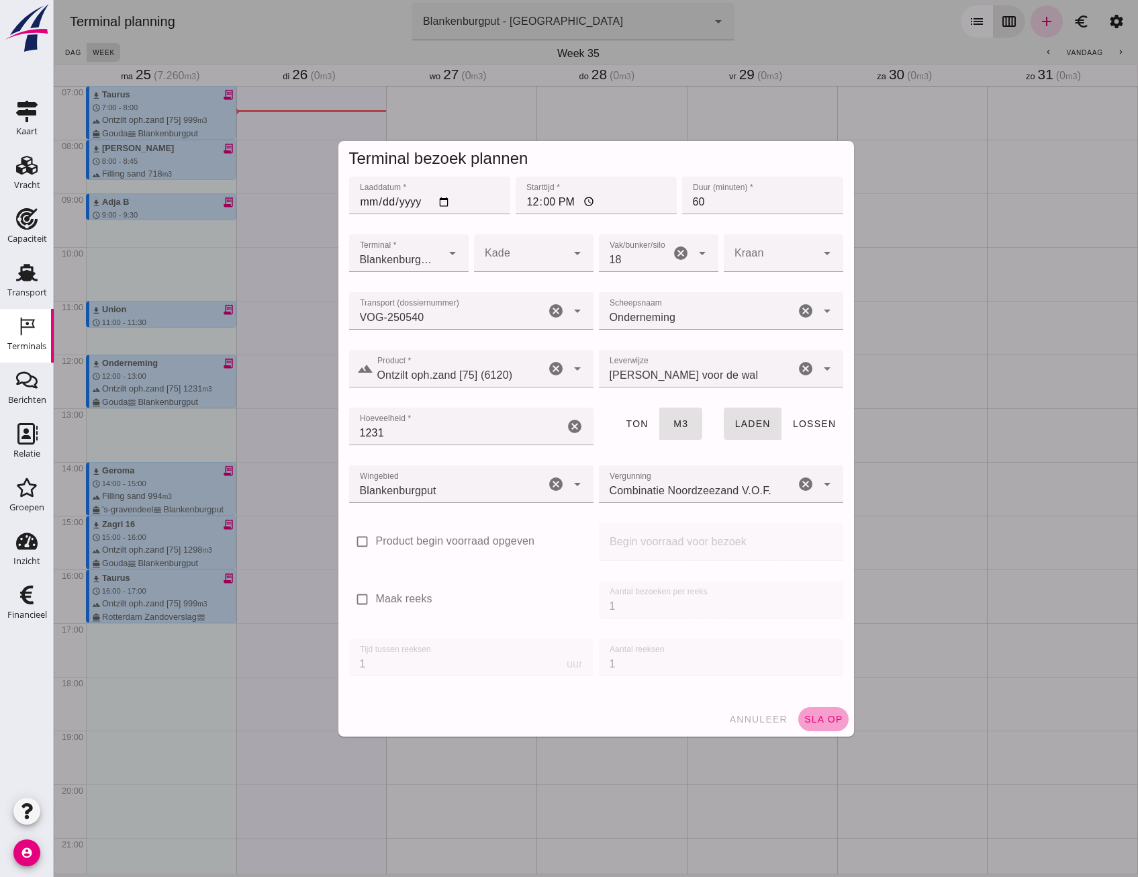
click at [816, 716] on span "sla op" at bounding box center [824, 719] width 40 height 11
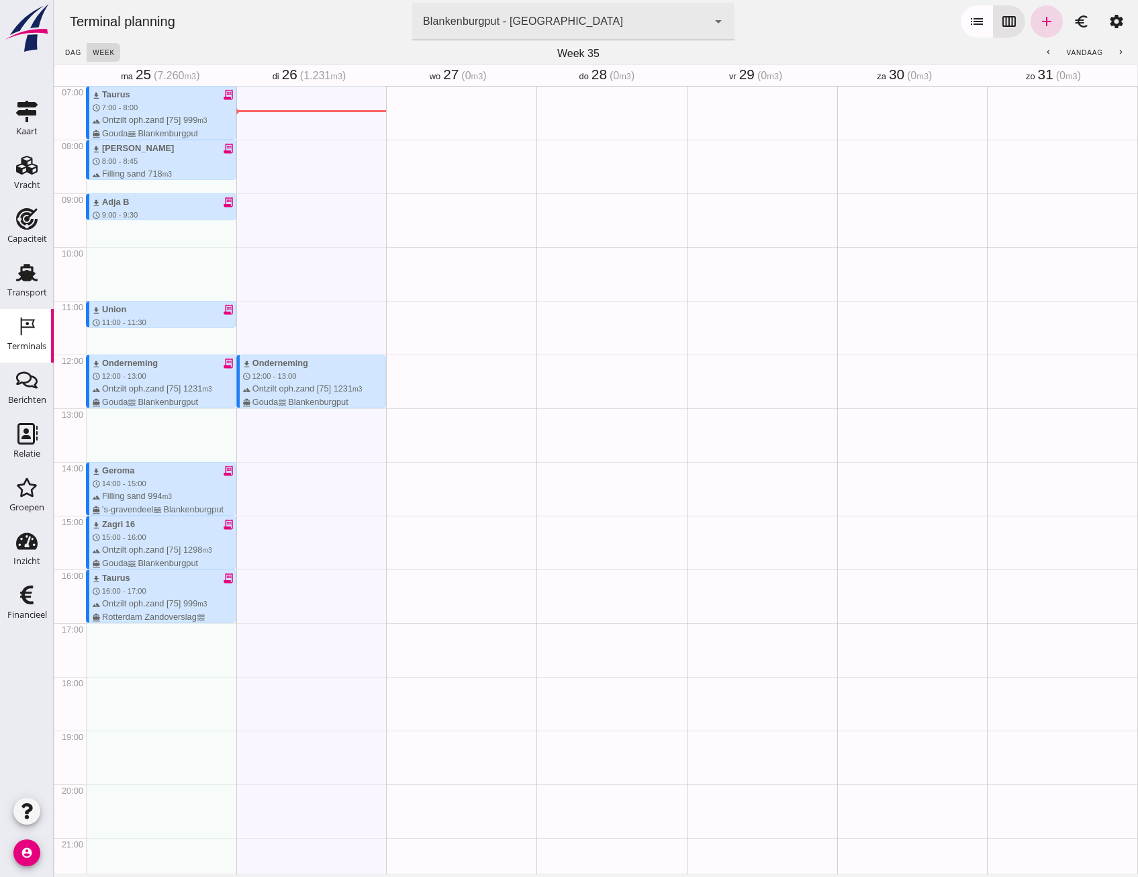
click at [269, 439] on div "download Onderneming schedule 12:00 - 13:00 terrain Ontzilt oph.zand [75] 1231 …" at bounding box center [311, 354] width 150 height 1289
click at [271, 438] on div "download Onderneming schedule 12:00 - 13:00 terrain Ontzilt oph.zand [75] 1231 …" at bounding box center [311, 354] width 150 height 1289
drag, startPoint x: 272, startPoint y: 432, endPoint x: 275, endPoint y: 480, distance: 48.4
click at [275, 480] on div "download Onderneming schedule 12:00 - 13:00 terrain Ontzilt oph.zand [75] 1231 …" at bounding box center [311, 354] width 150 height 1289
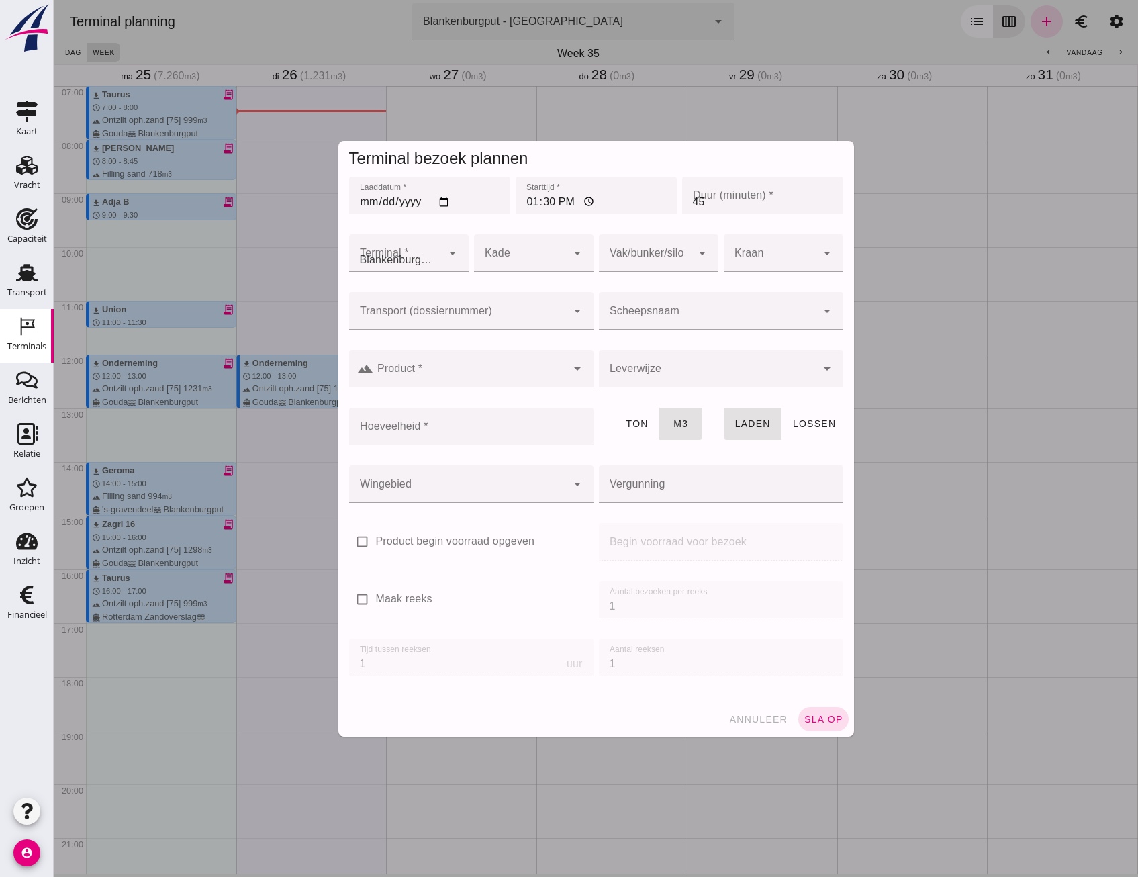
type input "Combinatie Noordzeezand V.O.F."
click at [464, 306] on div at bounding box center [458, 311] width 218 height 38
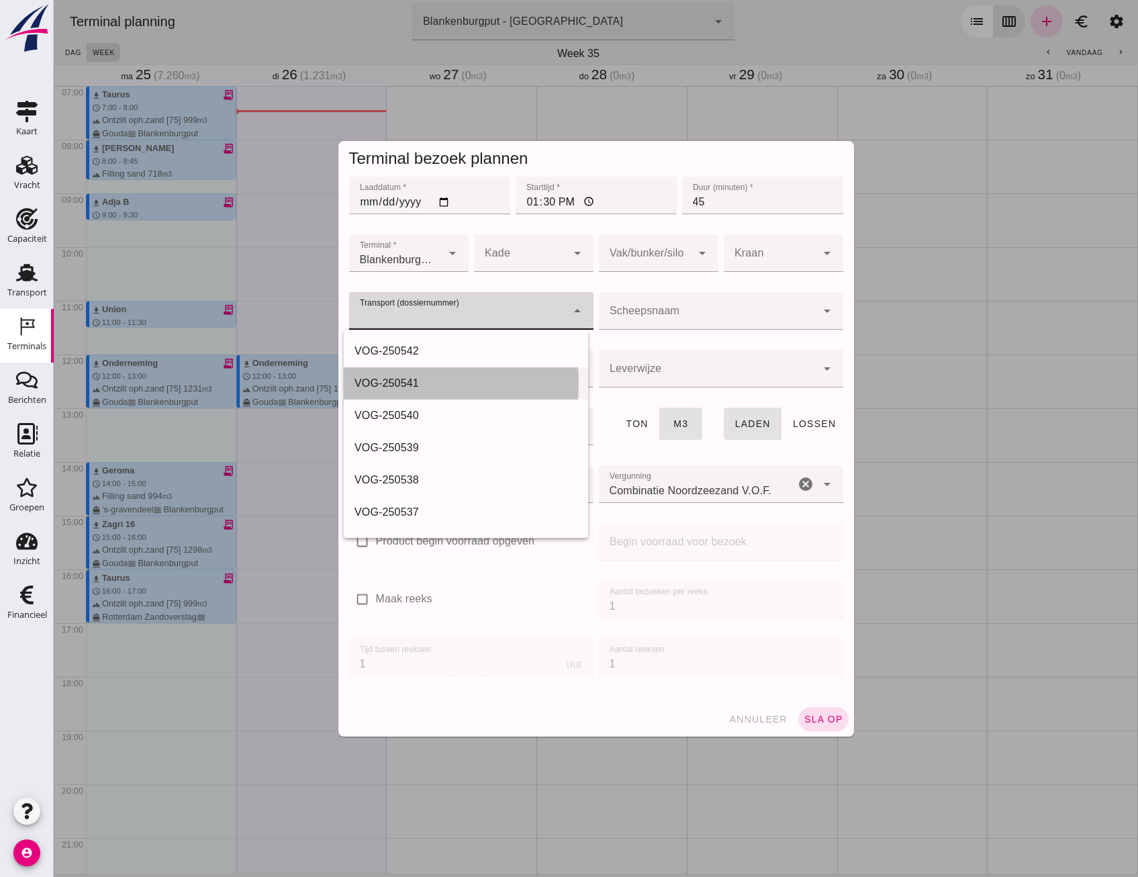
click at [431, 379] on div "VOG-250541" at bounding box center [466, 383] width 223 height 16
type input "VOG-250541"
type input "franco_on_shore"
type input "999"
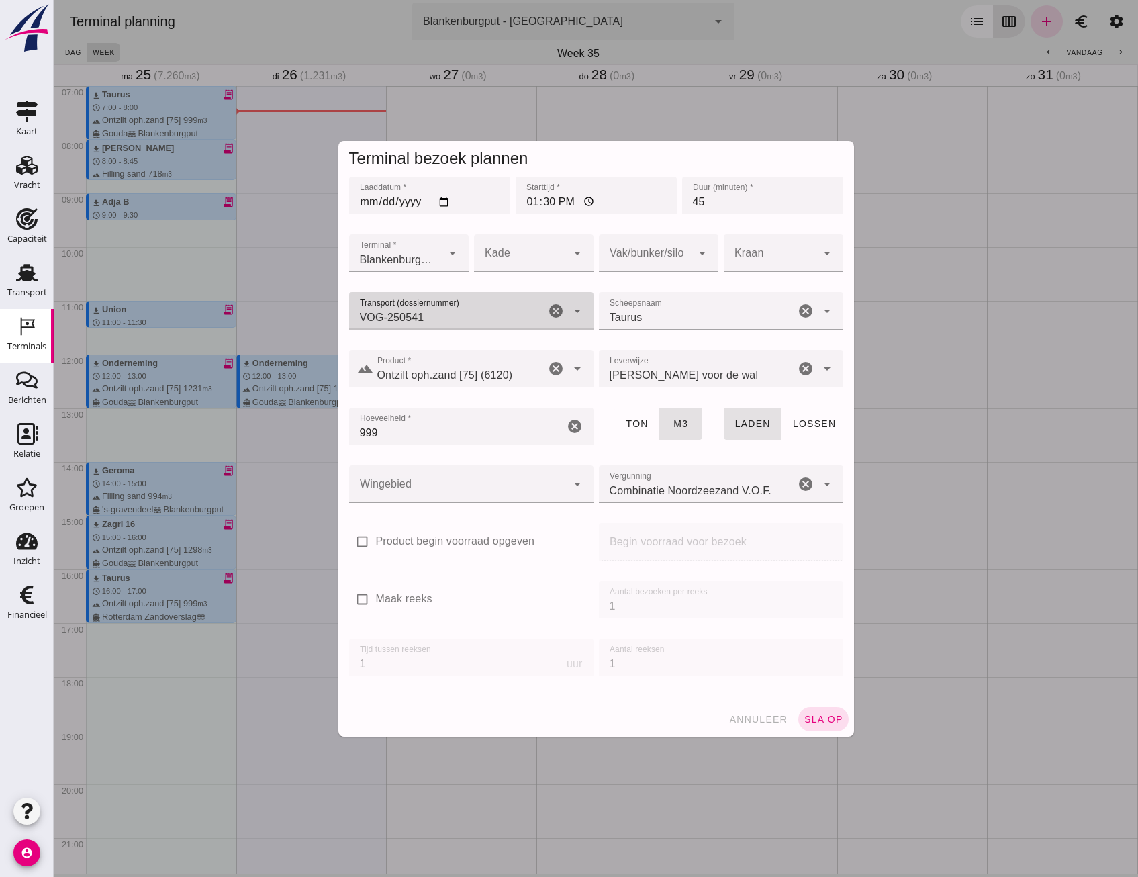
click at [486, 472] on div at bounding box center [458, 484] width 218 height 38
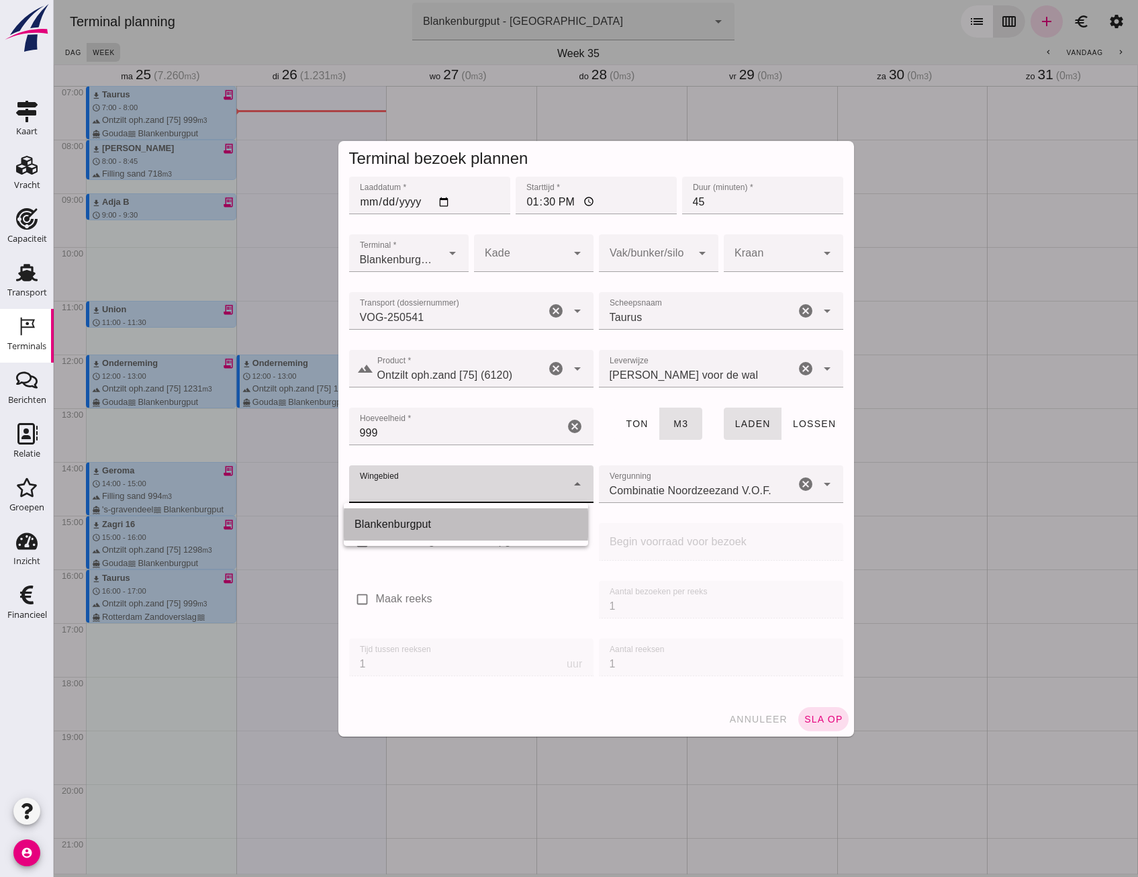
click at [457, 528] on div "Blankenburgput" at bounding box center [466, 524] width 223 height 16
type input "333"
click at [637, 238] on div at bounding box center [645, 253] width 93 height 38
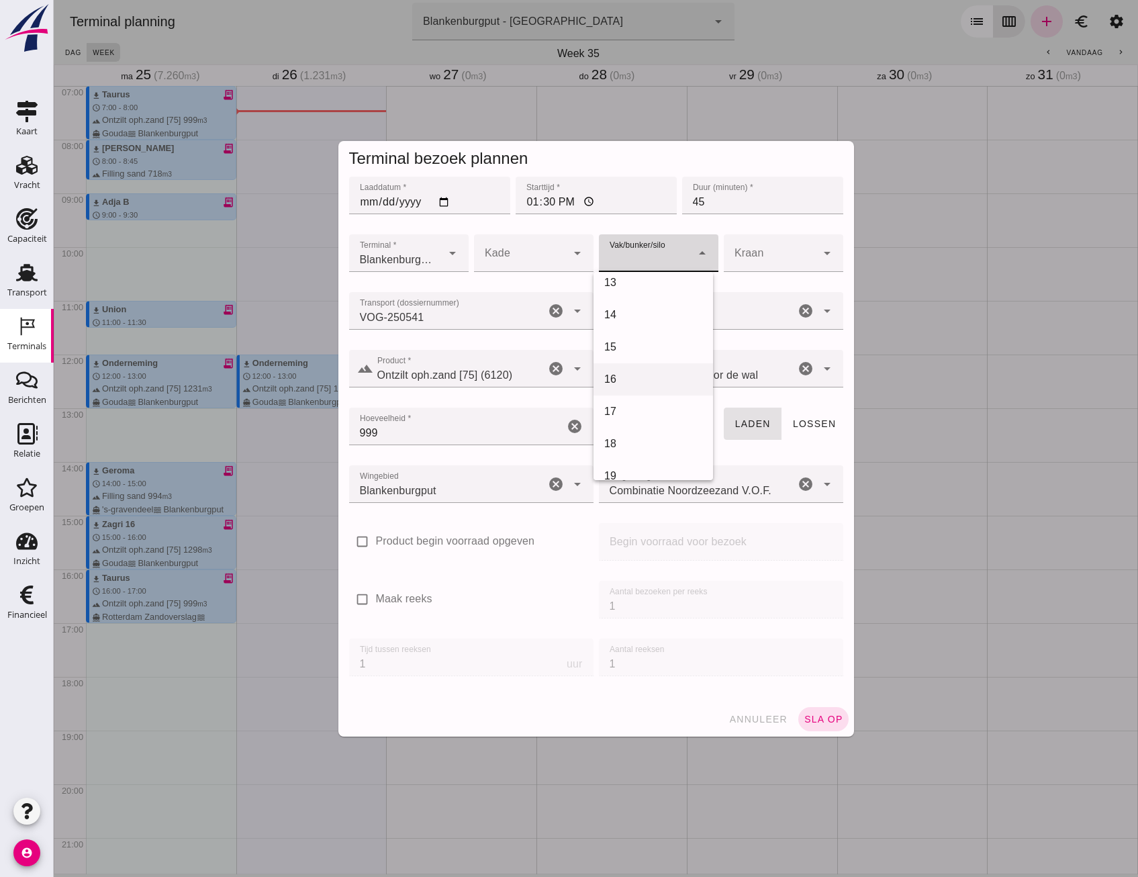
scroll to position [470, 0]
click at [634, 376] on div "18" at bounding box center [653, 371] width 98 height 16
type input "366"
click at [829, 722] on span "sla op" at bounding box center [824, 719] width 40 height 11
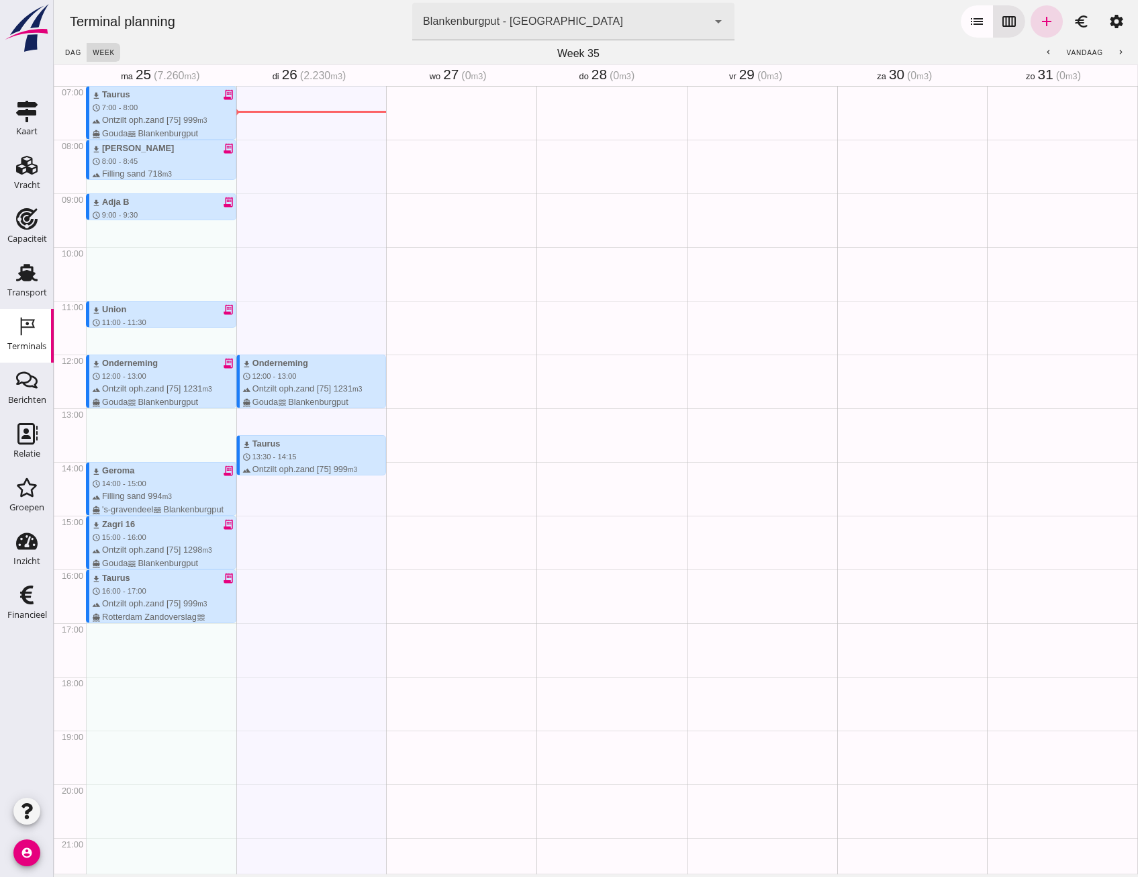
drag, startPoint x: 270, startPoint y: 496, endPoint x: 276, endPoint y: 567, distance: 70.8
click at [276, 567] on div "download Onderneming schedule 12:00 - 13:00 terrain Ontzilt oph.zand [75] 1231 …" at bounding box center [311, 354] width 150 height 1289
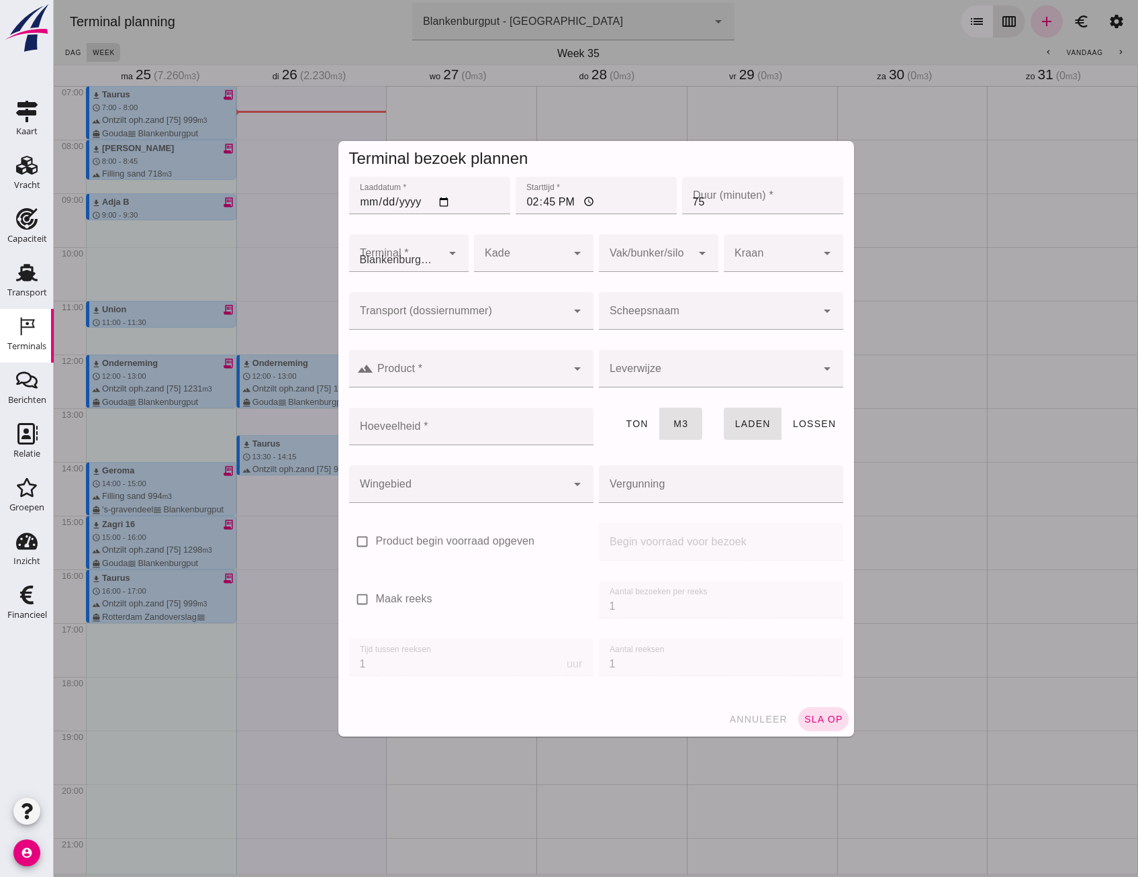
type input "Combinatie Noordzeezand V.O.F."
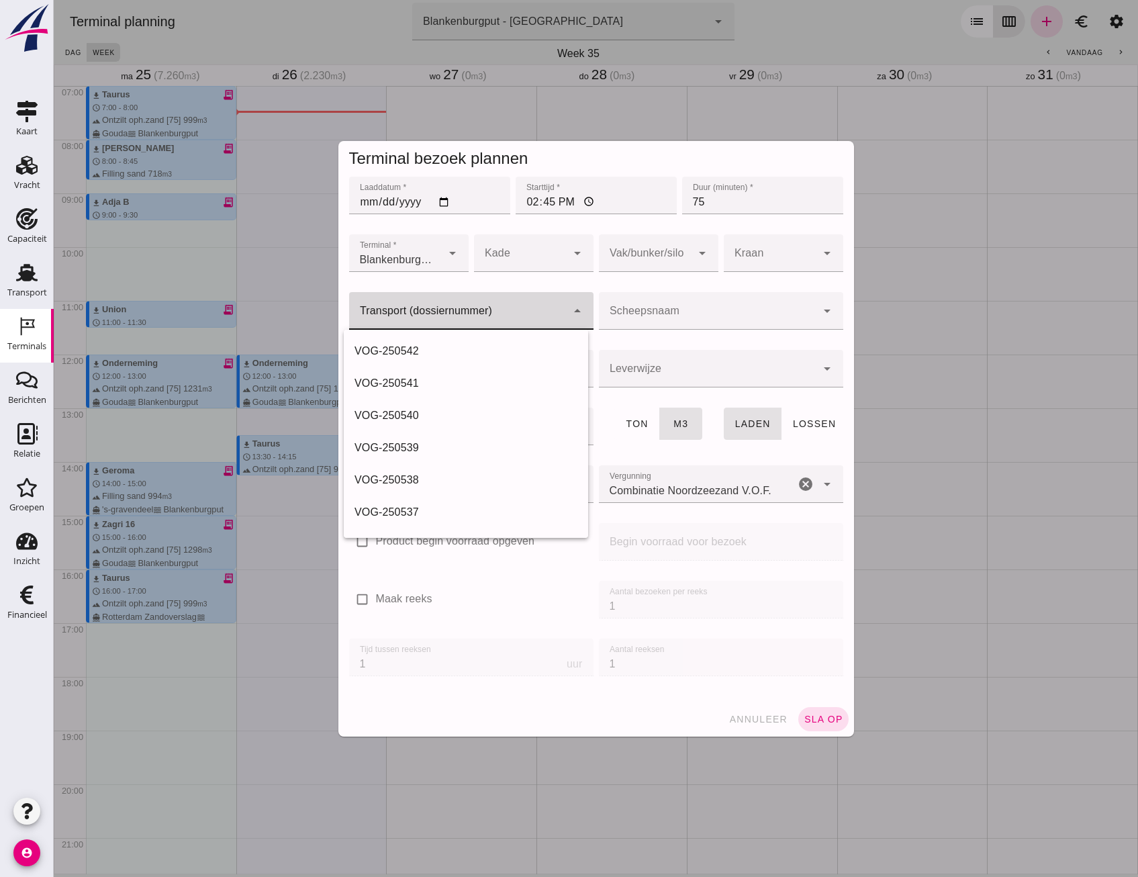
click at [459, 318] on input "Transport (dossiernummer)" at bounding box center [458, 318] width 218 height 16
click at [432, 350] on div "VOG-250542" at bounding box center [466, 351] width 223 height 16
type input "VOG-250542"
type input "franco_on_shore"
type input "1298"
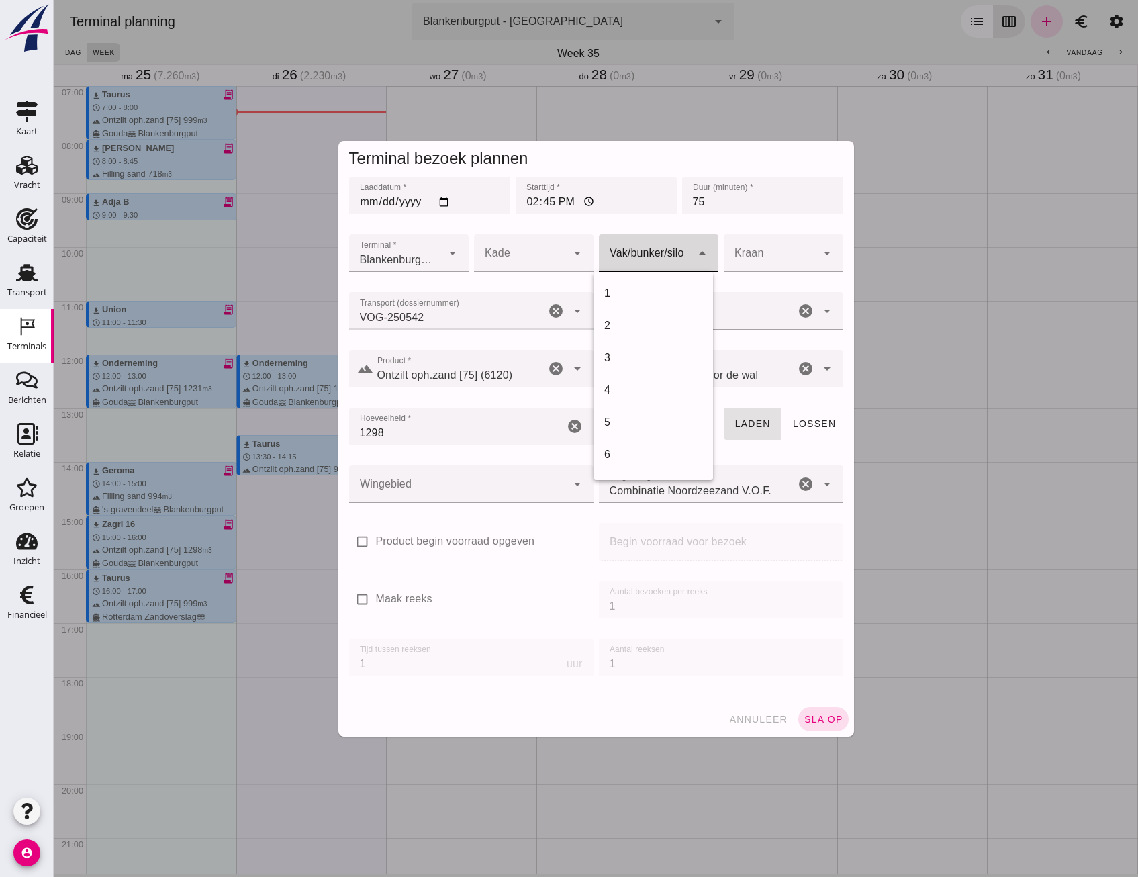
click at [638, 262] on div at bounding box center [645, 253] width 93 height 38
click at [633, 436] on div "18" at bounding box center [653, 438] width 98 height 16
type input "366"
click at [461, 480] on div at bounding box center [458, 484] width 218 height 38
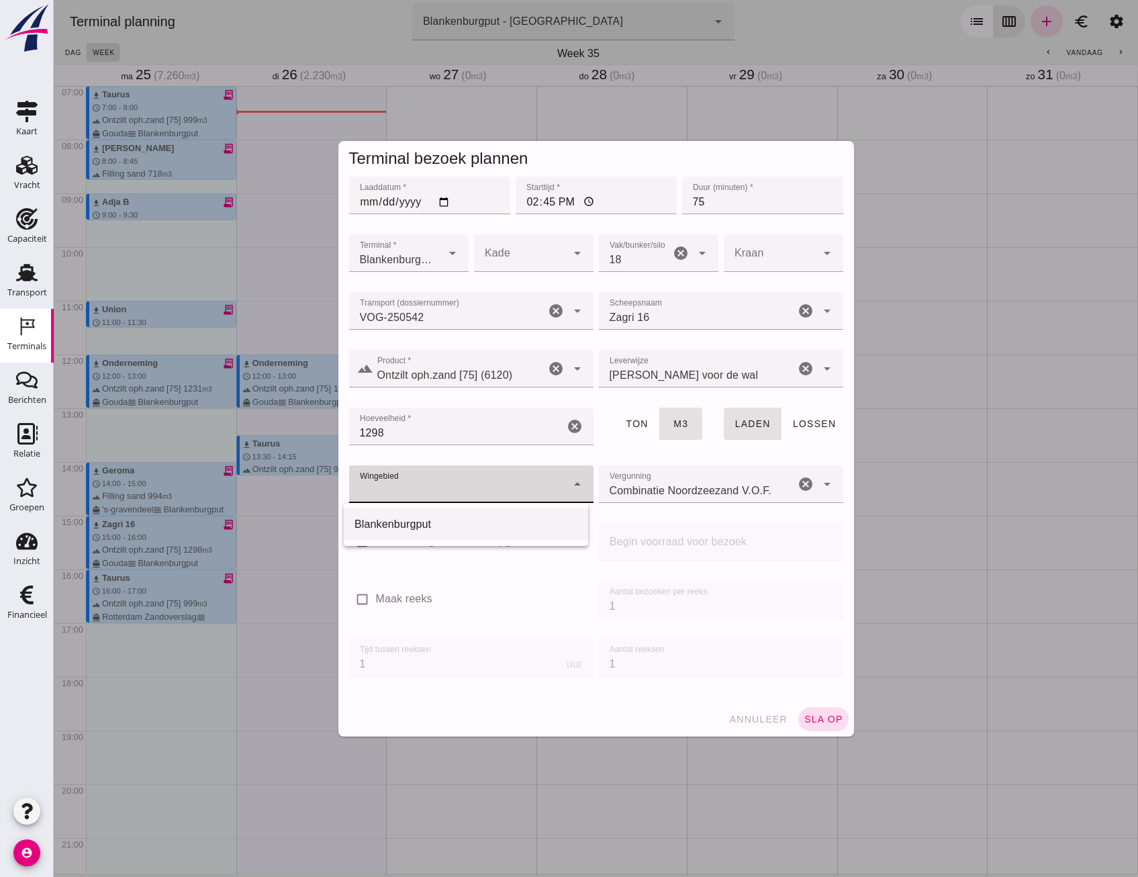
click at [432, 521] on div "Blankenburgput" at bounding box center [466, 524] width 223 height 16
type input "333"
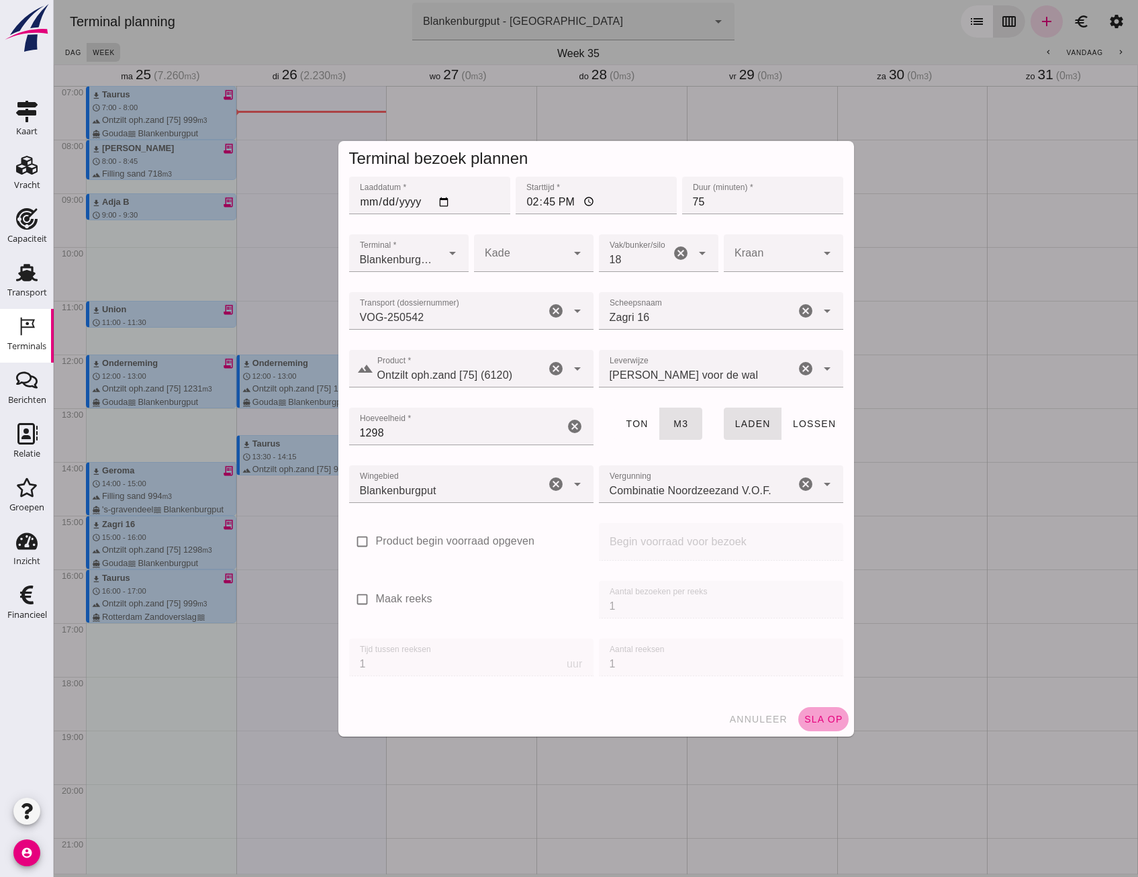
click at [814, 717] on span "sla op" at bounding box center [824, 719] width 40 height 11
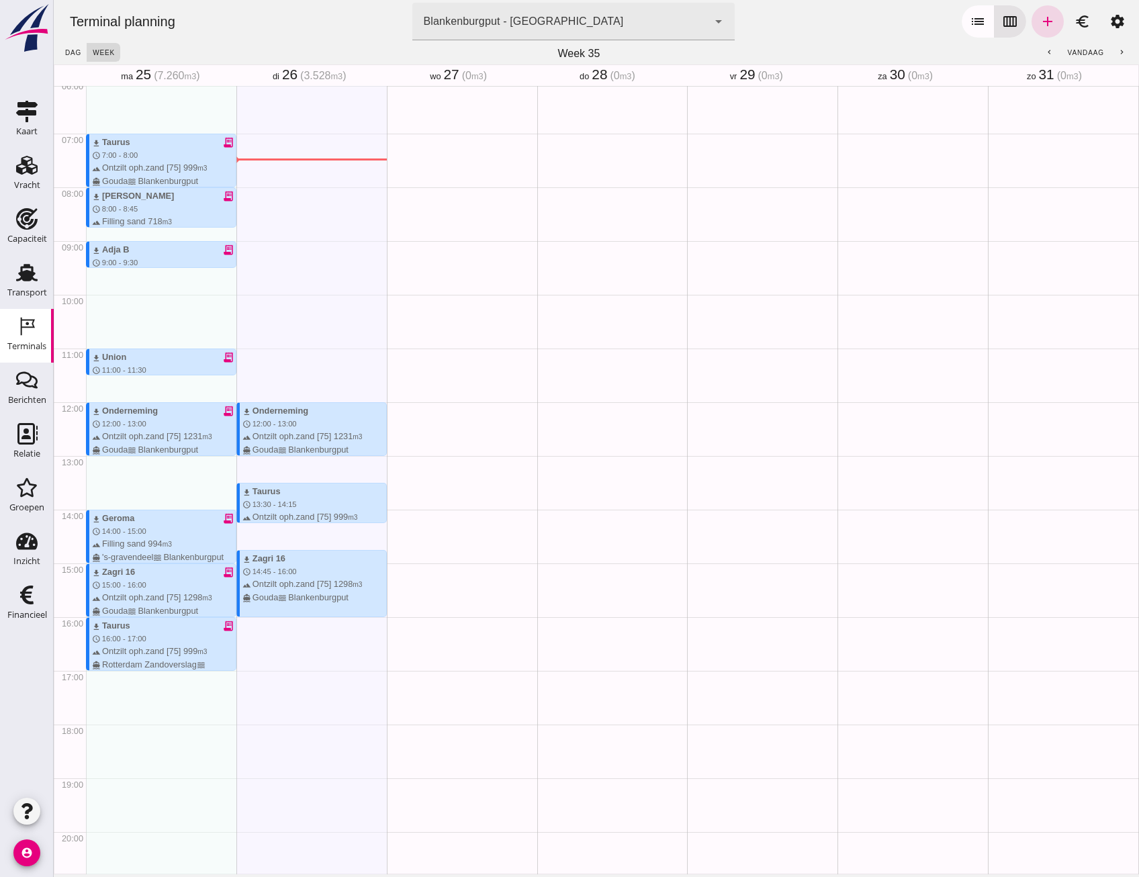
scroll to position [309, 0]
